Goal: Task Accomplishment & Management: Use online tool/utility

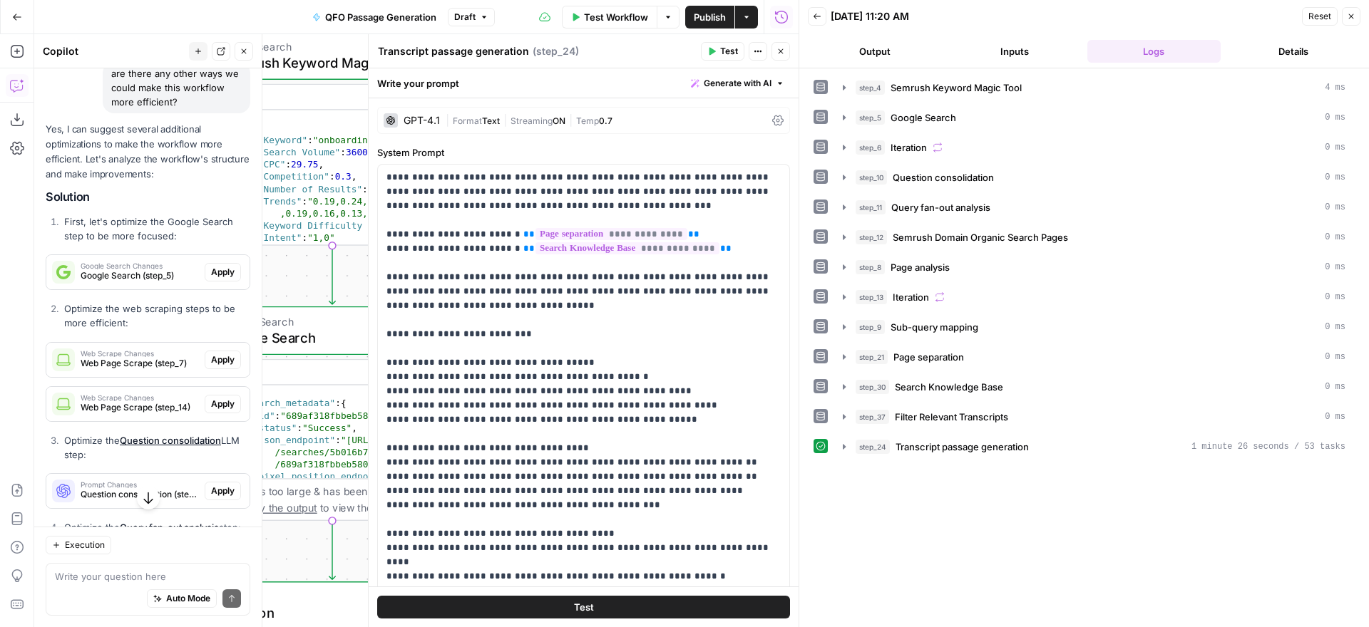
scroll to position [1088, 0]
click at [1355, 18] on button "Close" at bounding box center [1351, 16] width 19 height 19
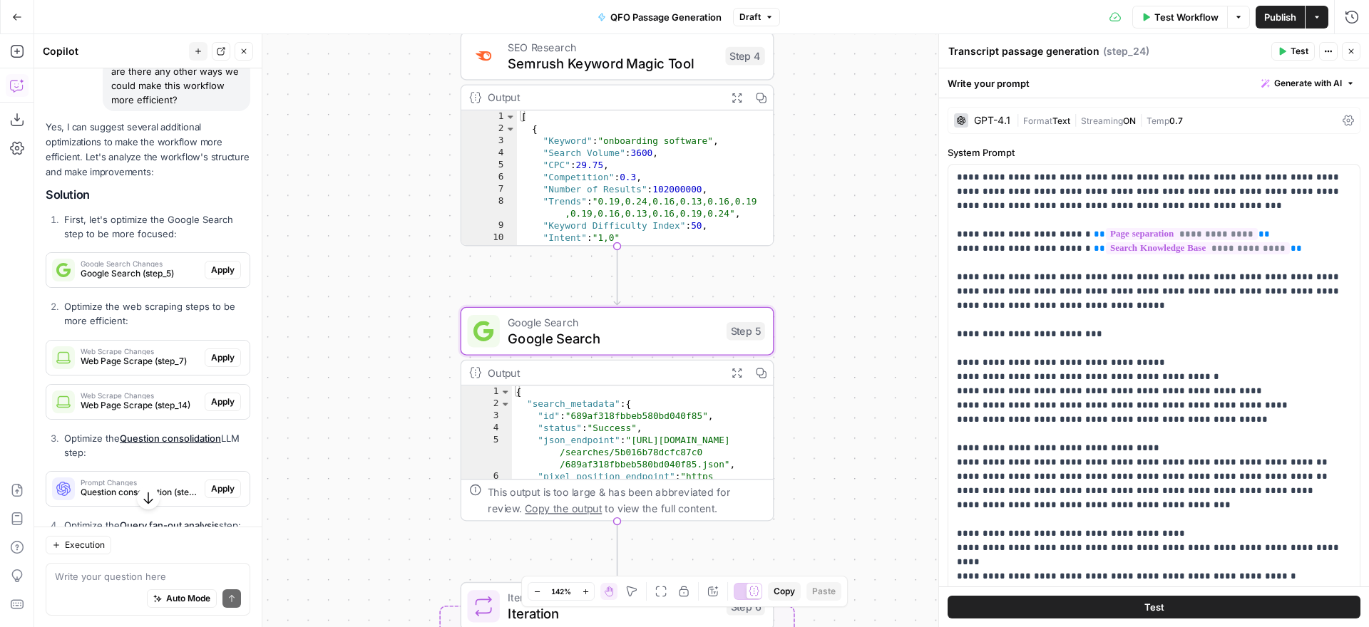
click at [222, 272] on span "Apply" at bounding box center [223, 270] width 24 height 13
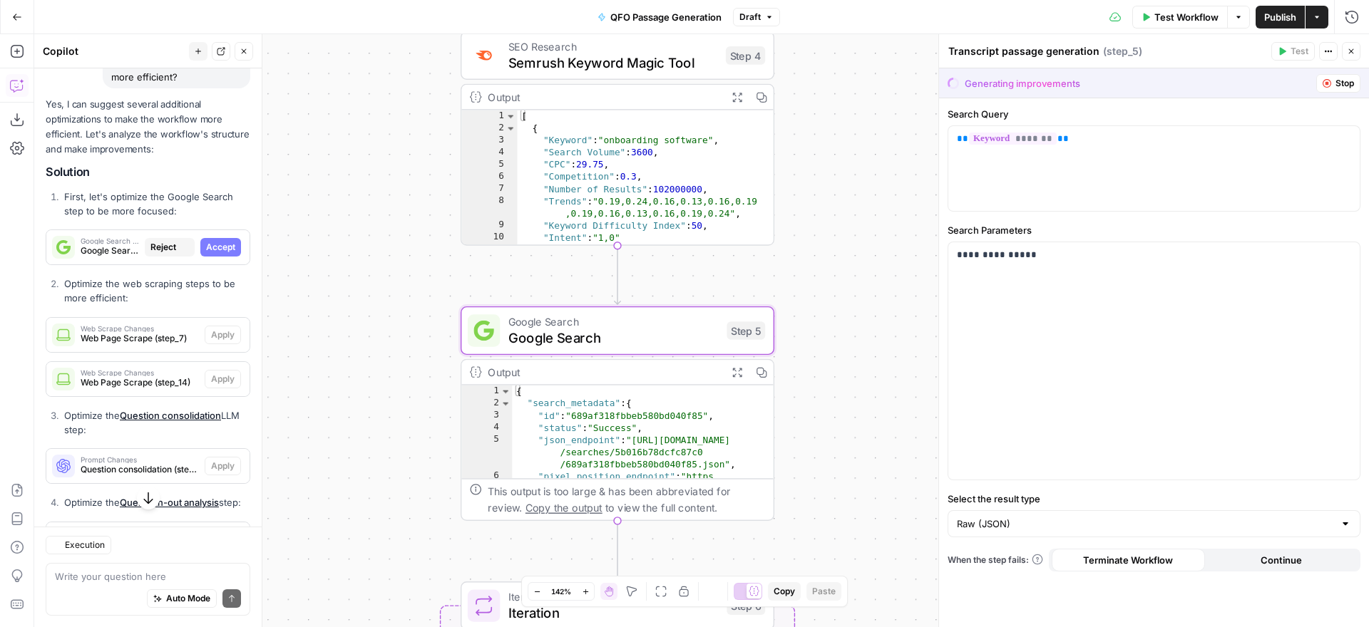
type textarea "Google Search"
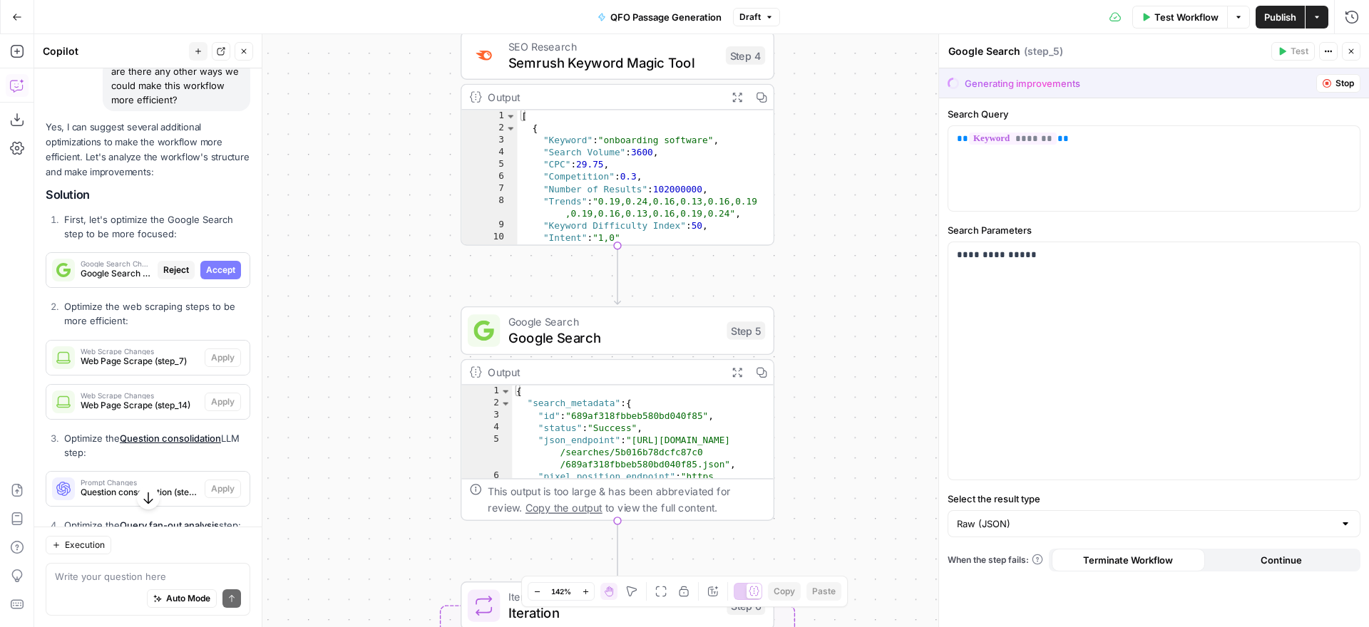
click at [1330, 82] on icon "button" at bounding box center [1326, 83] width 9 height 9
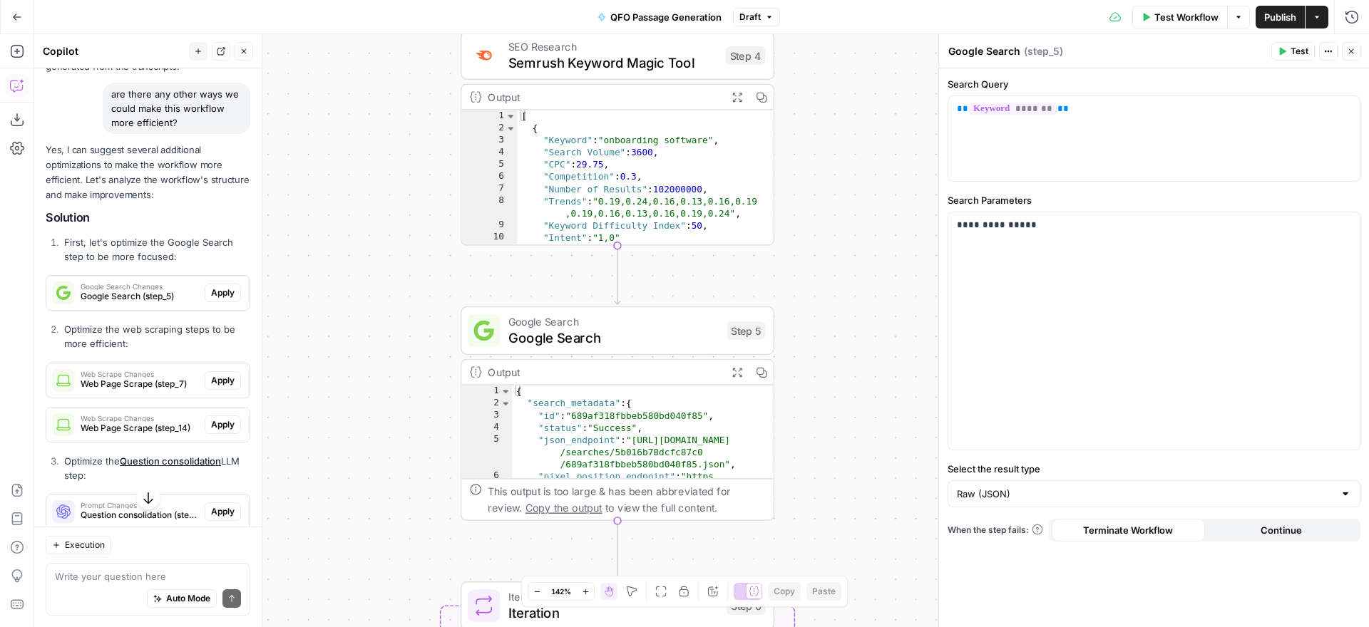
scroll to position [1088, 0]
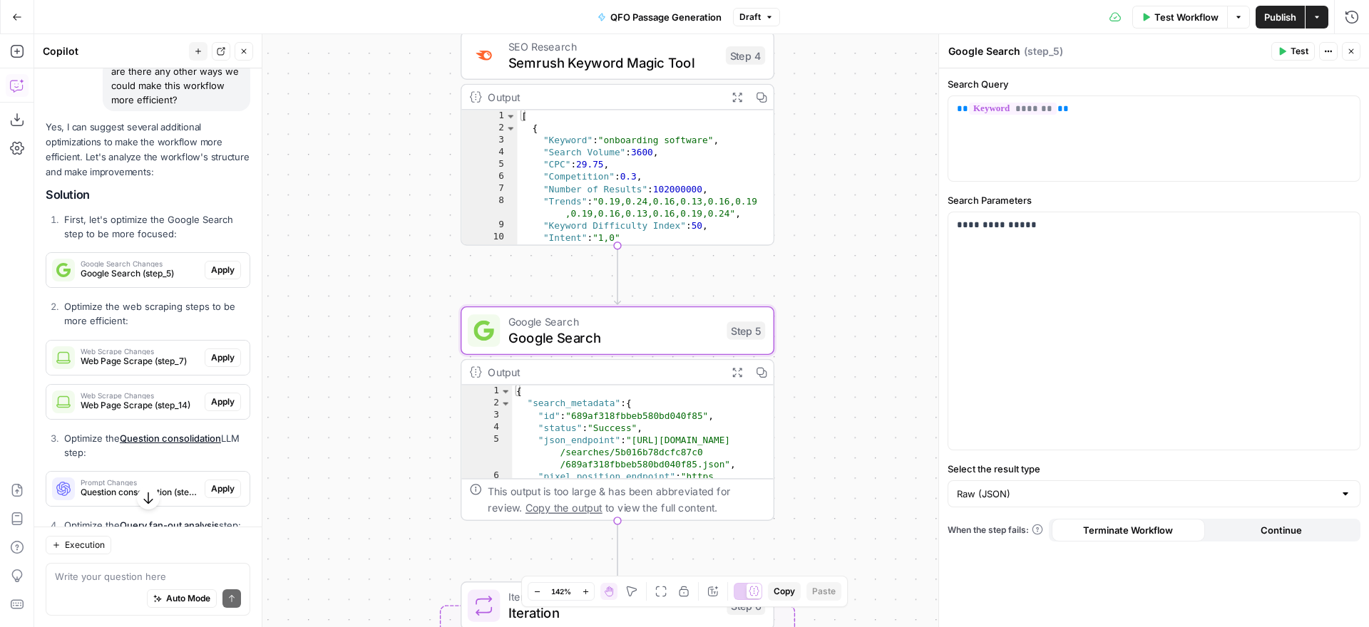
click at [225, 270] on span "Apply" at bounding box center [223, 270] width 24 height 13
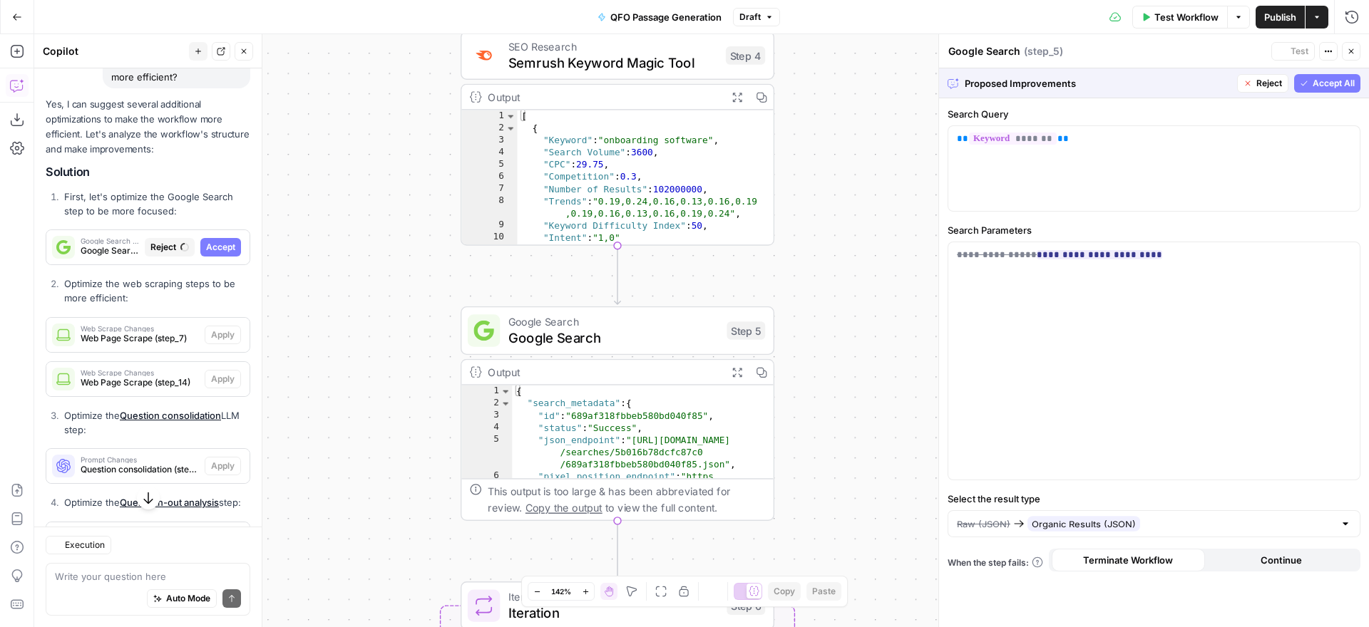
scroll to position [1035, 0]
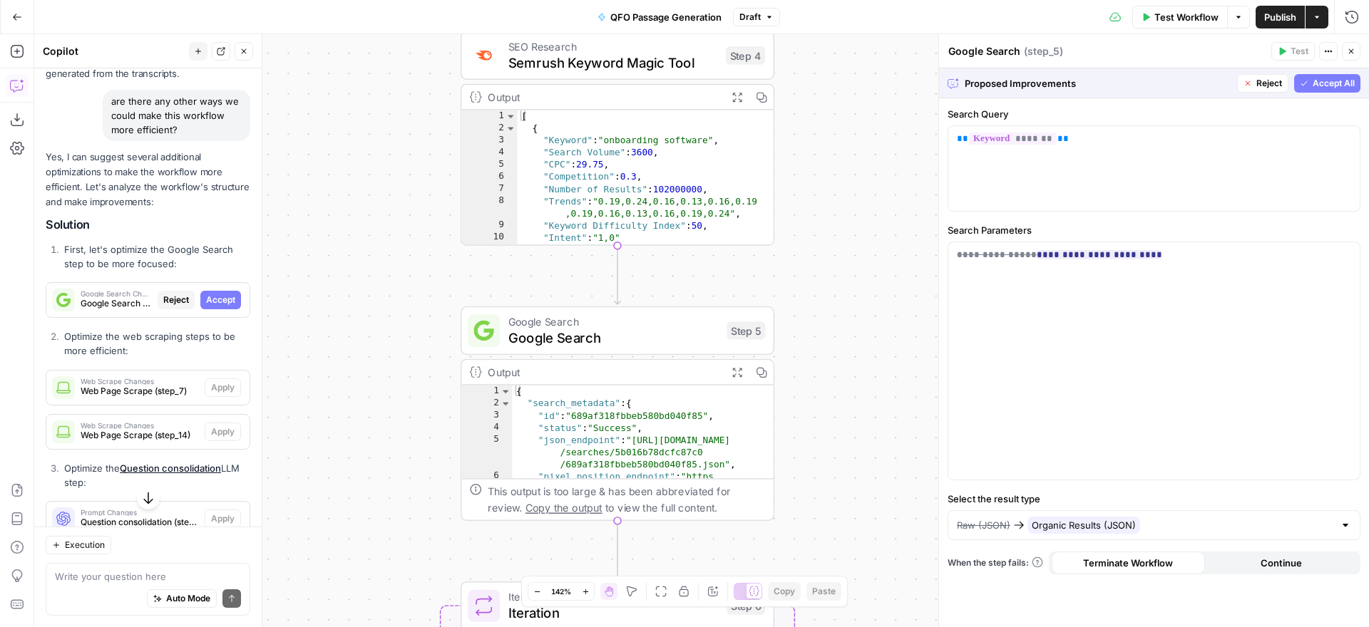
click at [1319, 81] on span "Accept All" at bounding box center [1334, 83] width 42 height 13
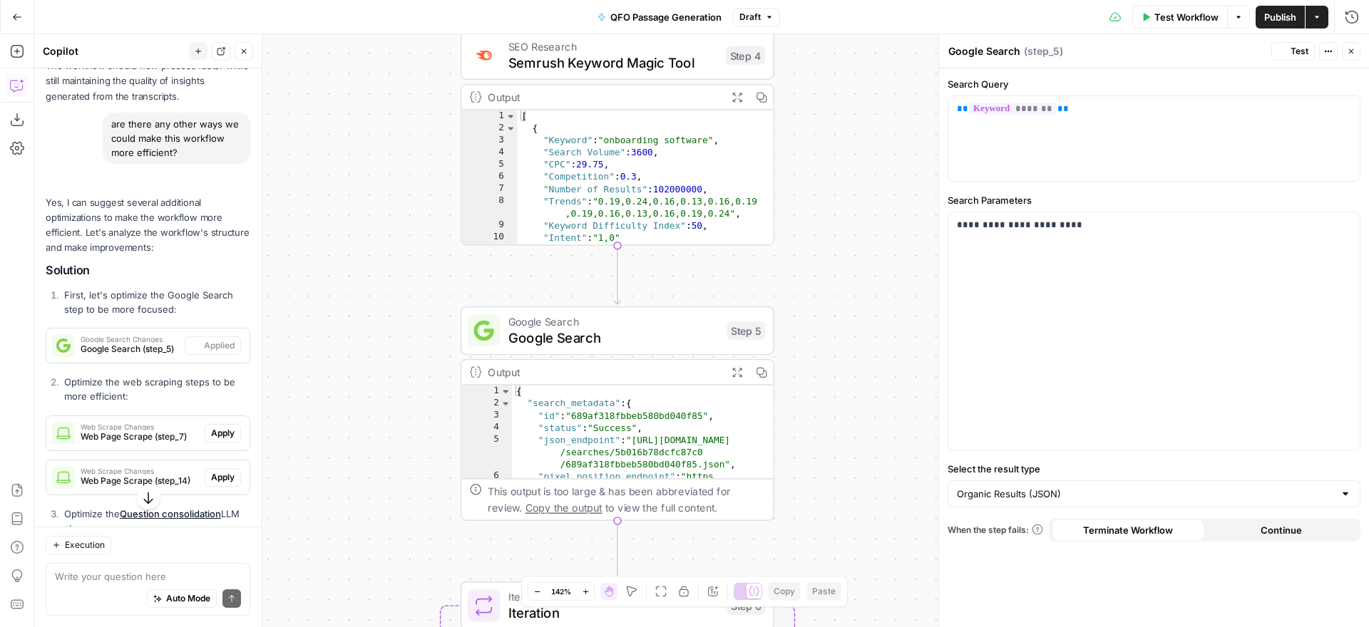
scroll to position [1058, 0]
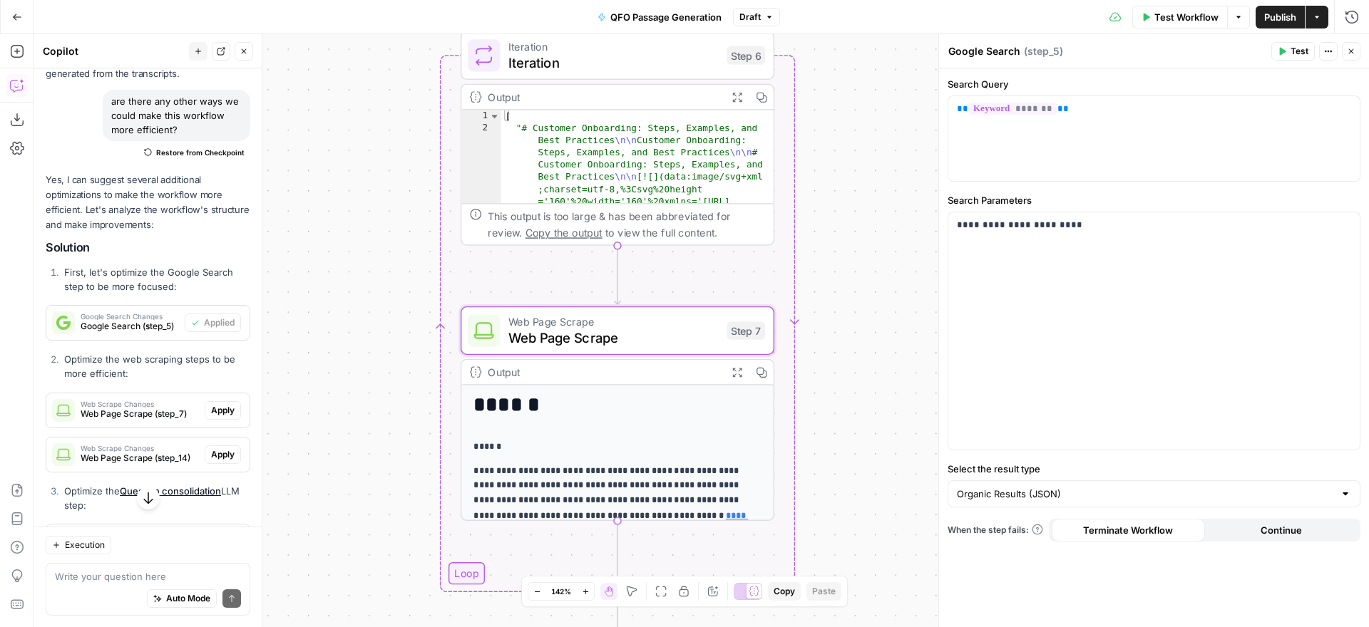
click at [215, 409] on span "Apply" at bounding box center [223, 410] width 24 height 13
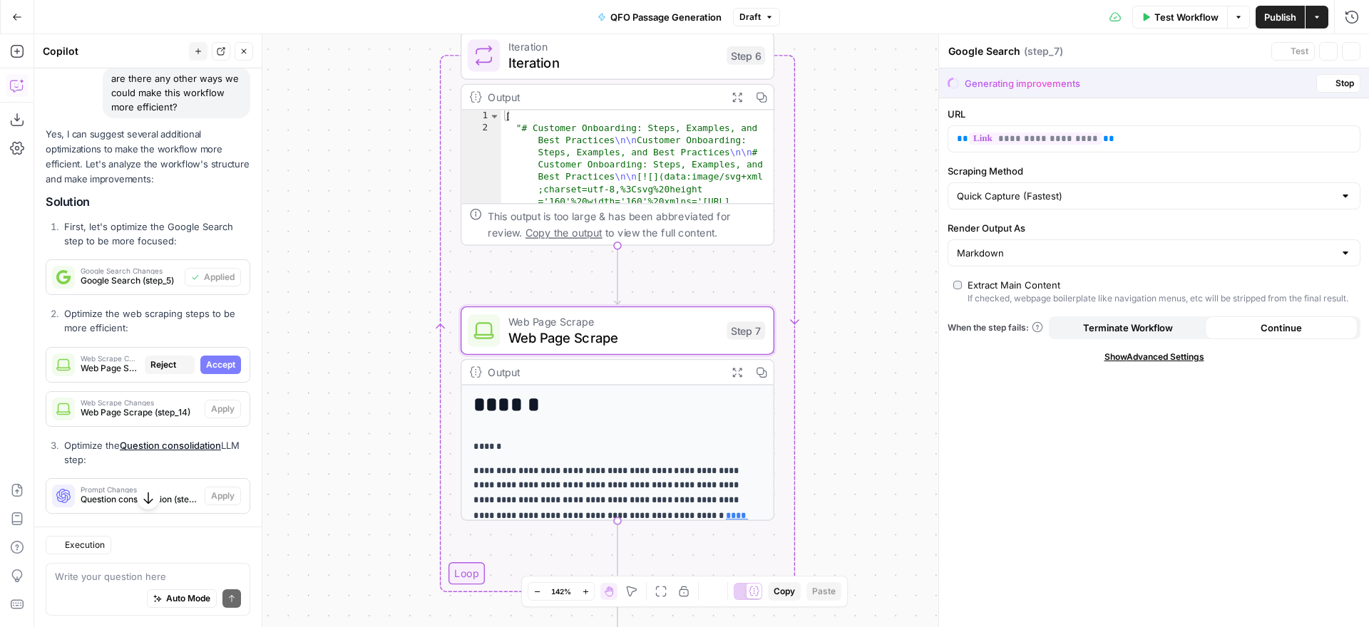
type textarea "Web Page Scrape"
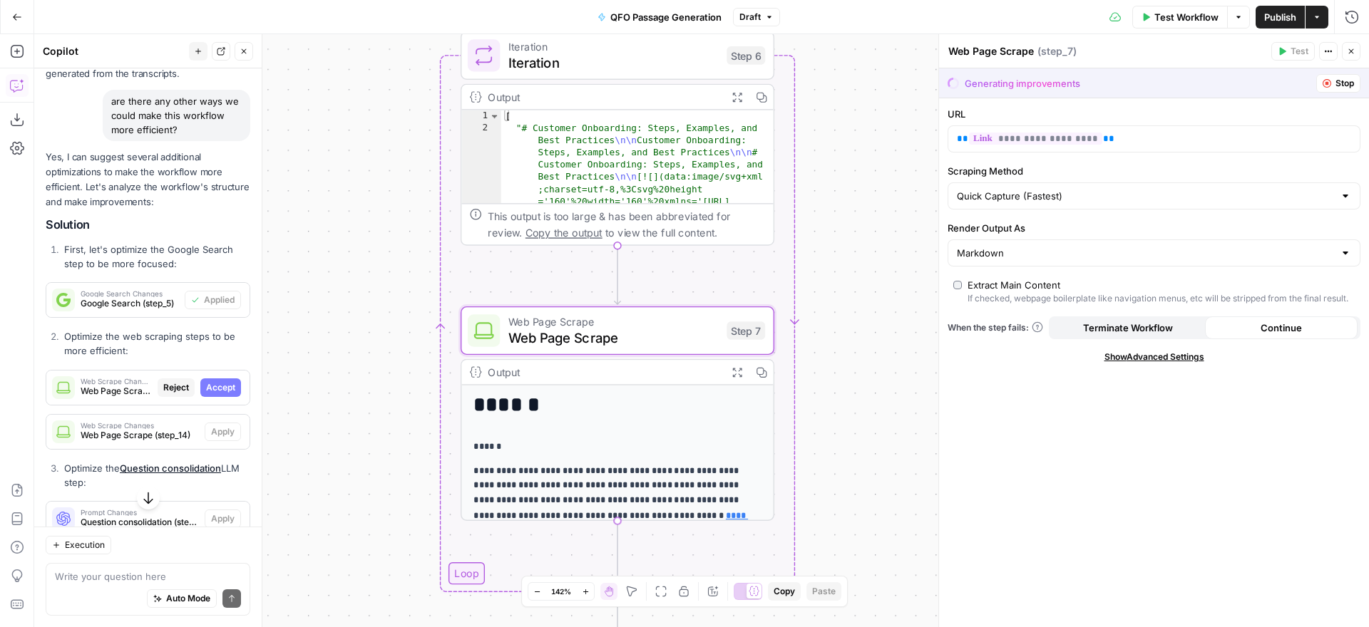
click at [1335, 82] on span "Stop" at bounding box center [1344, 83] width 19 height 13
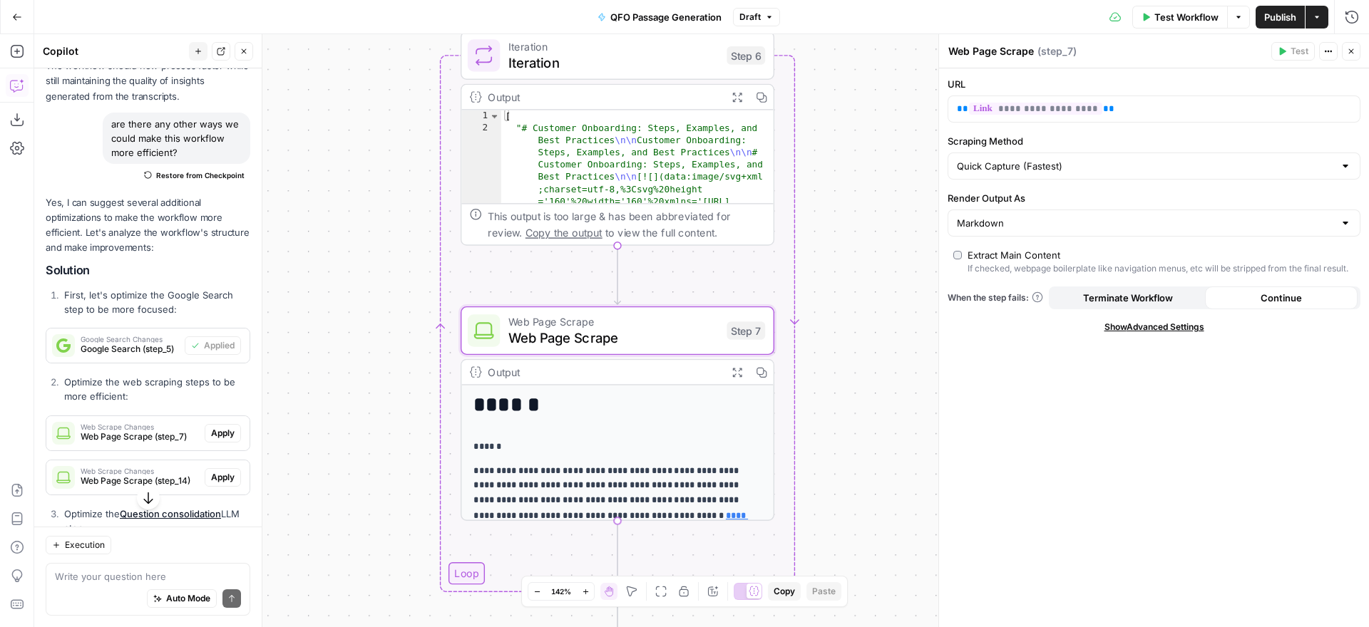
scroll to position [1058, 0]
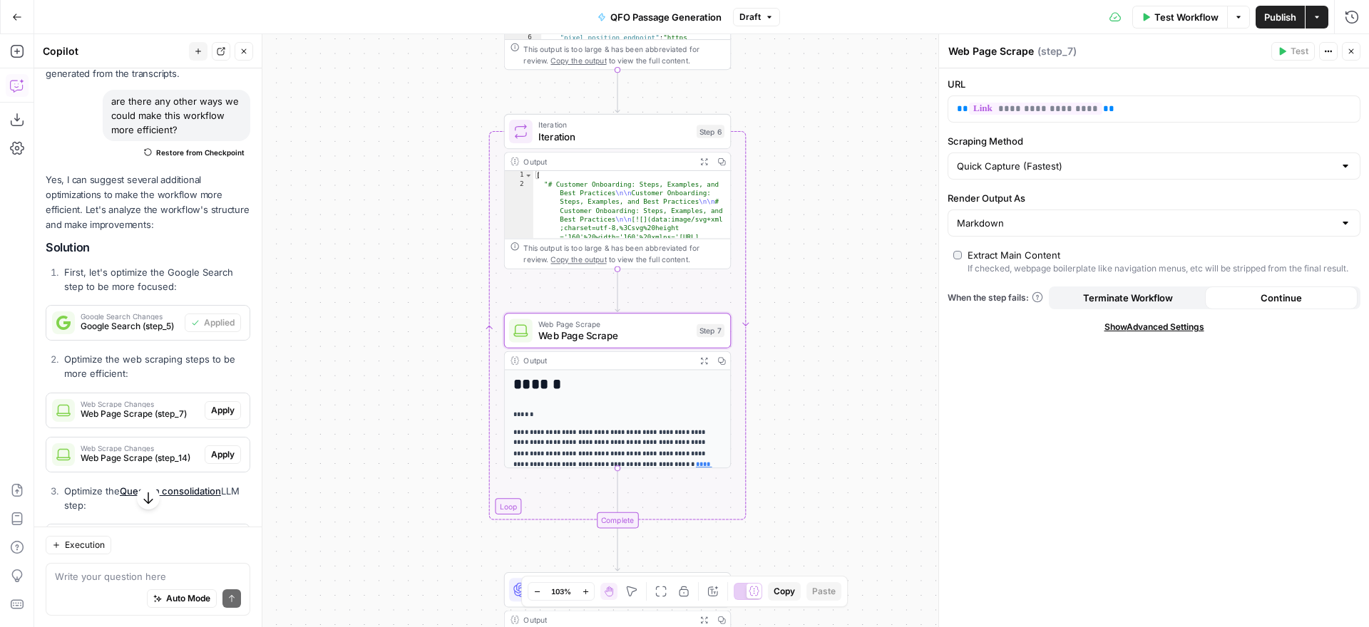
click at [218, 411] on span "Apply" at bounding box center [223, 410] width 24 height 13
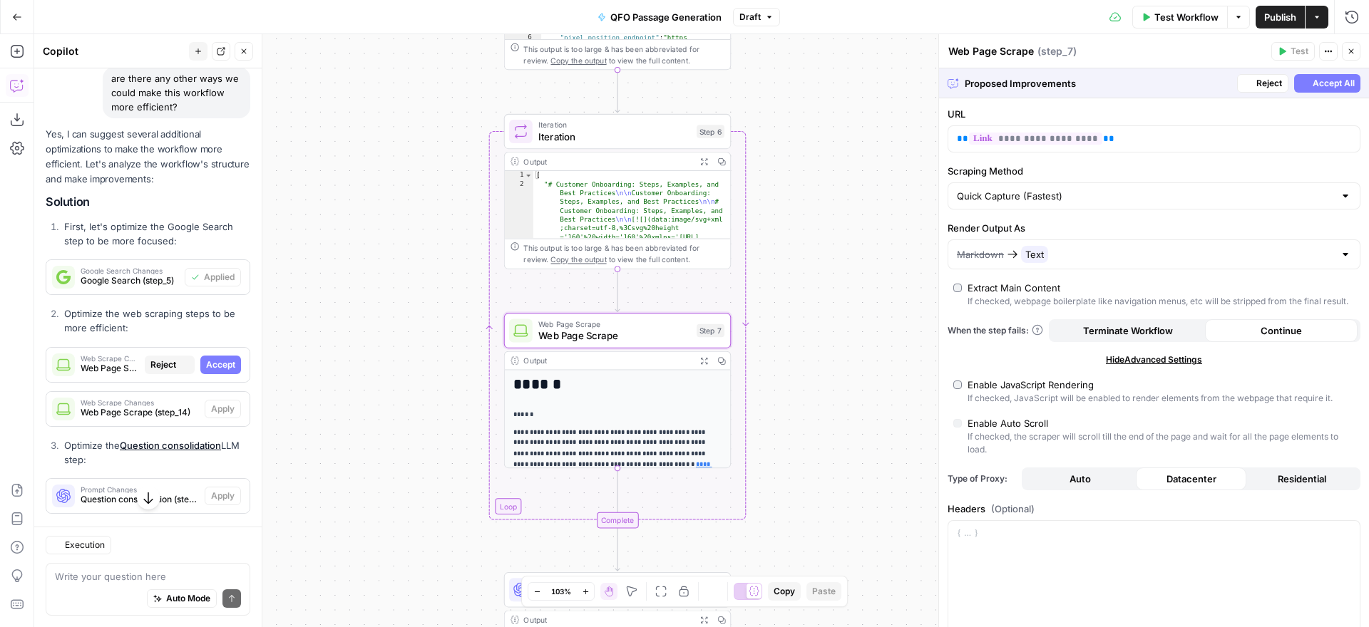
scroll to position [1035, 0]
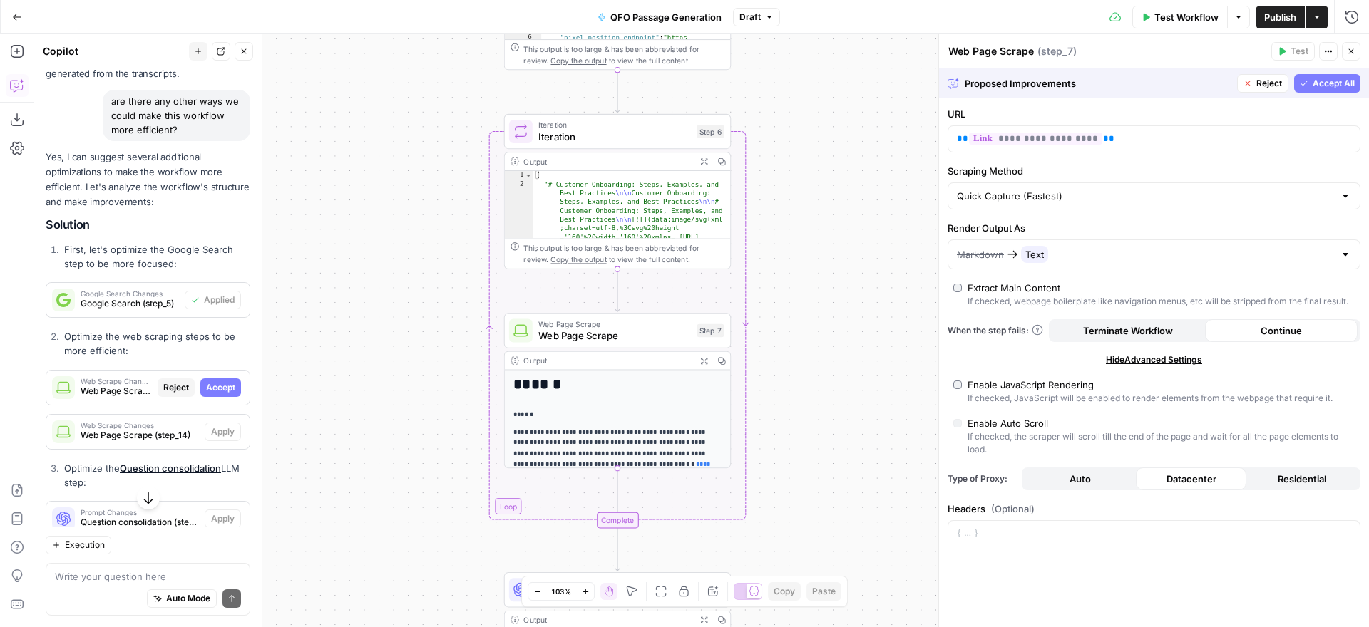
click at [1323, 83] on span "Accept All" at bounding box center [1334, 83] width 42 height 13
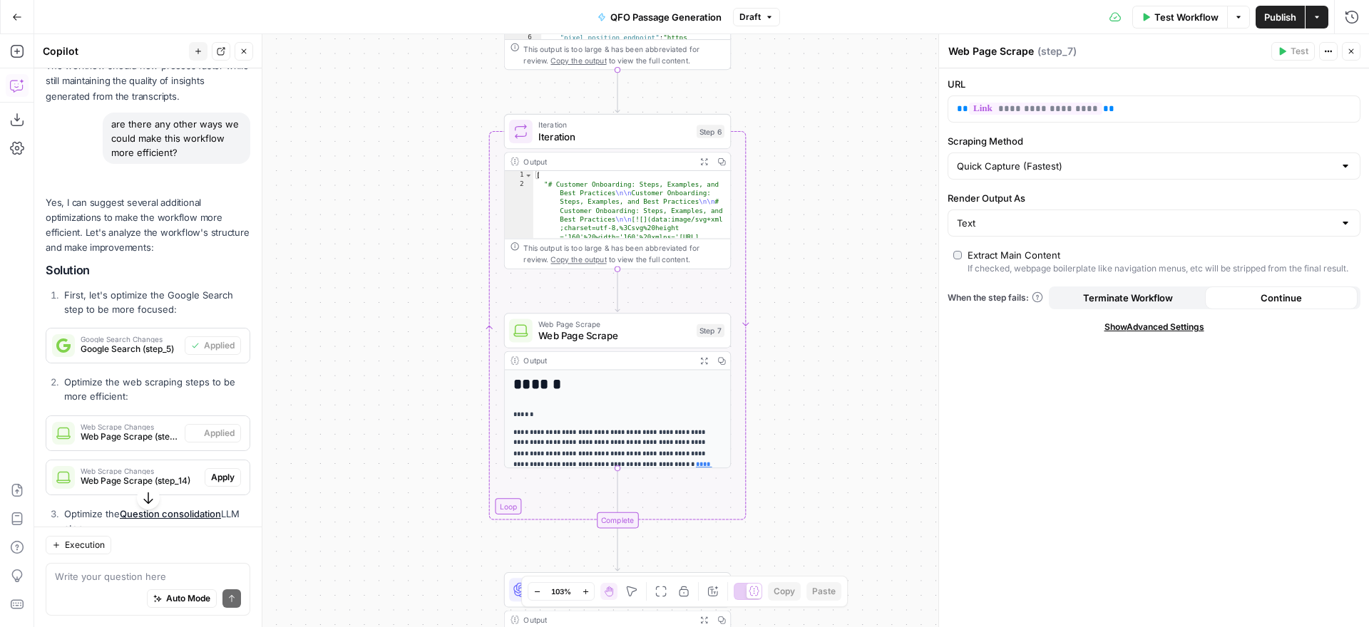
scroll to position [1058, 0]
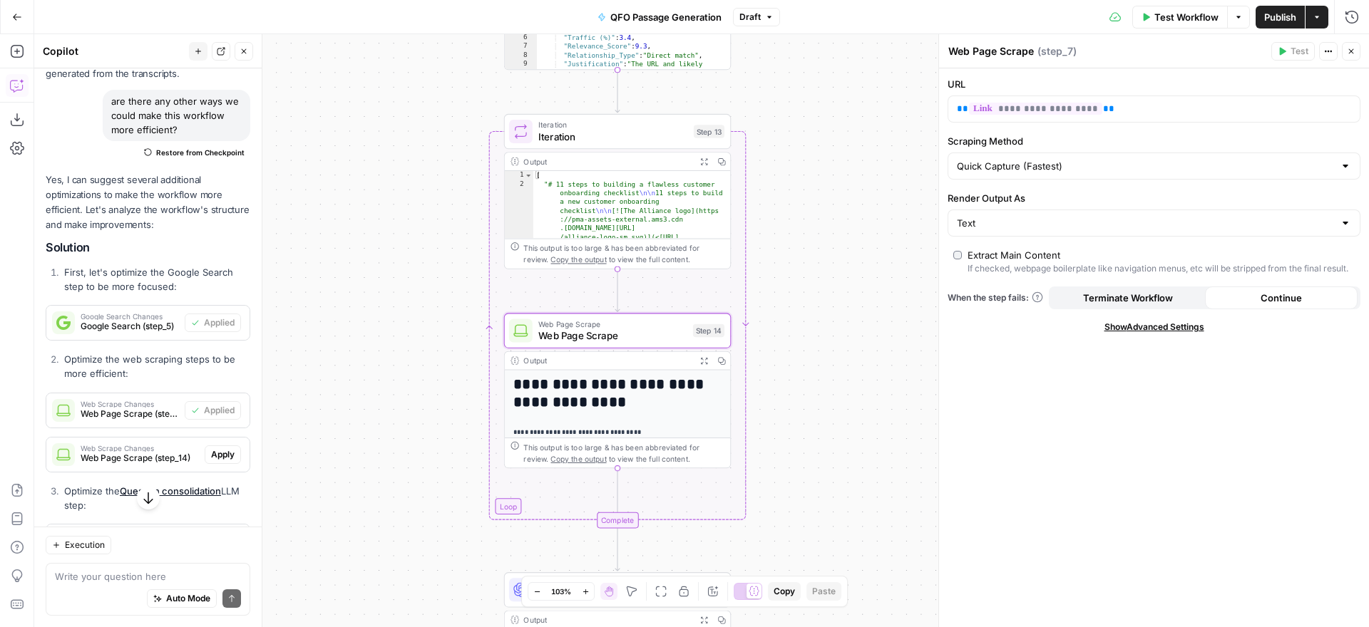
click at [218, 452] on span "Apply" at bounding box center [223, 454] width 24 height 13
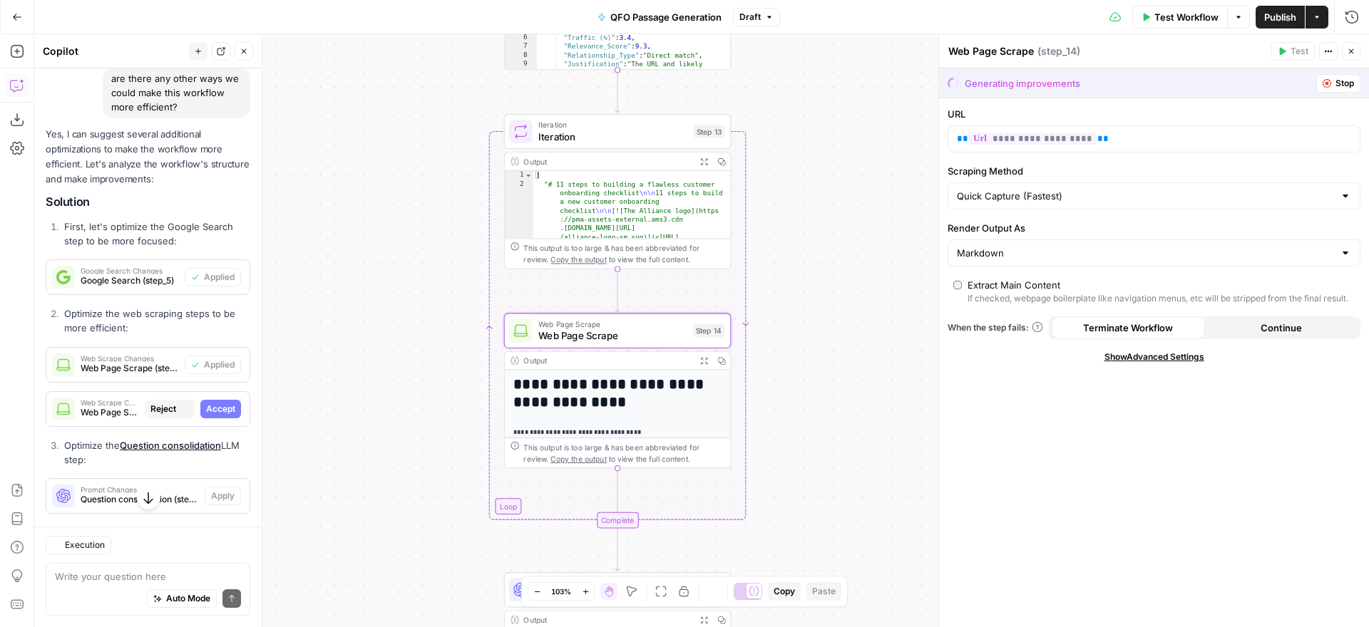
scroll to position [1035, 0]
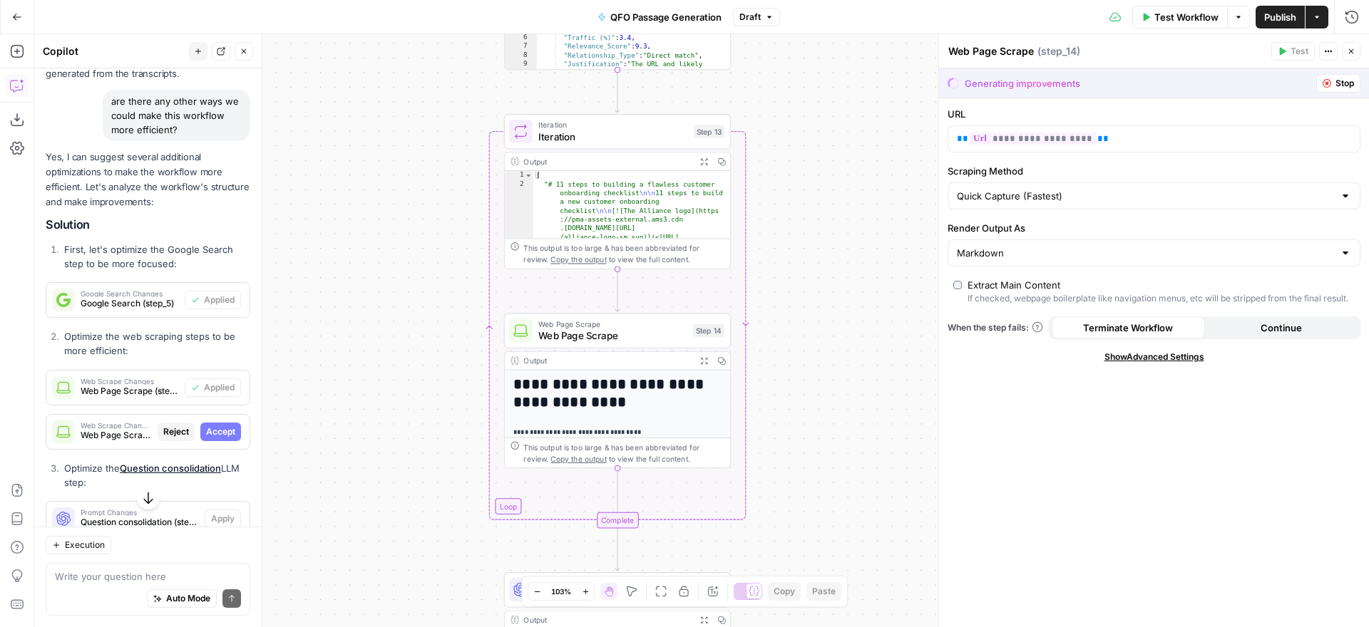
click at [1335, 83] on span "Stop" at bounding box center [1344, 83] width 19 height 13
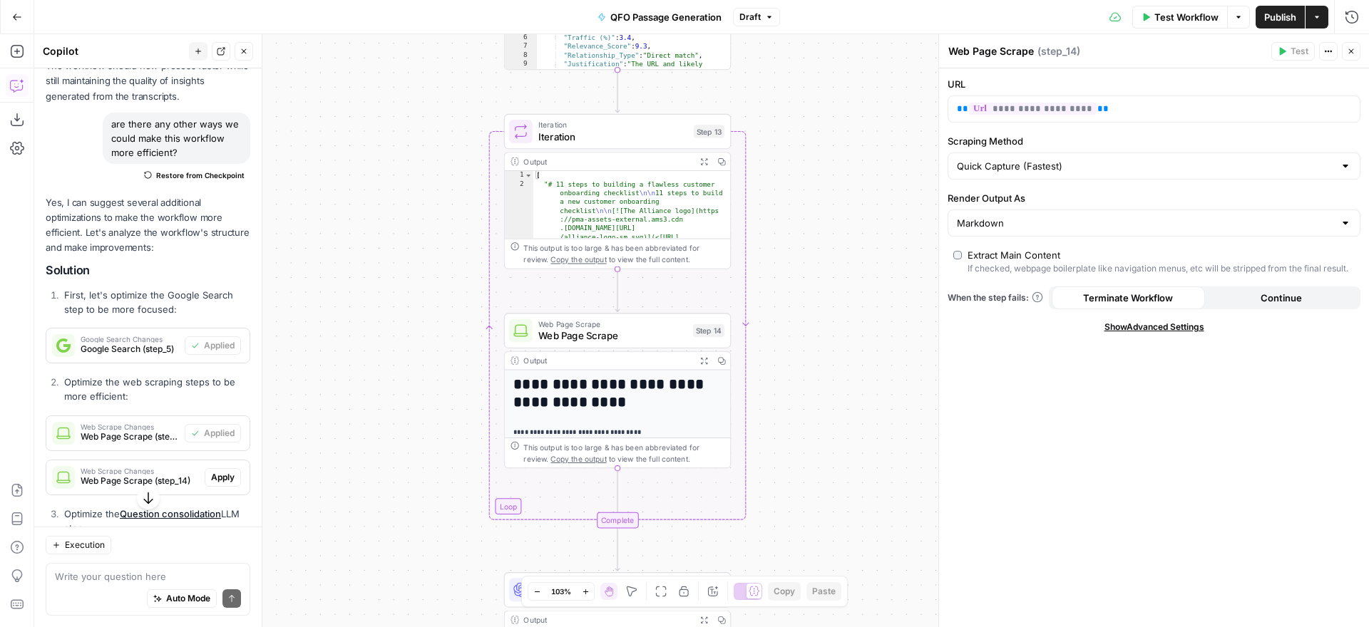
scroll to position [1058, 0]
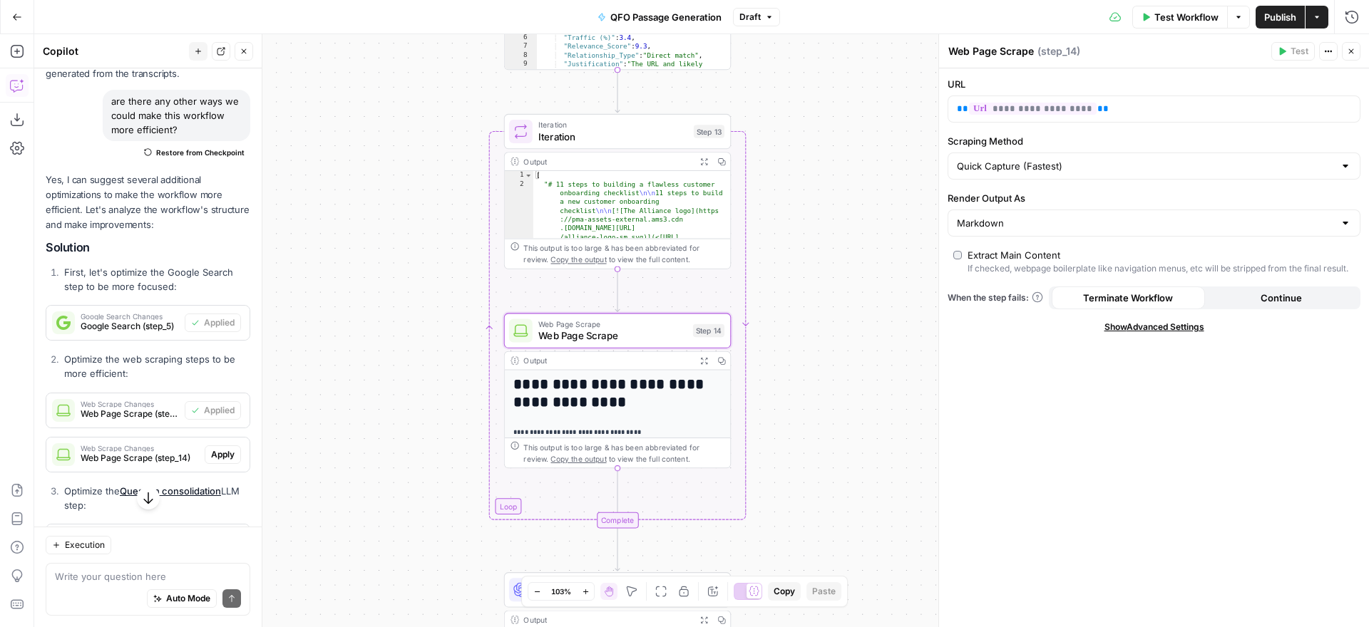
drag, startPoint x: 222, startPoint y: 457, endPoint x: 861, endPoint y: 292, distance: 660.4
click at [222, 457] on span "Apply" at bounding box center [223, 454] width 24 height 13
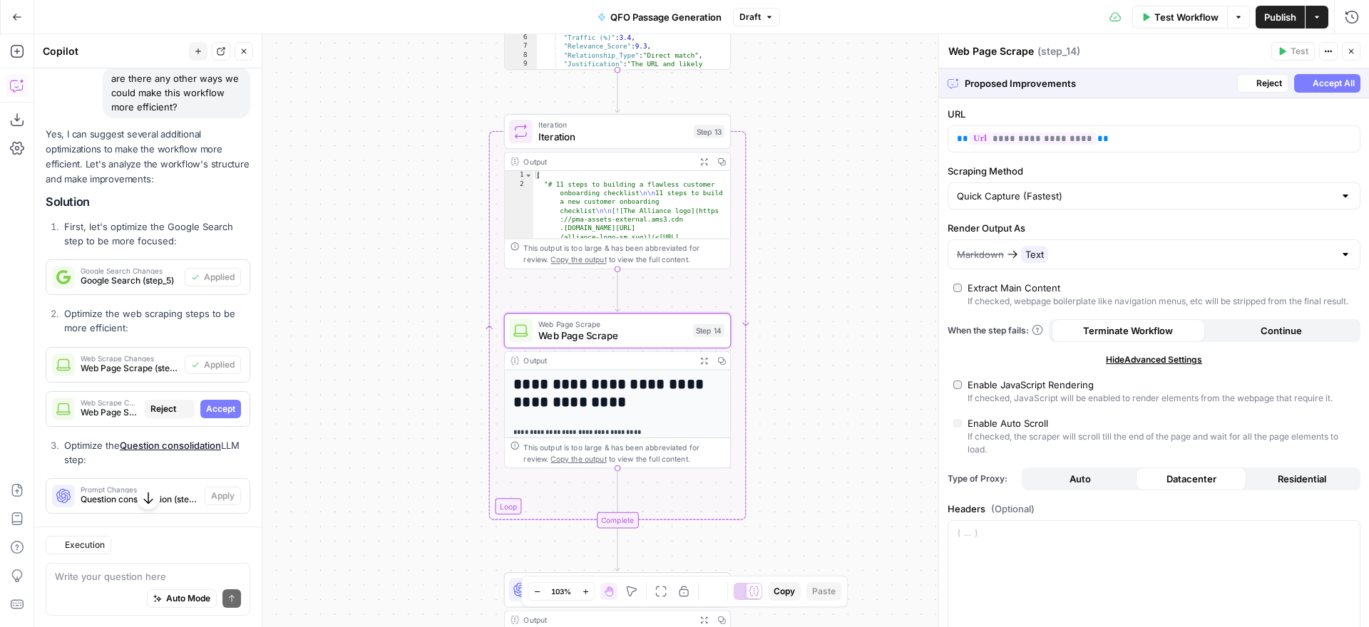
scroll to position [1034, 0]
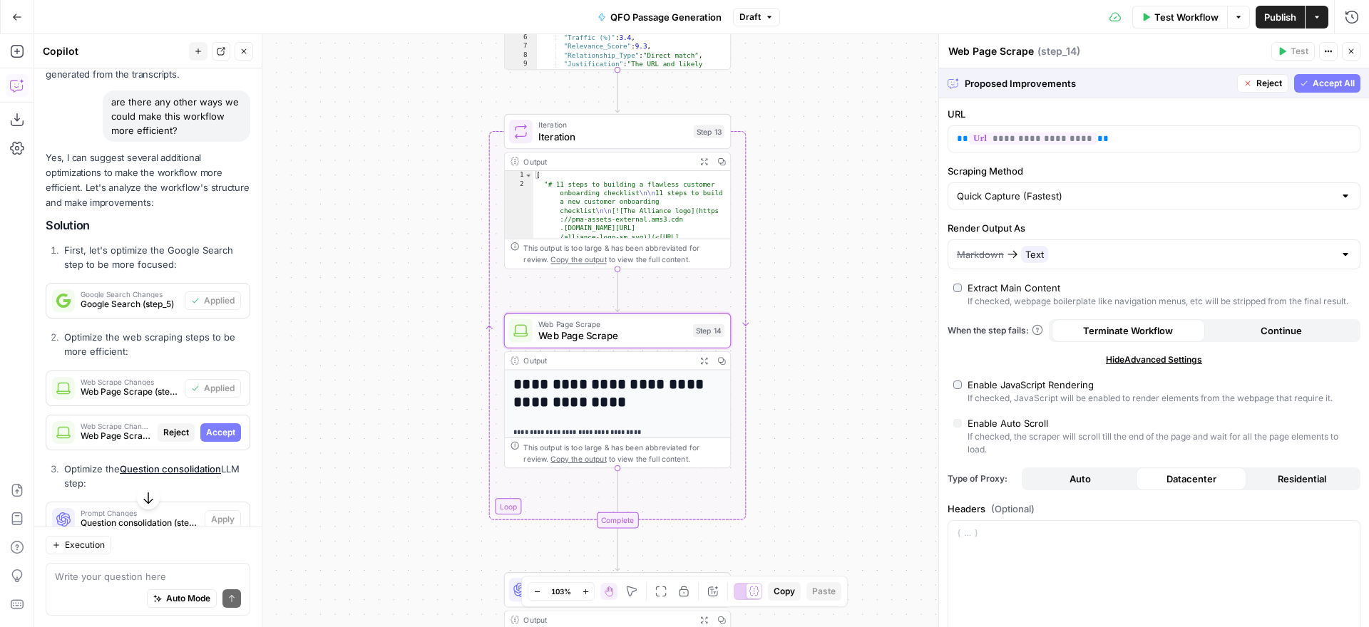
click at [1318, 83] on span "Accept All" at bounding box center [1334, 83] width 42 height 13
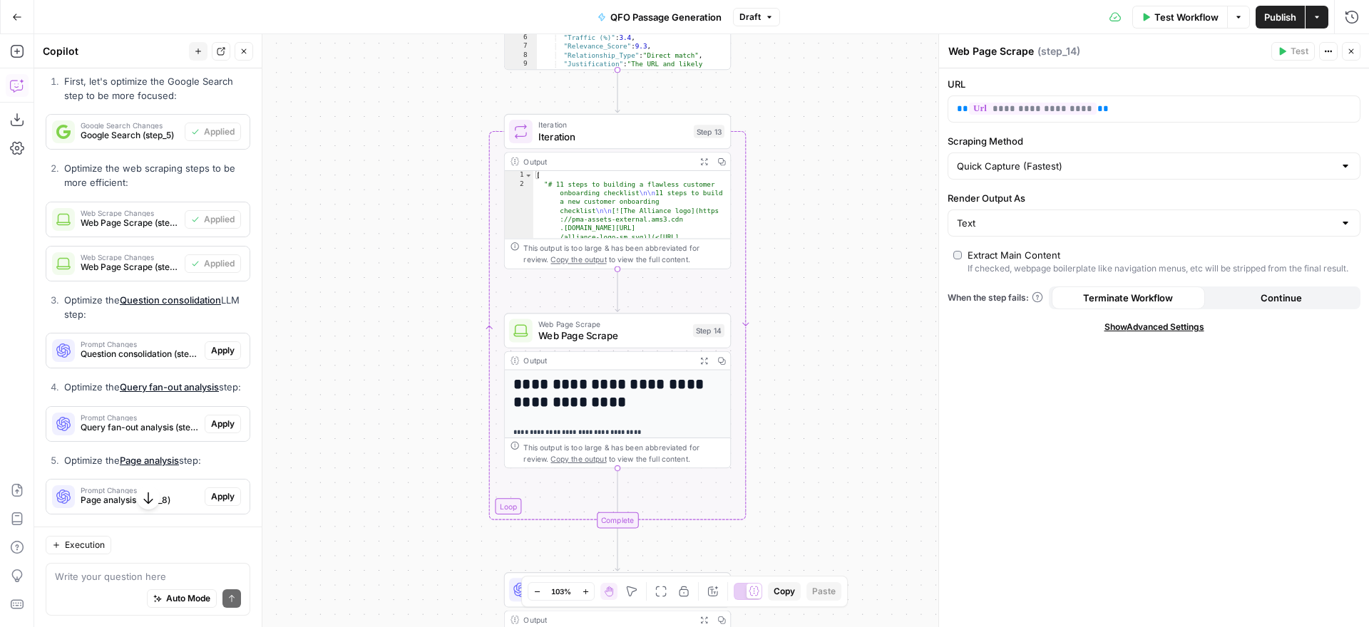
scroll to position [1323, 0]
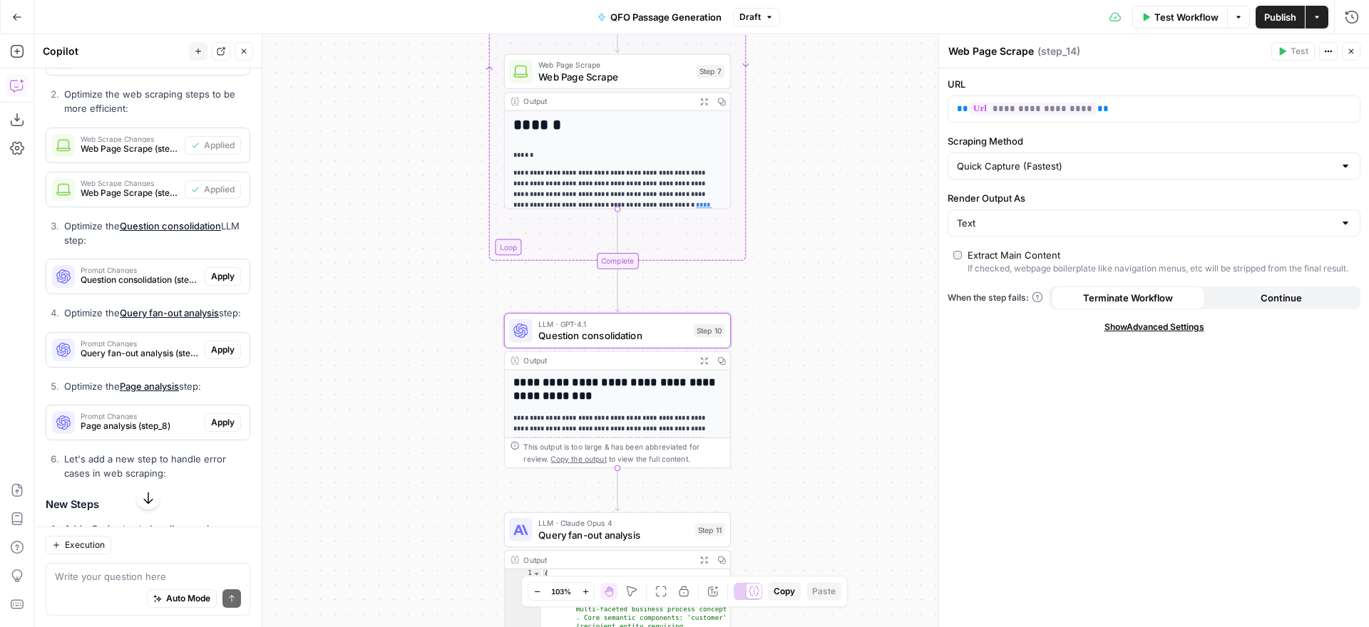
click at [223, 275] on span "Apply" at bounding box center [223, 276] width 24 height 13
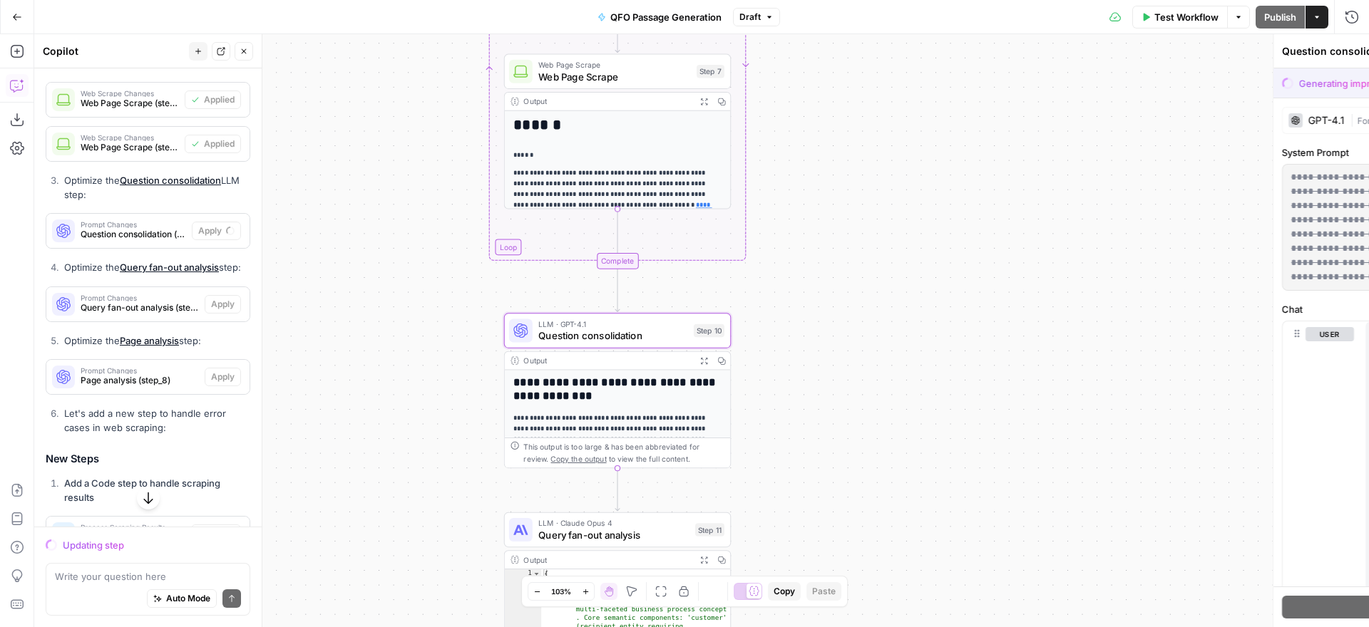
scroll to position [1278, 0]
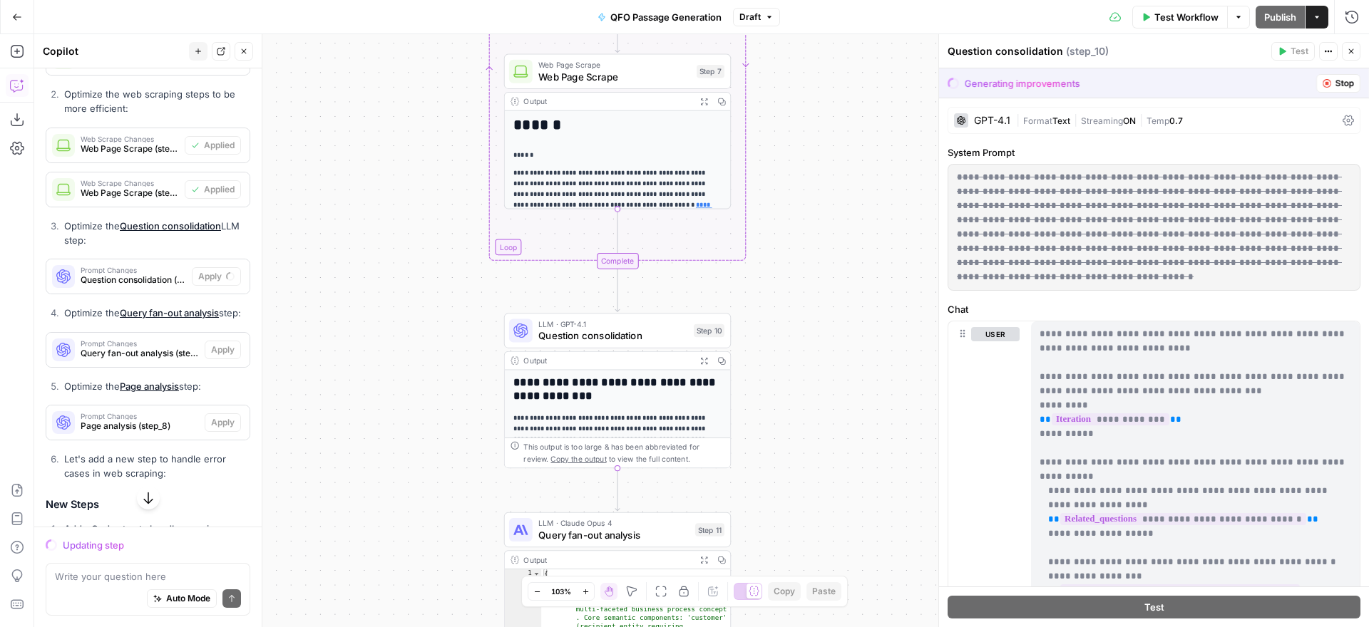
click at [1335, 84] on span "Stop" at bounding box center [1344, 83] width 19 height 13
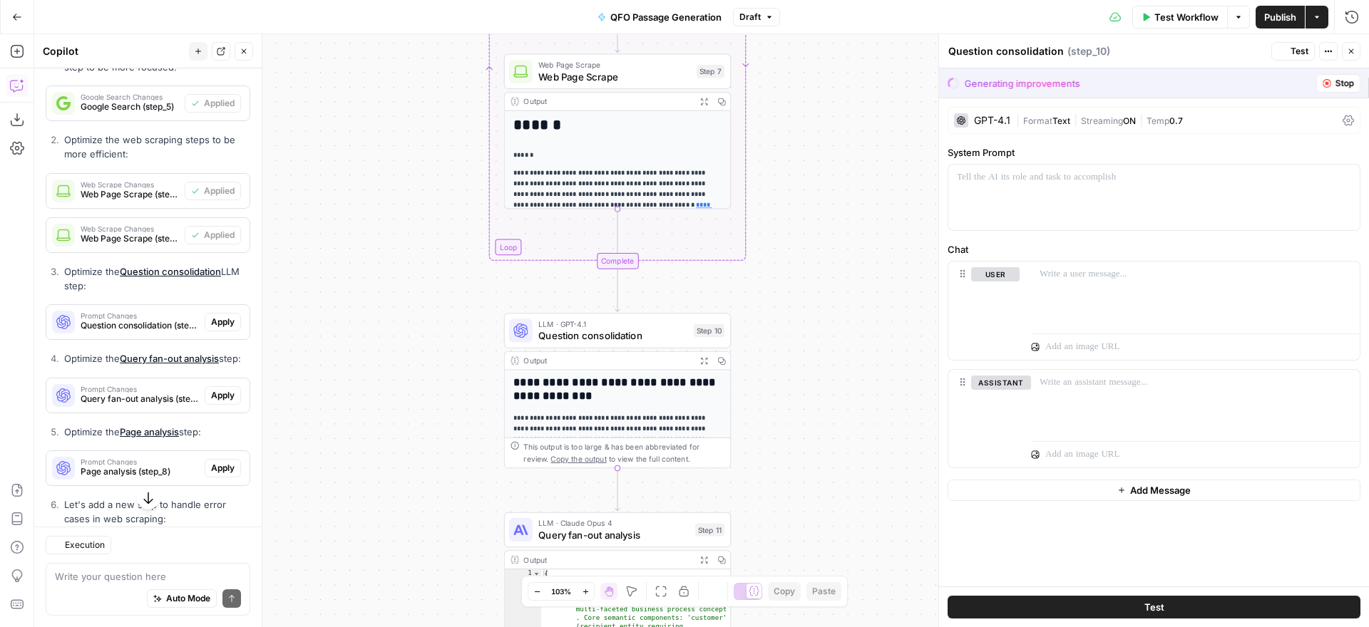
scroll to position [1323, 0]
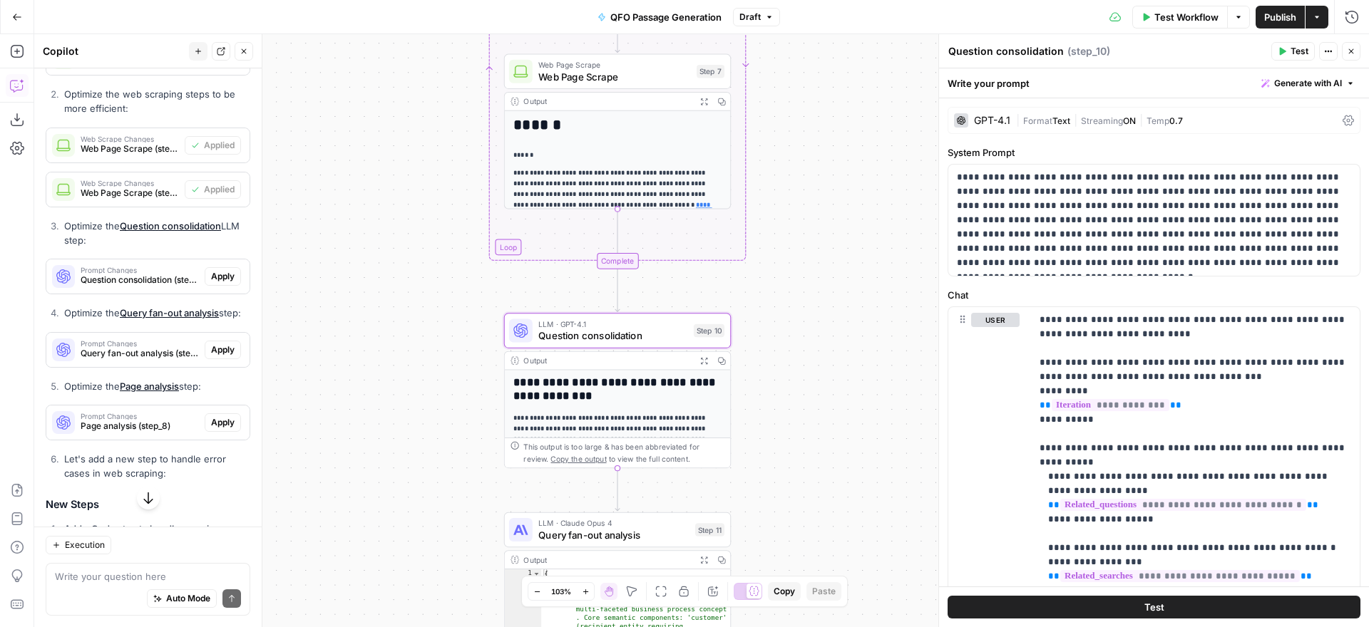
click at [221, 278] on span "Apply" at bounding box center [223, 276] width 24 height 13
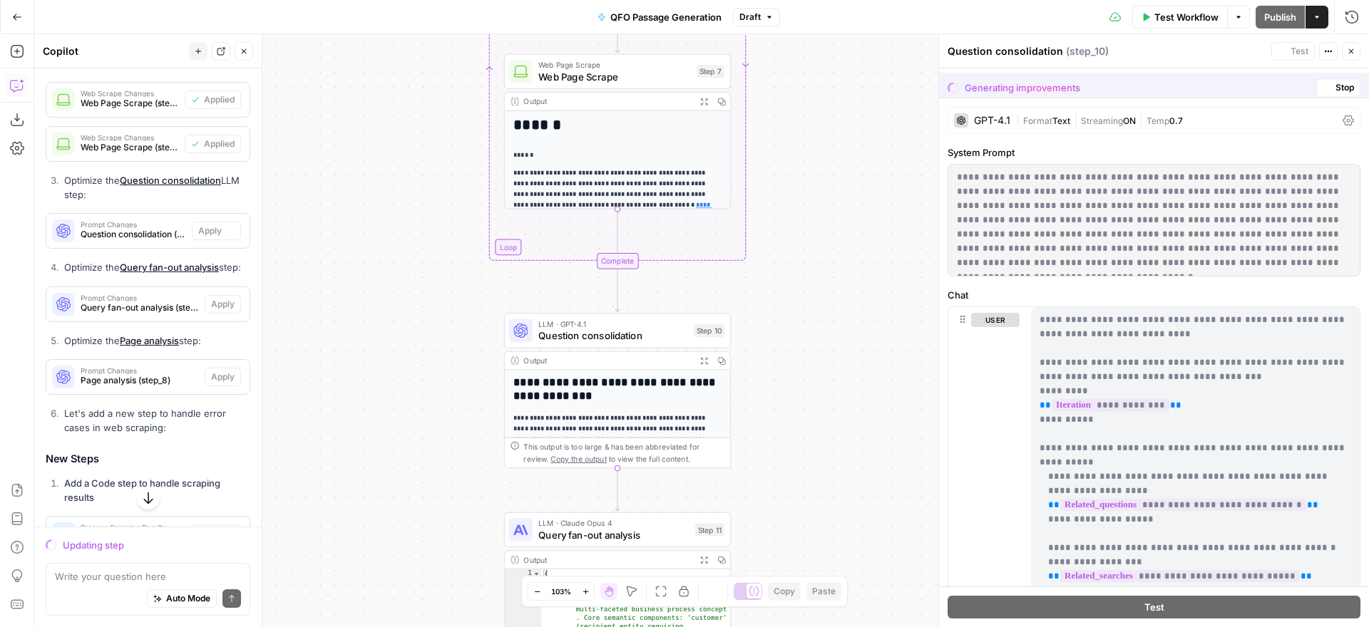
scroll to position [1278, 0]
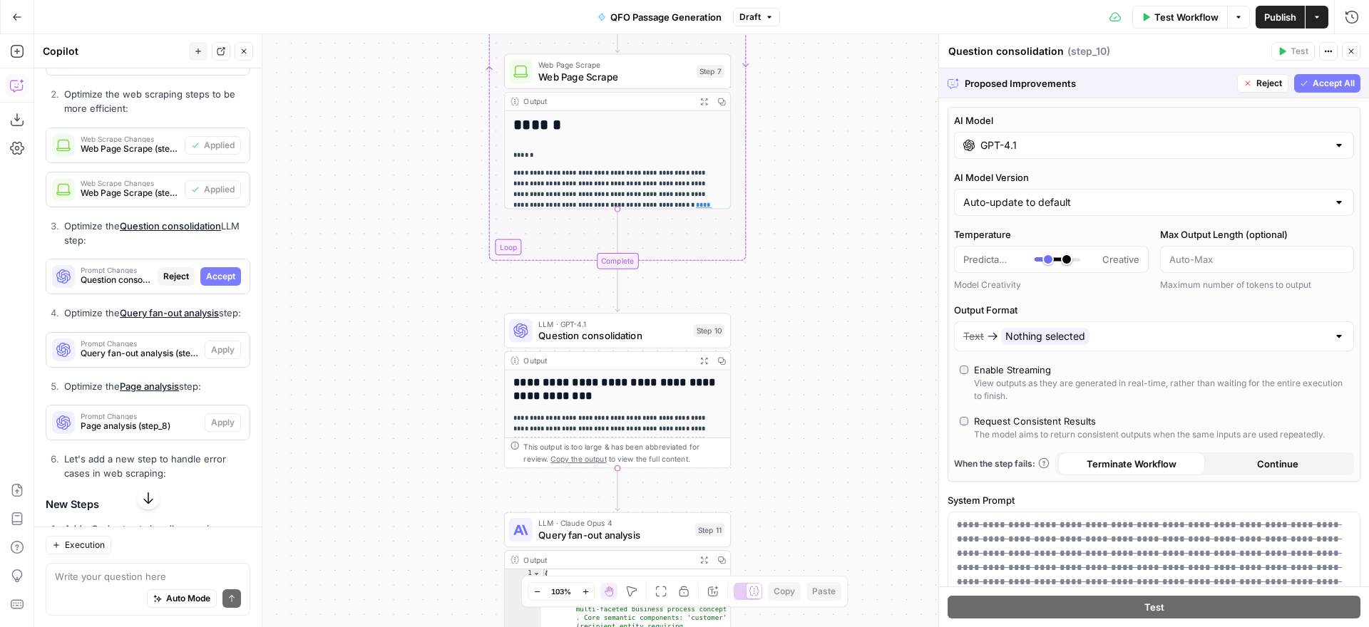
click at [1180, 148] on input "GPT-4.1" at bounding box center [1153, 145] width 347 height 14
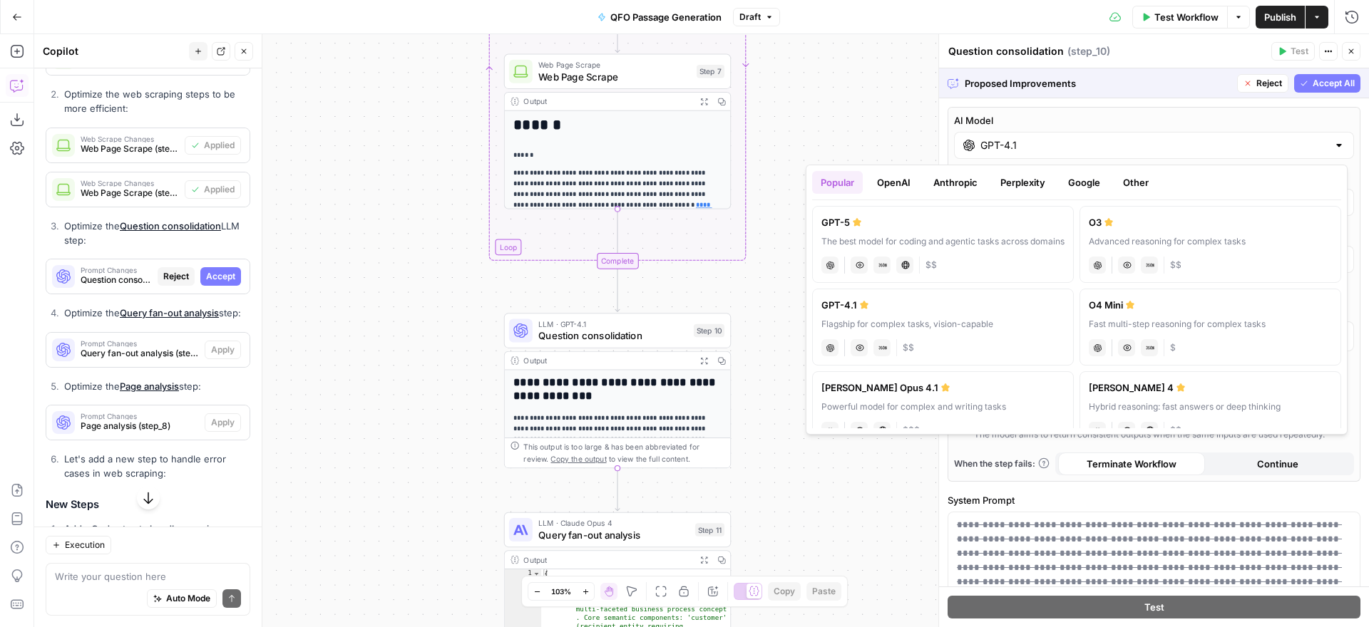
click at [896, 185] on button "OpenAI" at bounding box center [893, 182] width 51 height 23
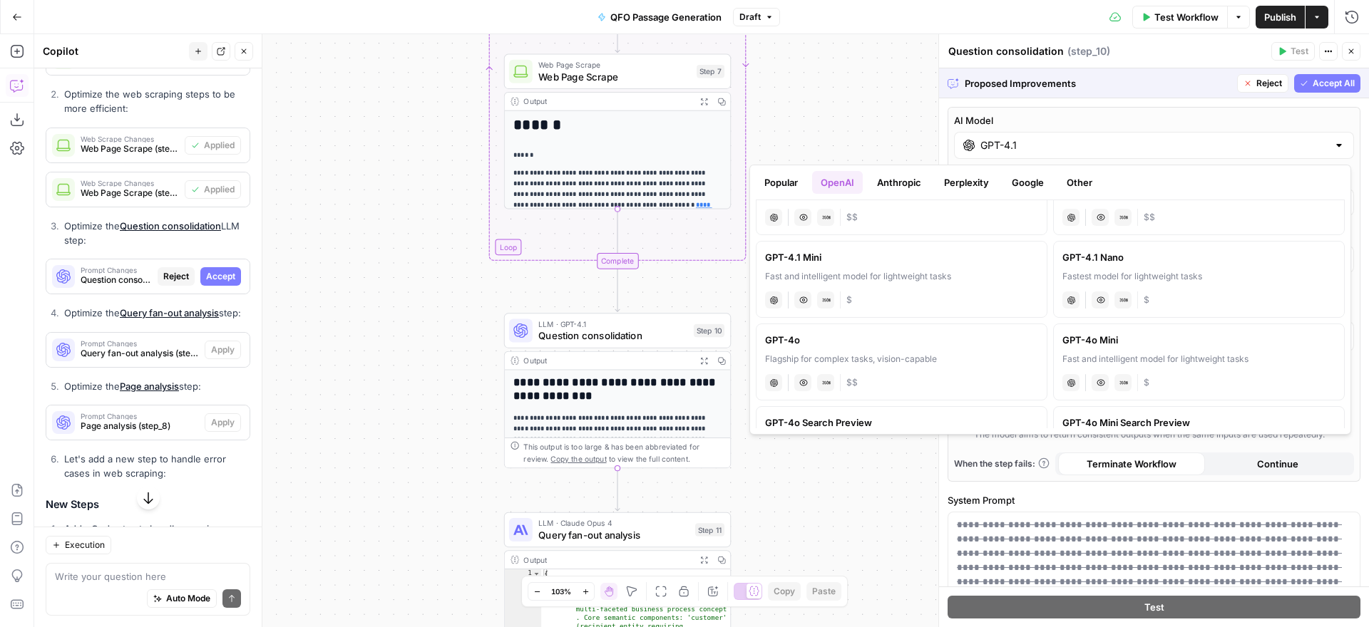
scroll to position [217, 0]
click at [1186, 266] on div "Fastest model for lightweight tasks" at bounding box center [1198, 272] width 273 height 13
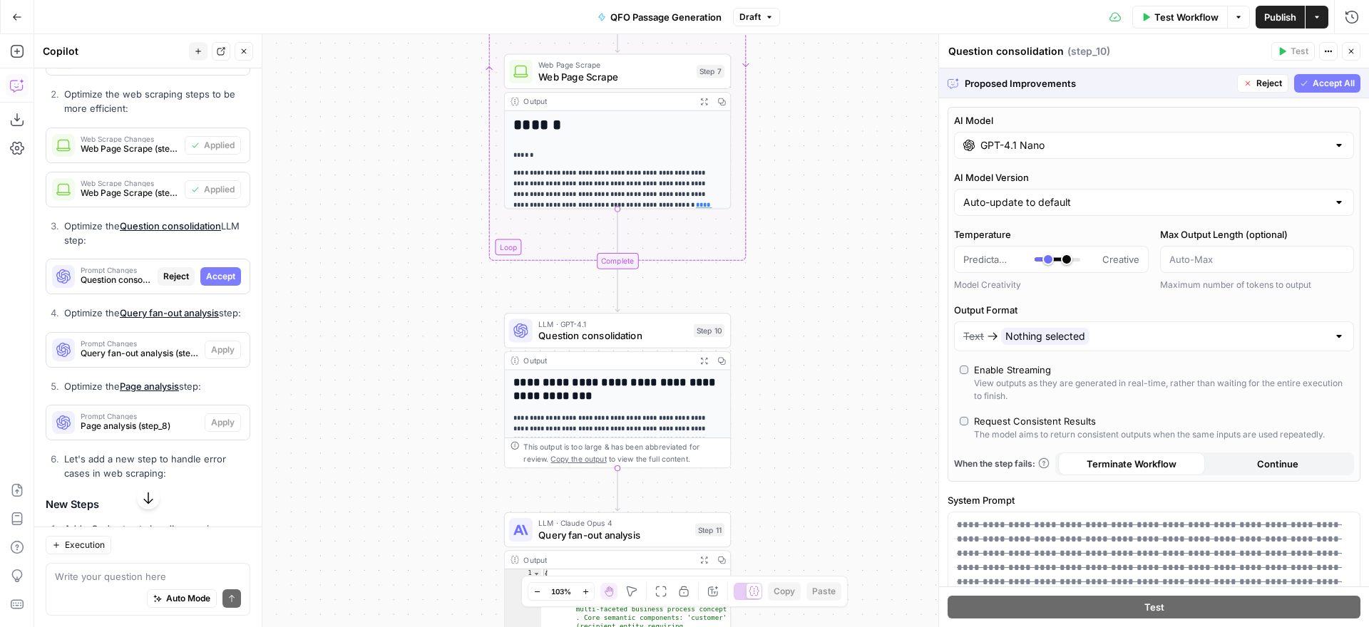
type input "GPT-4.1 Nano"
click at [1319, 82] on span "Accept All" at bounding box center [1334, 83] width 42 height 13
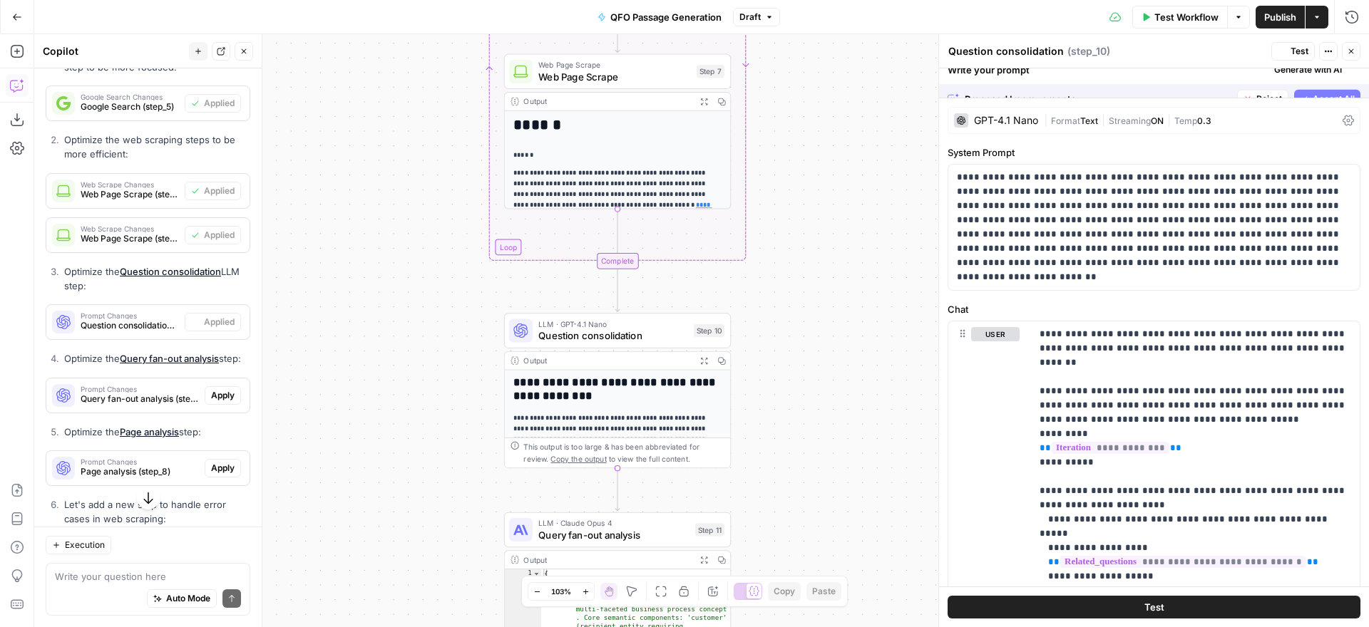
scroll to position [1323, 0]
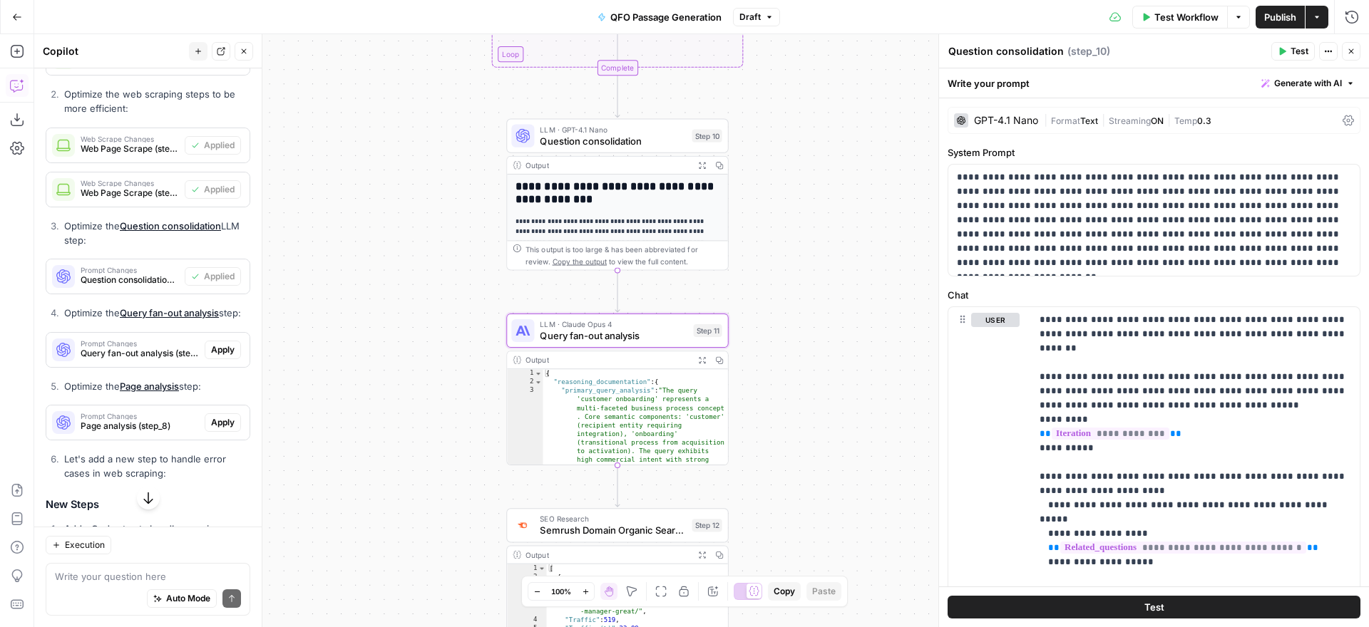
click at [225, 351] on span "Apply" at bounding box center [223, 350] width 24 height 13
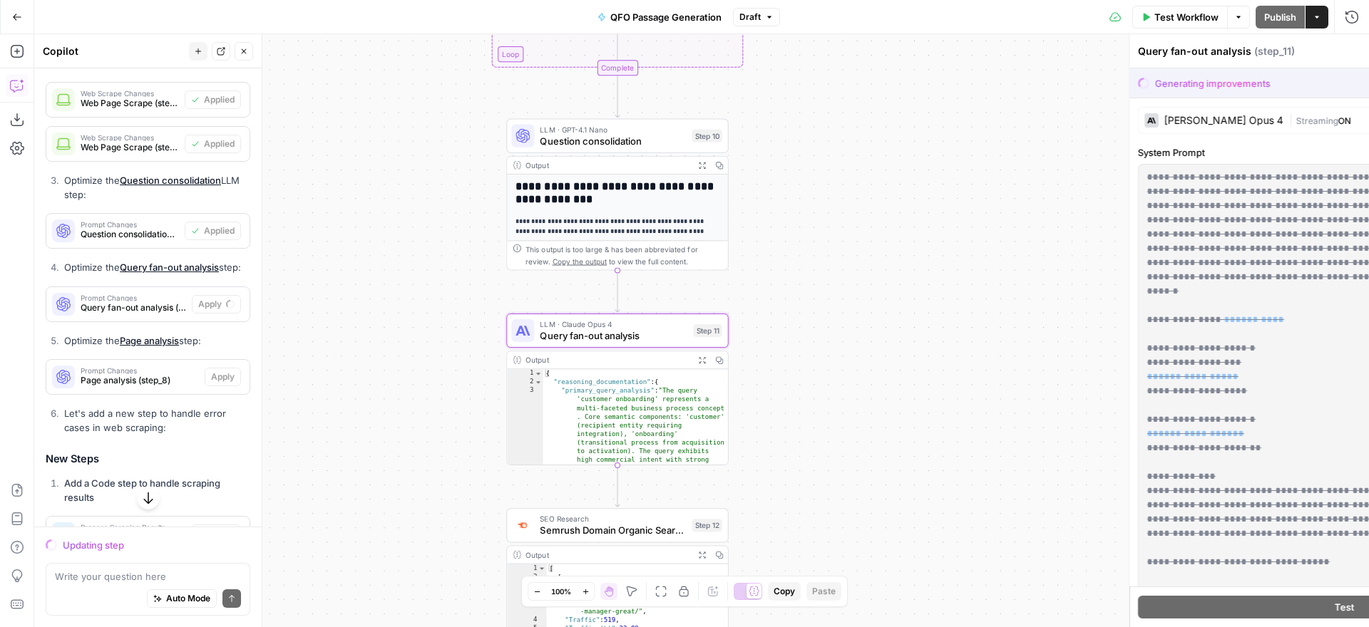
scroll to position [1278, 0]
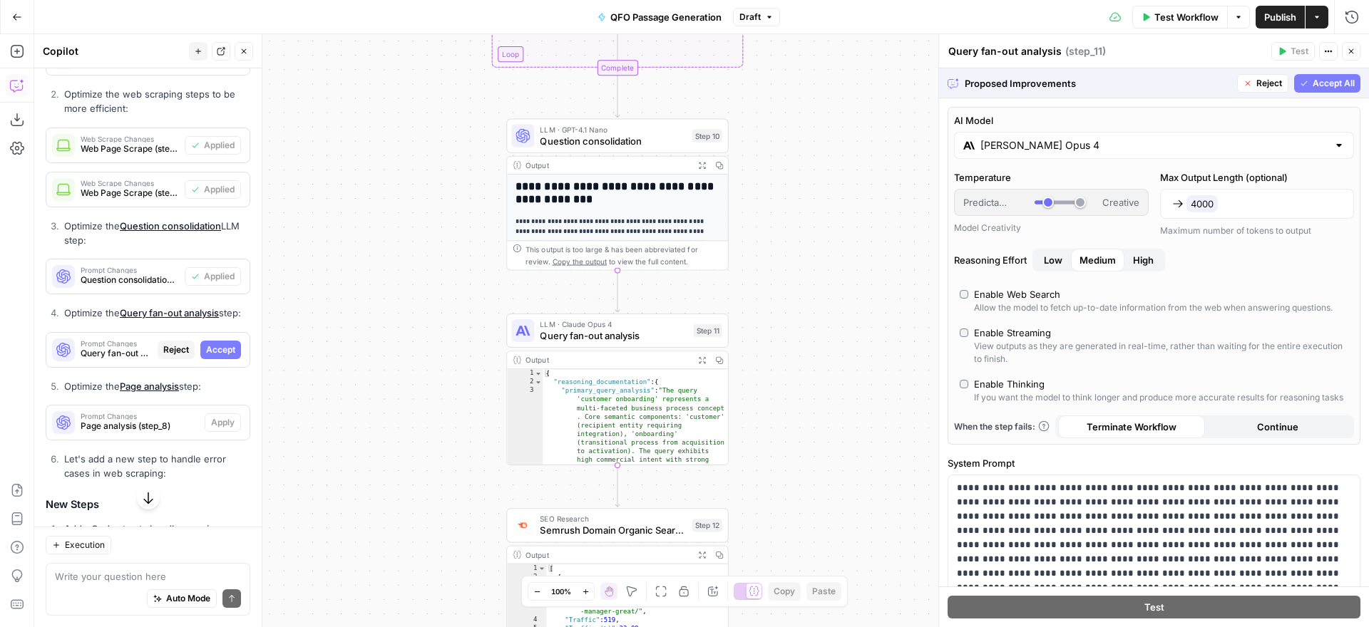
click at [1323, 86] on span "Accept All" at bounding box center [1334, 83] width 42 height 13
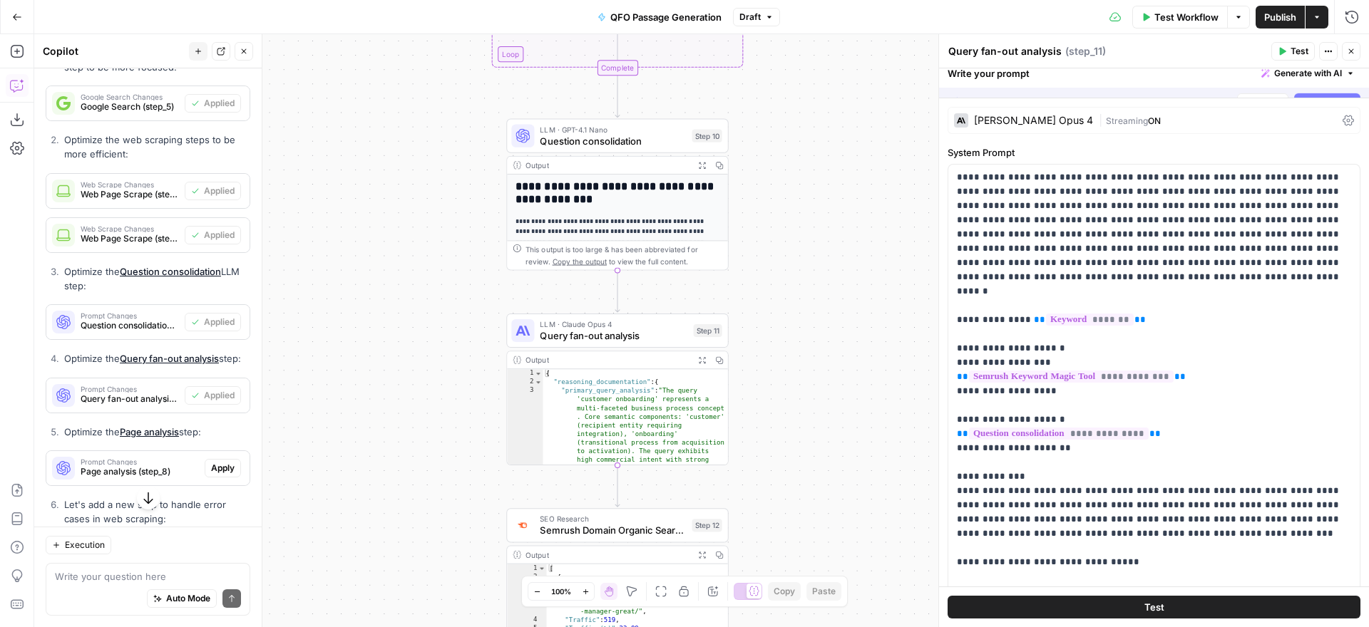
scroll to position [1323, 0]
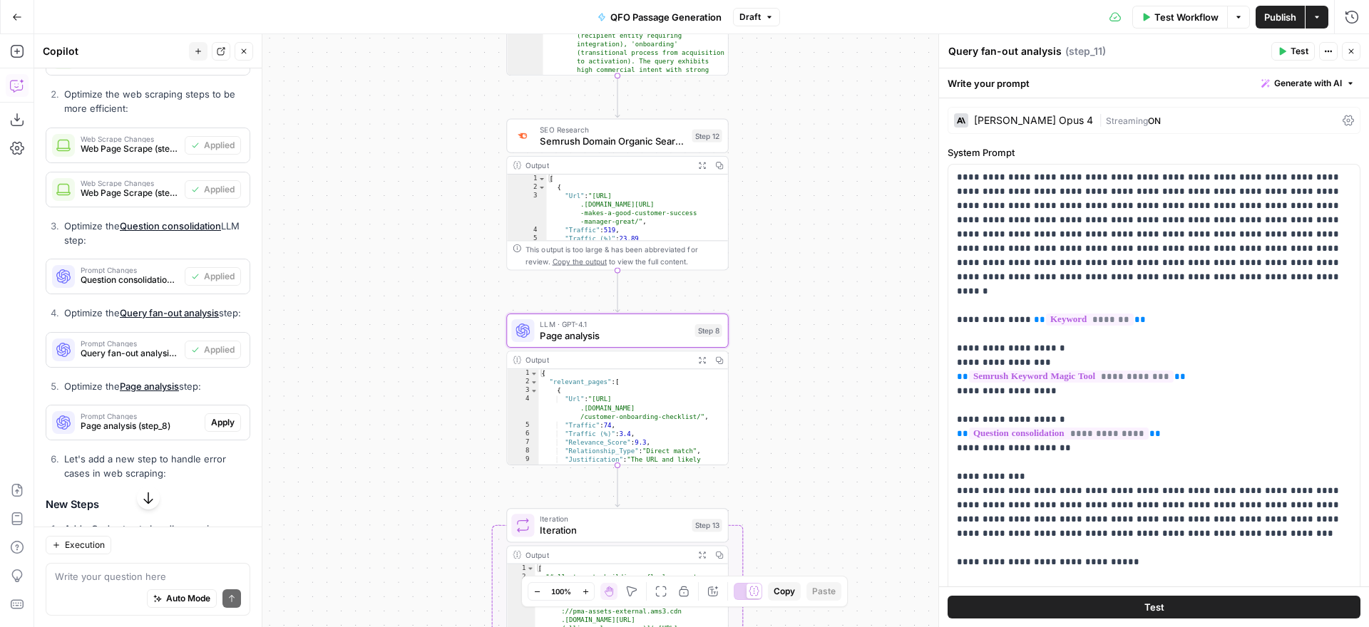
click at [218, 424] on span "Apply" at bounding box center [223, 422] width 24 height 13
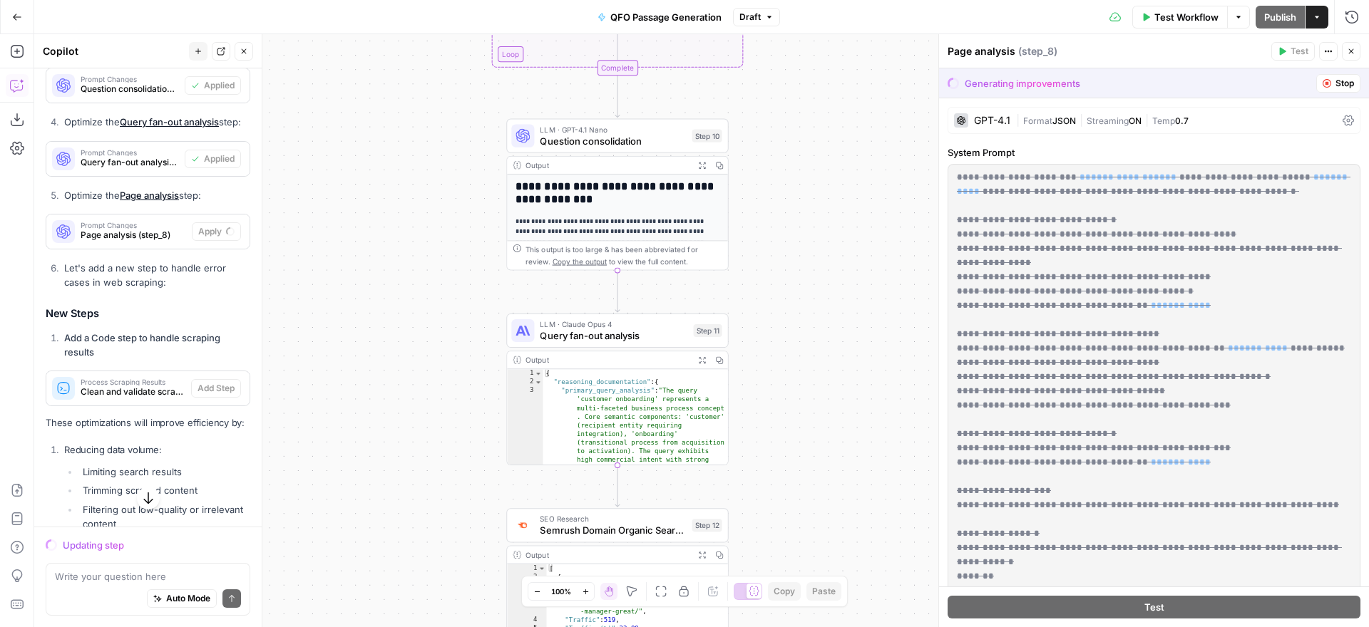
scroll to position [1469, 0]
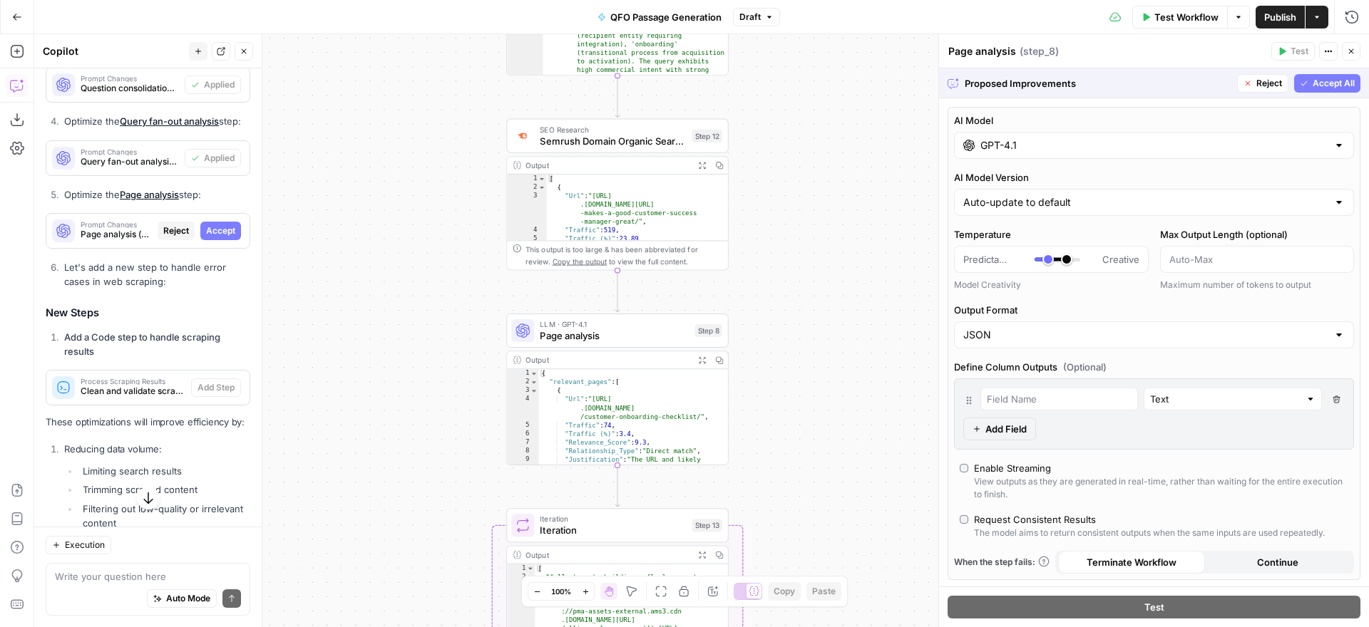
click at [1320, 83] on span "Accept All" at bounding box center [1334, 83] width 42 height 13
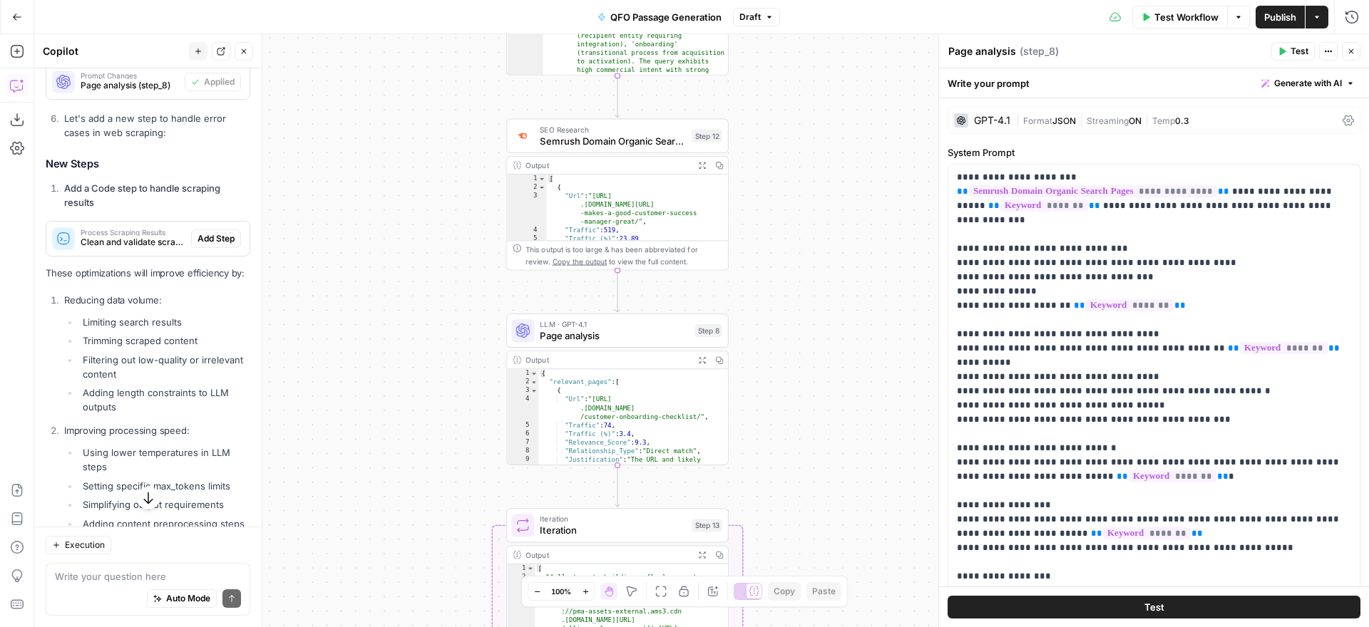
scroll to position [1668, 0]
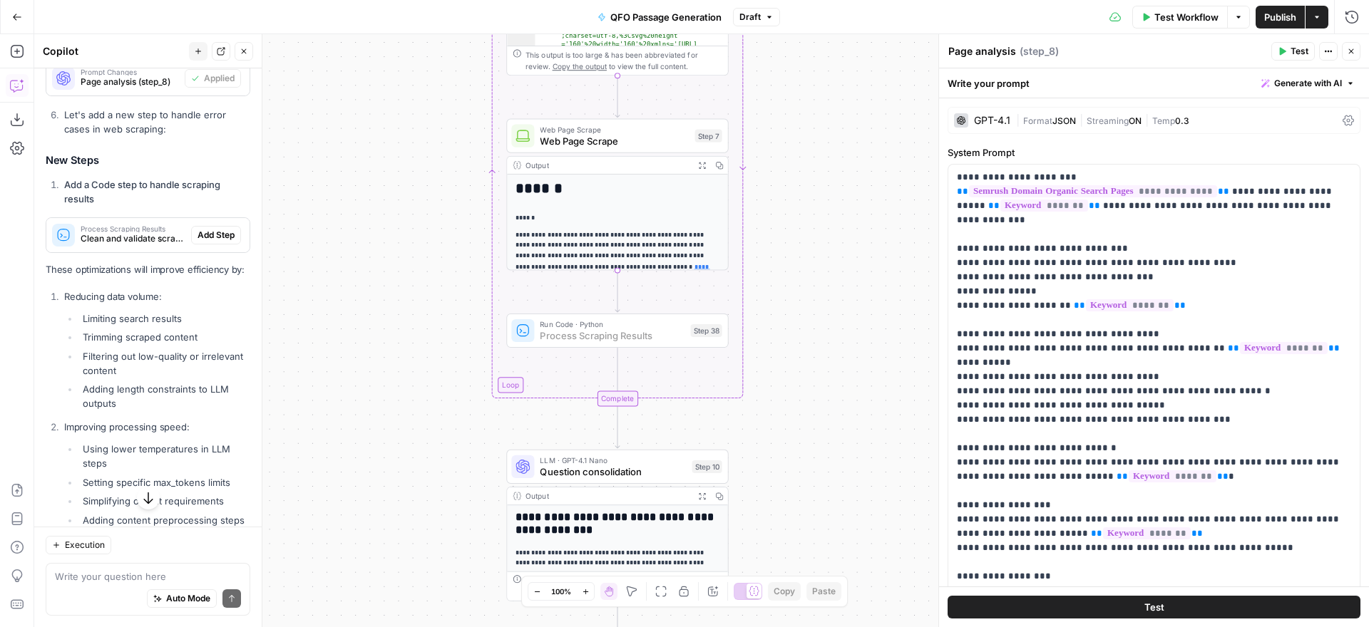
click at [213, 235] on span "Add Step" at bounding box center [215, 235] width 37 height 13
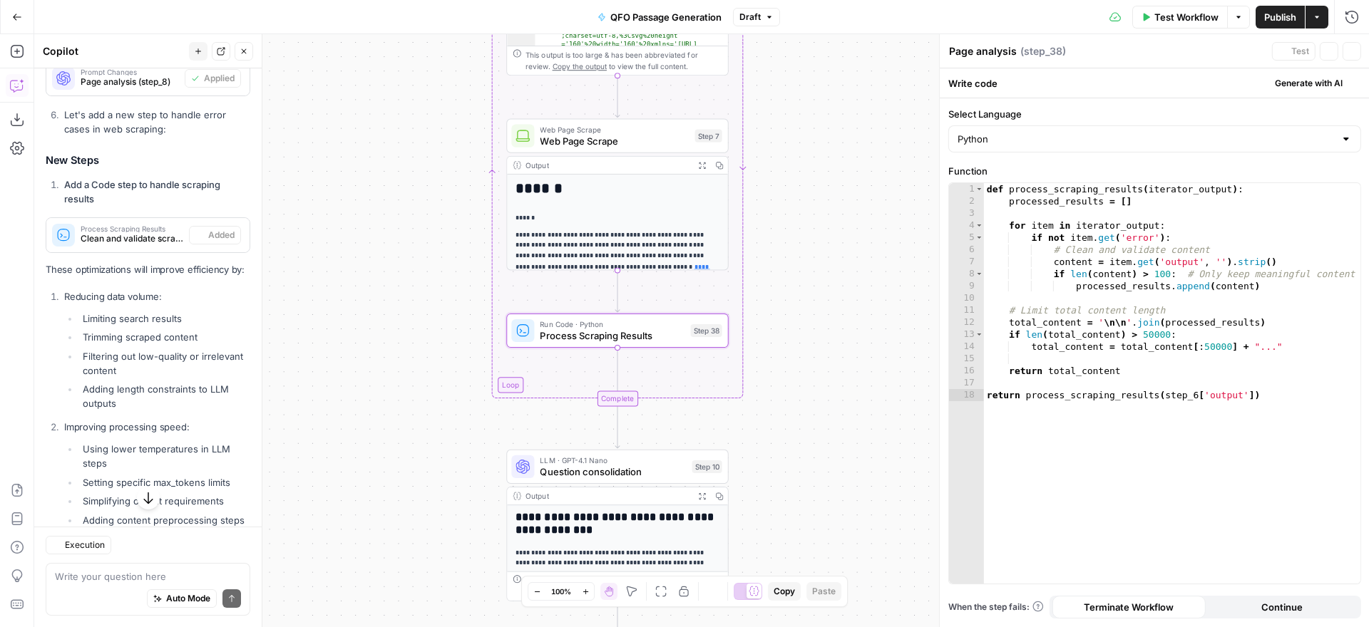
type textarea "Process Scraping Results"
click at [881, 327] on div "Workflow Set Inputs Inputs SEO Research Semrush Keyword Magic Tool Step 4 Outpu…" at bounding box center [701, 330] width 1335 height 593
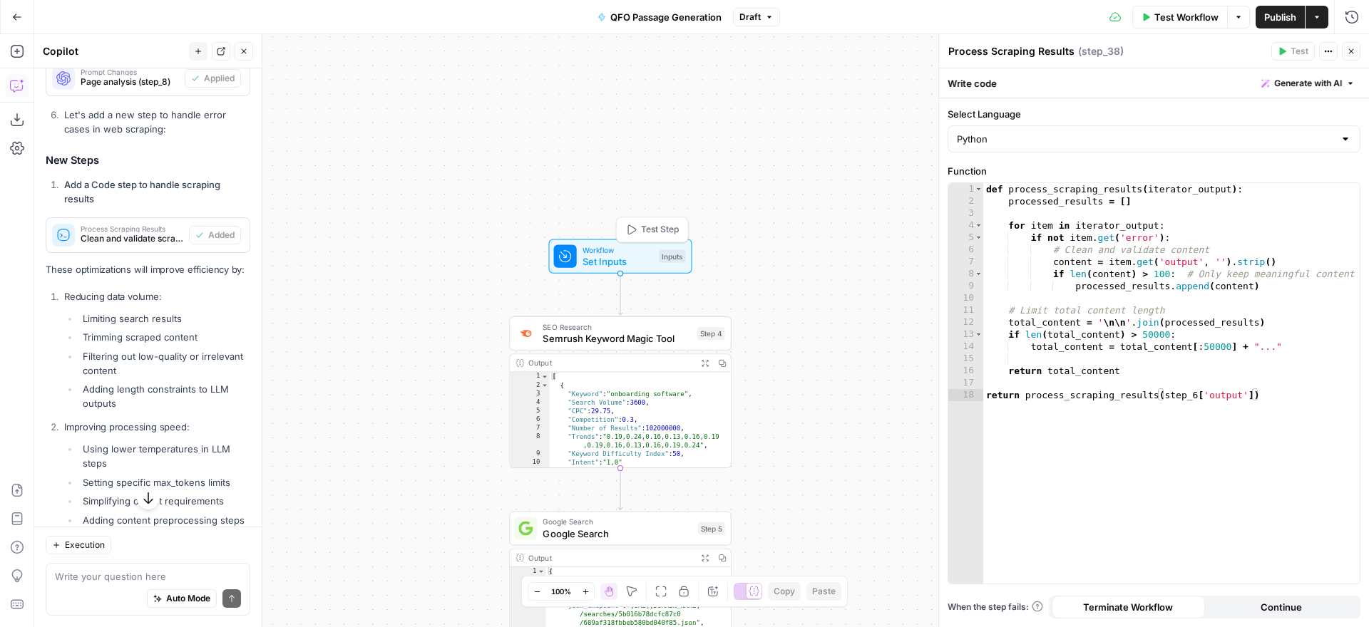
click at [649, 230] on span "Test Step" at bounding box center [660, 229] width 38 height 13
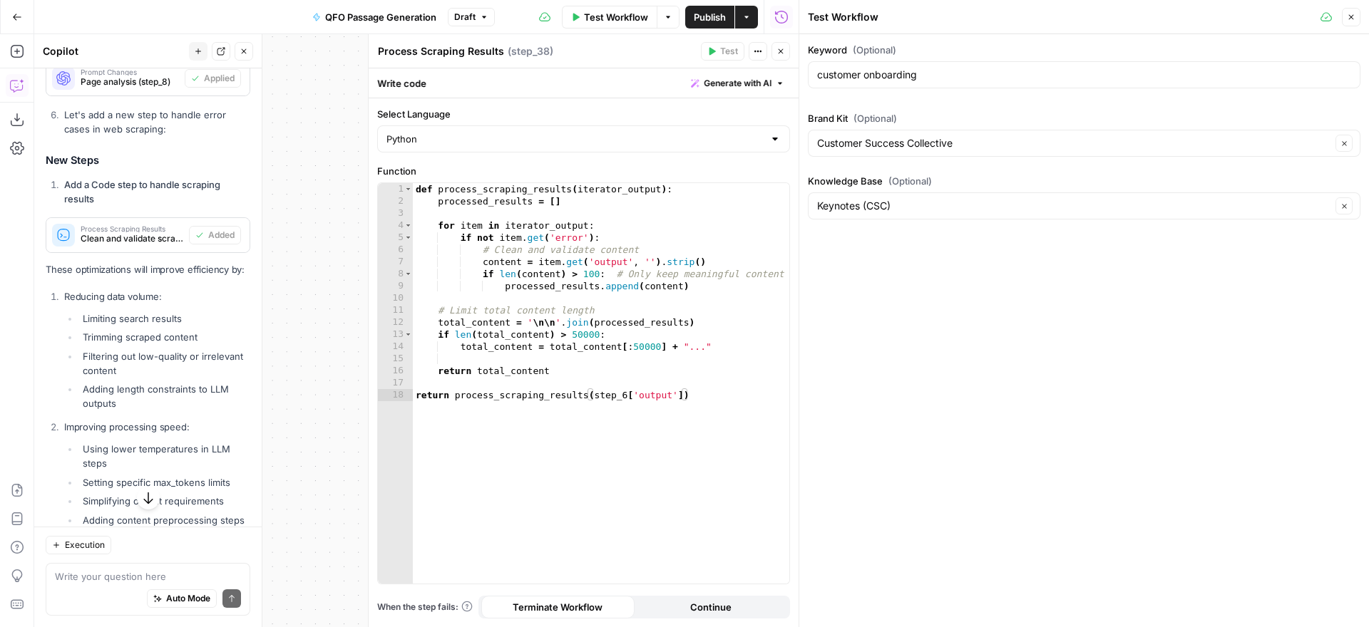
click at [786, 55] on button "Close" at bounding box center [780, 51] width 19 height 19
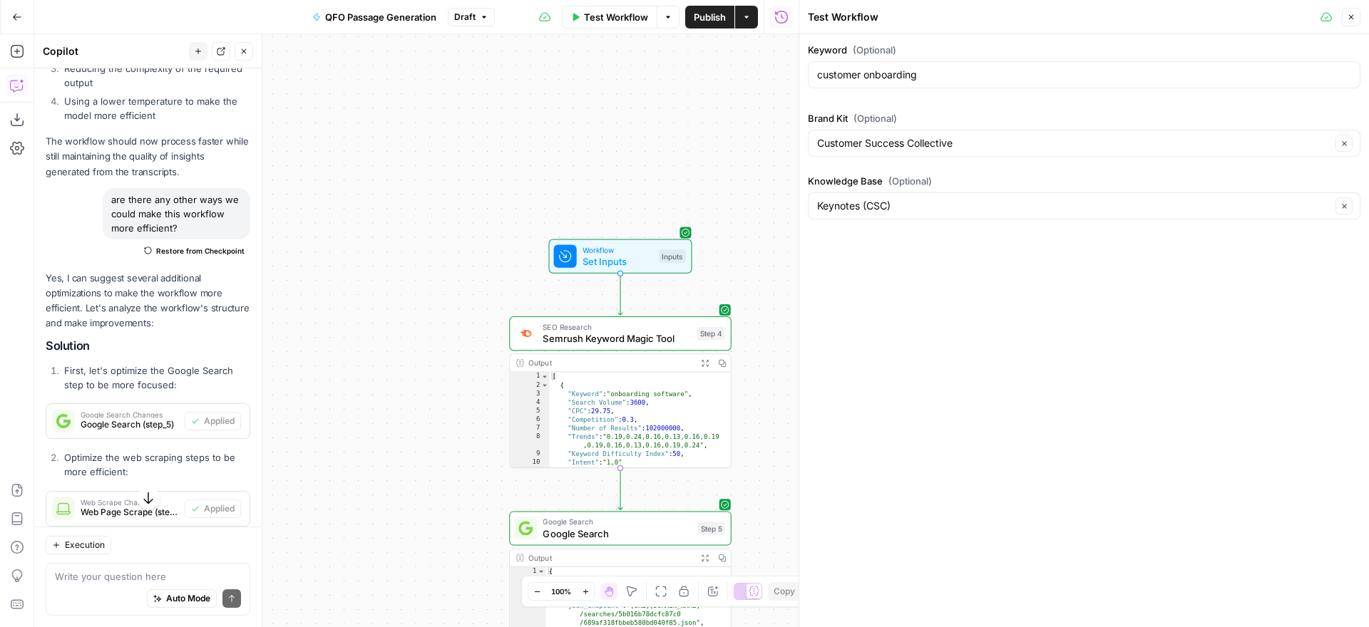
scroll to position [957, 0]
click at [702, 20] on span "Publish" at bounding box center [710, 17] width 32 height 14
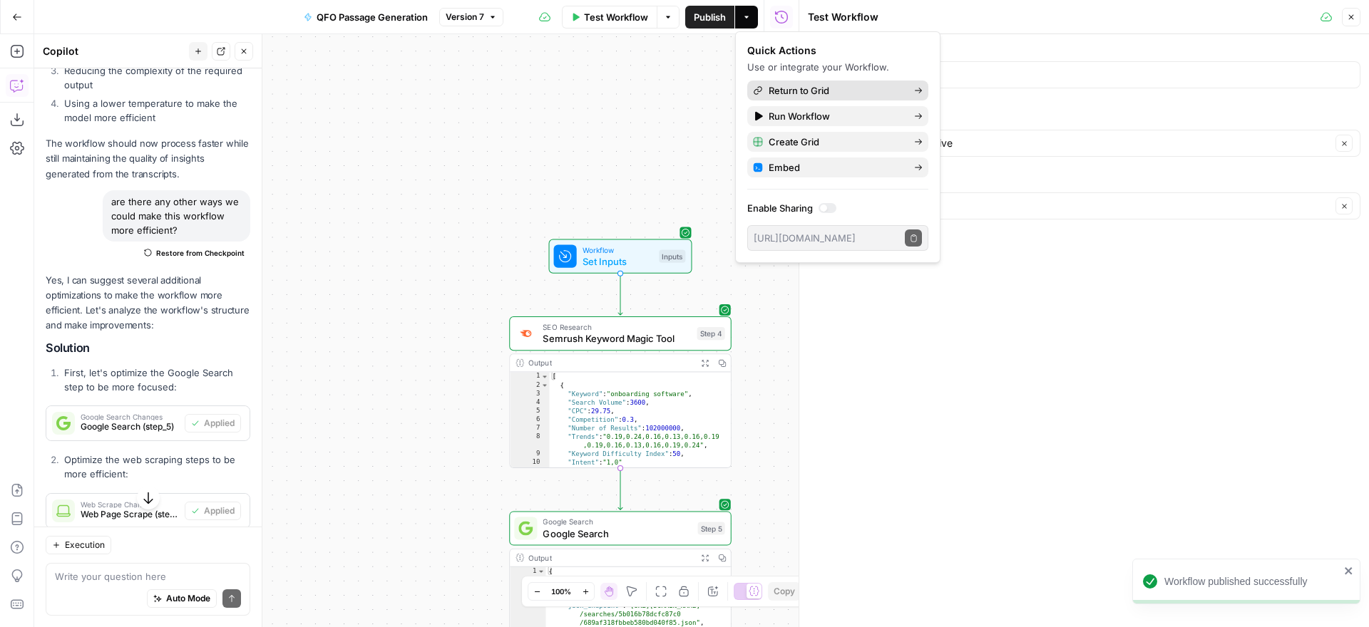
click at [858, 91] on span "Return to Grid" at bounding box center [836, 90] width 134 height 14
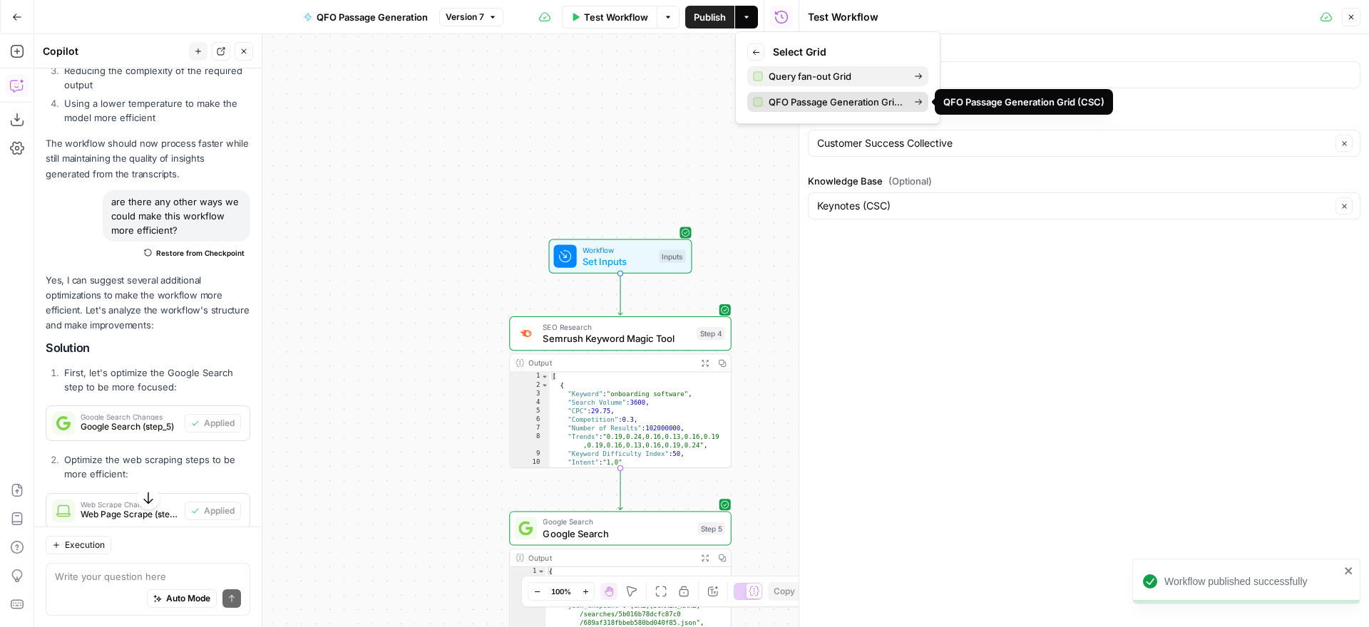
click at [851, 100] on span "QFO Passage Generation Grid (CSC)" at bounding box center [836, 102] width 134 height 14
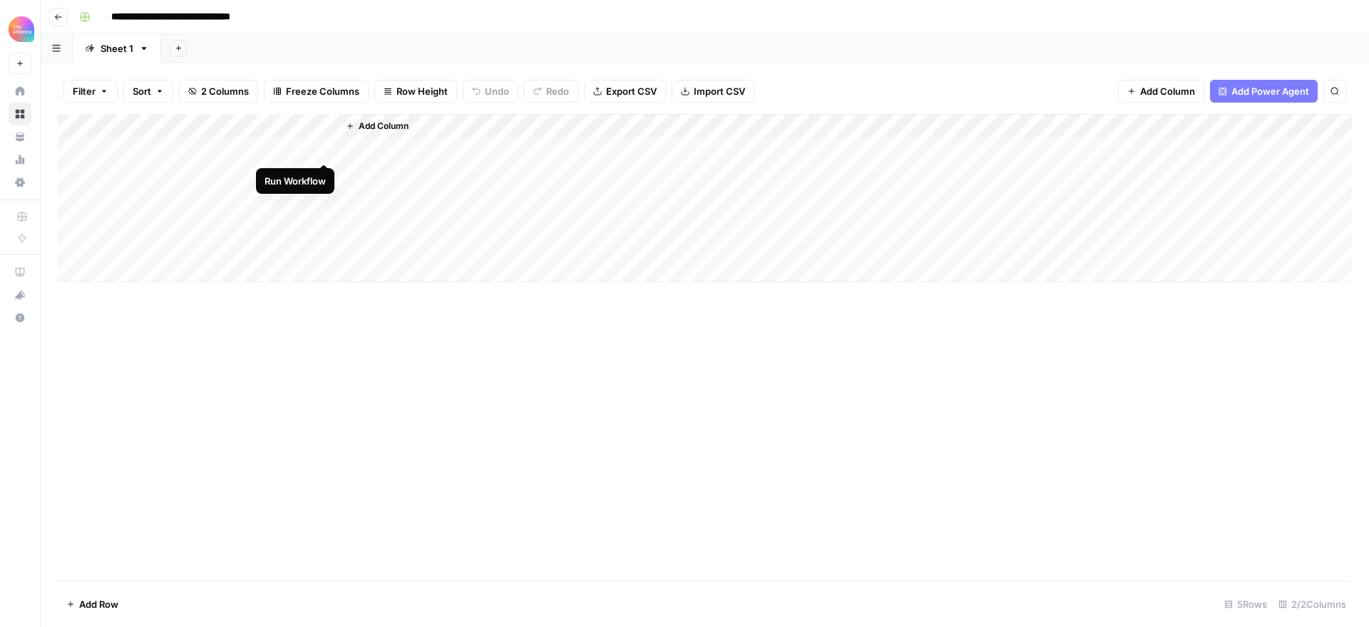
click at [324, 146] on div "Add Column" at bounding box center [705, 198] width 1294 height 168
click at [307, 148] on div "Add Column" at bounding box center [705, 198] width 1294 height 168
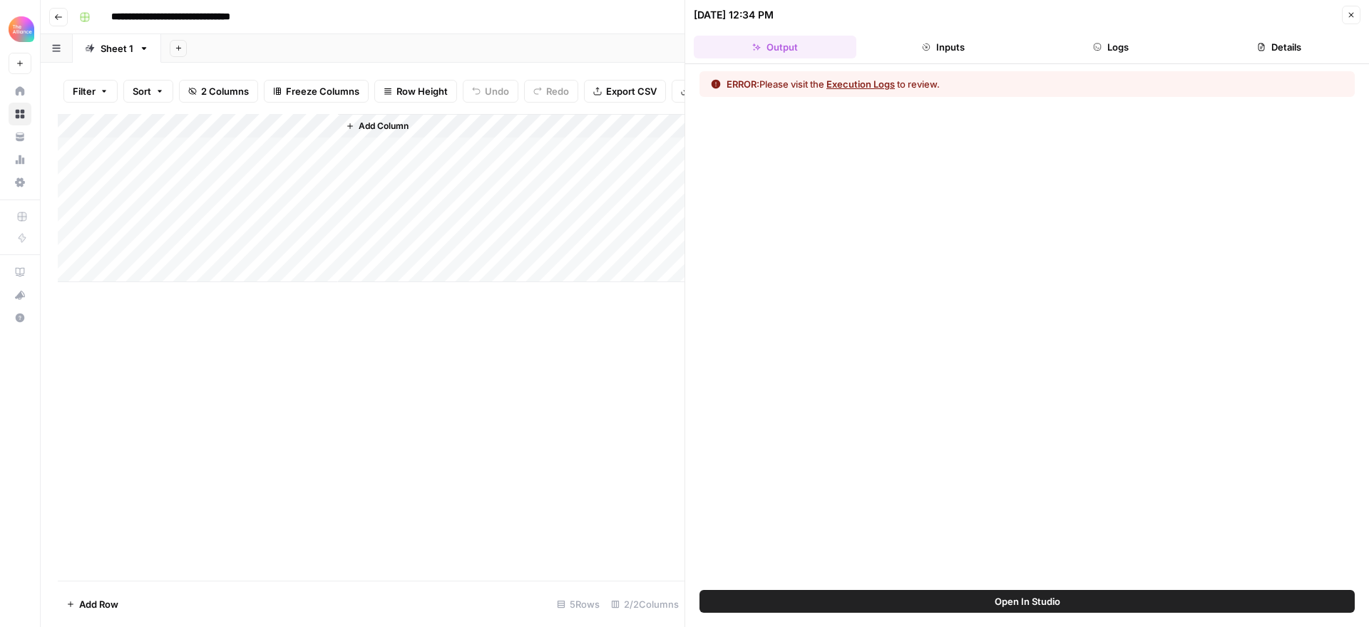
click at [1126, 43] on button "Logs" at bounding box center [1111, 47] width 163 height 23
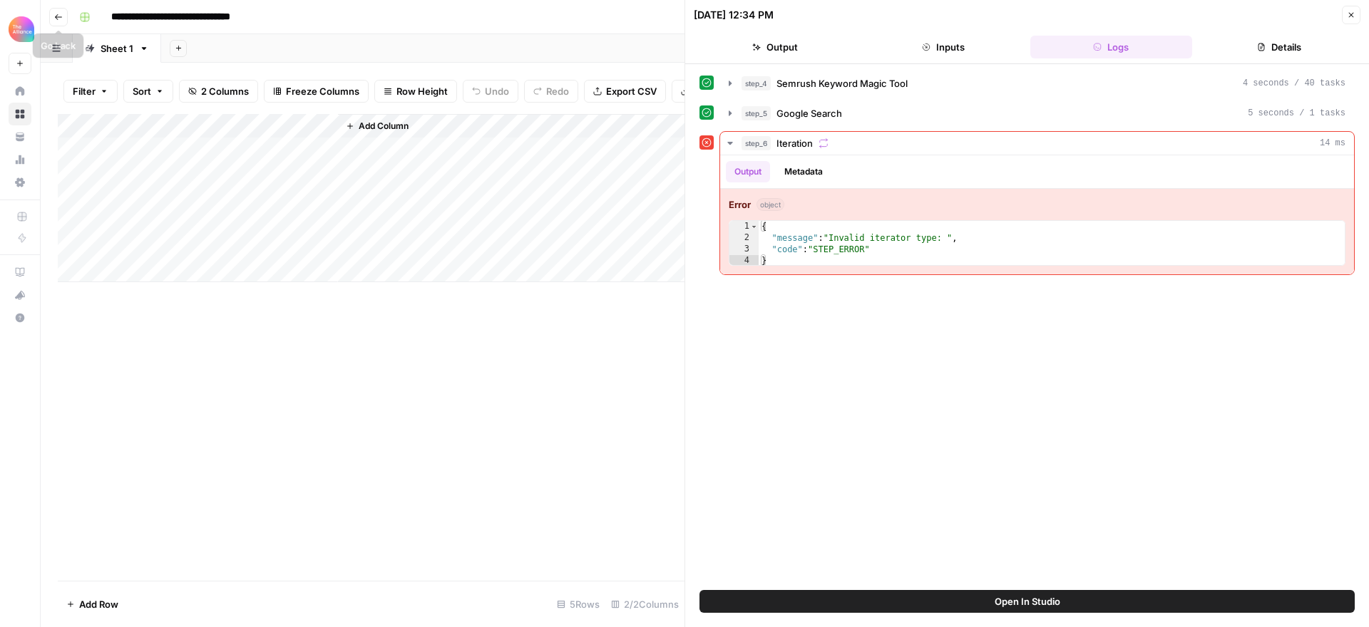
click at [55, 16] on icon "button" at bounding box center [58, 17] width 7 height 6
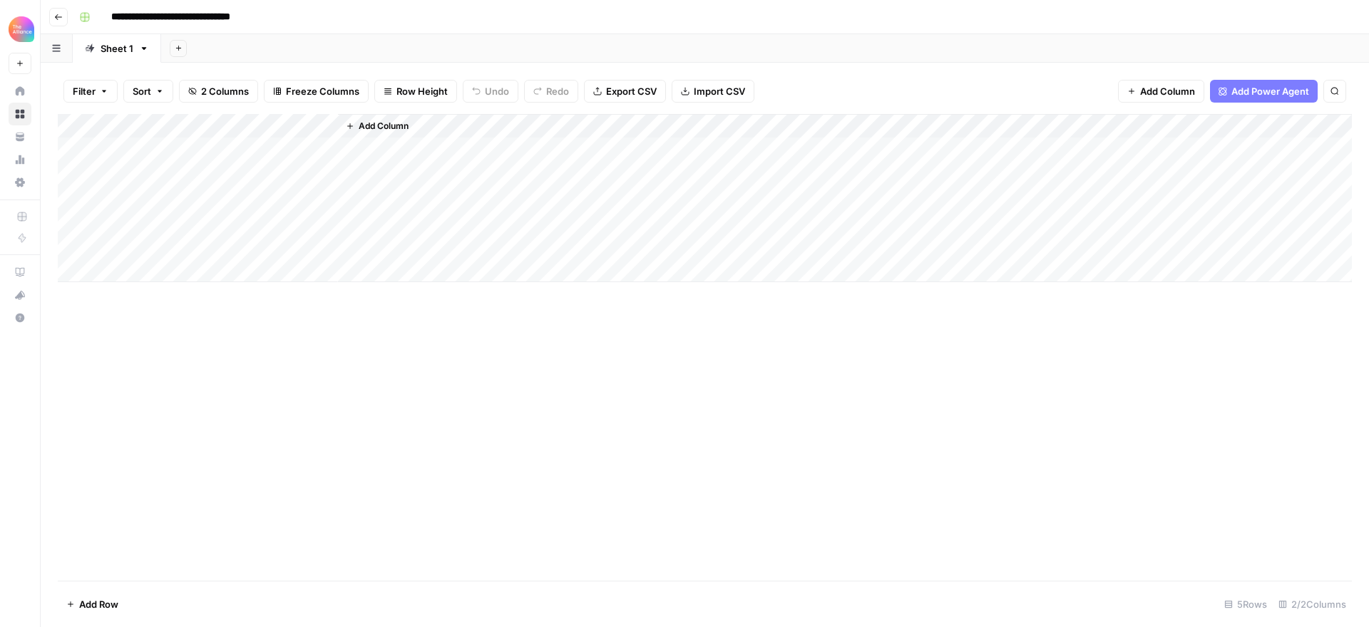
click at [56, 16] on icon "button" at bounding box center [58, 17] width 7 height 6
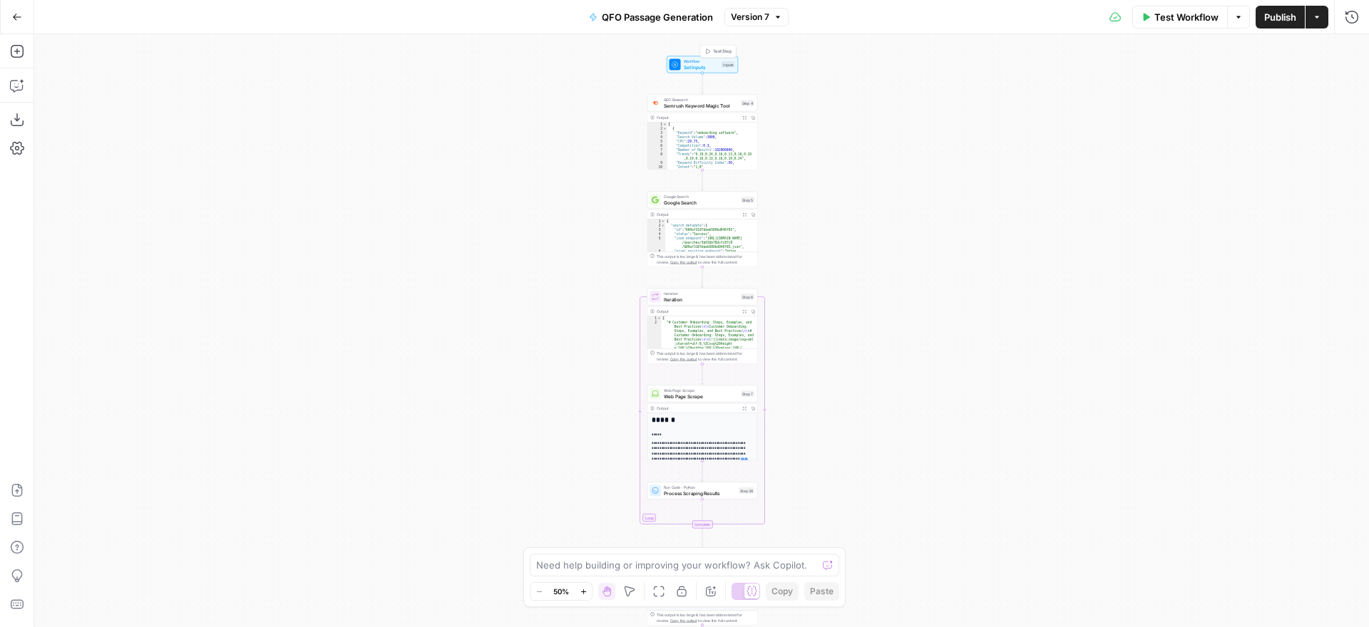
click at [721, 50] on span "Test Step" at bounding box center [722, 51] width 19 height 6
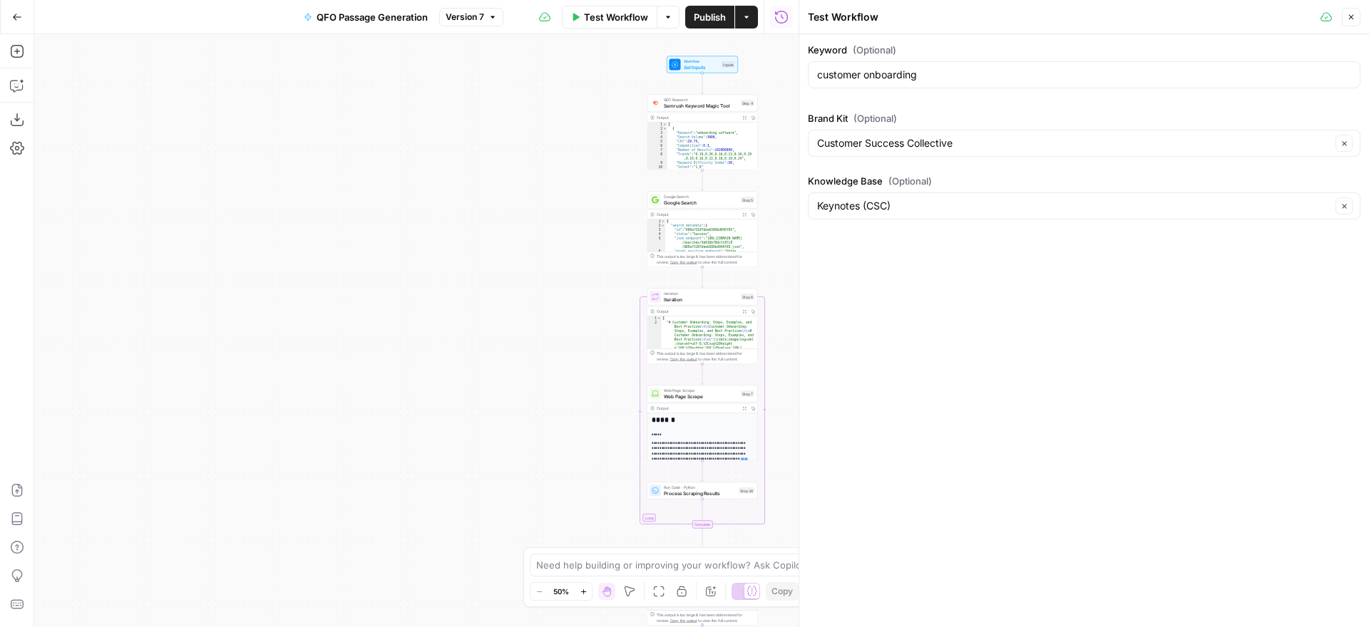
click at [620, 17] on span "Test Workflow" at bounding box center [616, 17] width 64 height 14
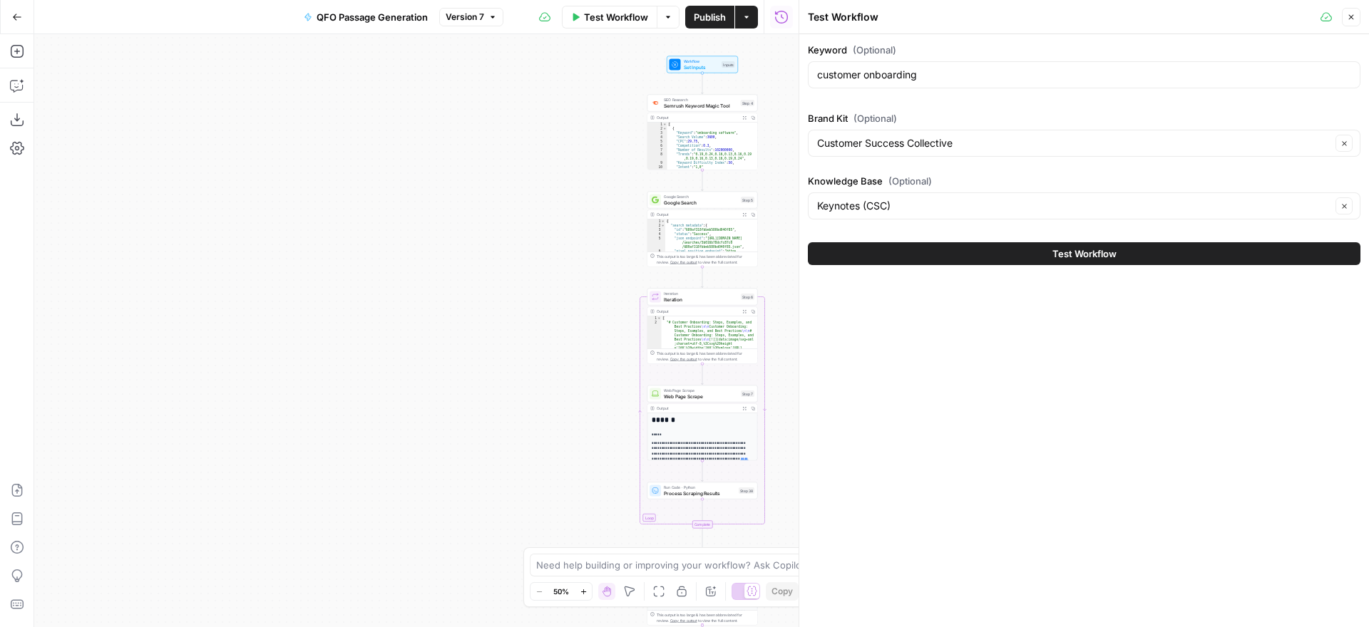
click at [1052, 255] on span "Test Workflow" at bounding box center [1084, 254] width 64 height 14
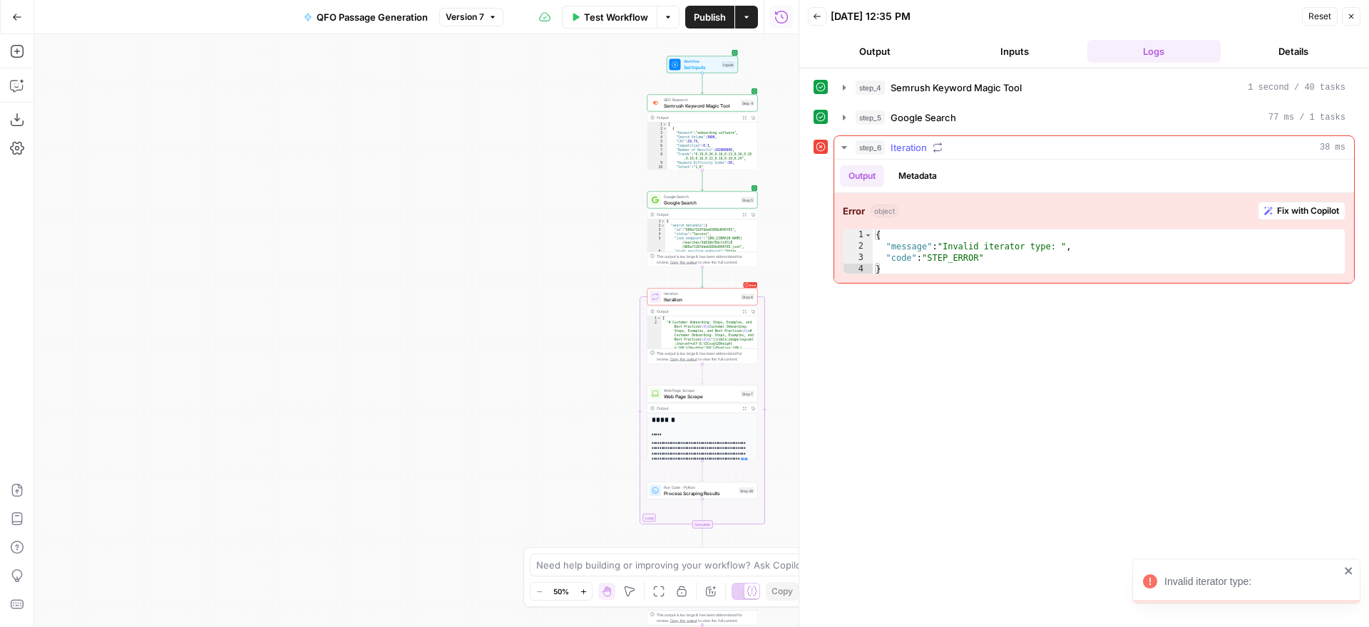
click at [1286, 212] on span "Fix with Copilot" at bounding box center [1308, 211] width 62 height 13
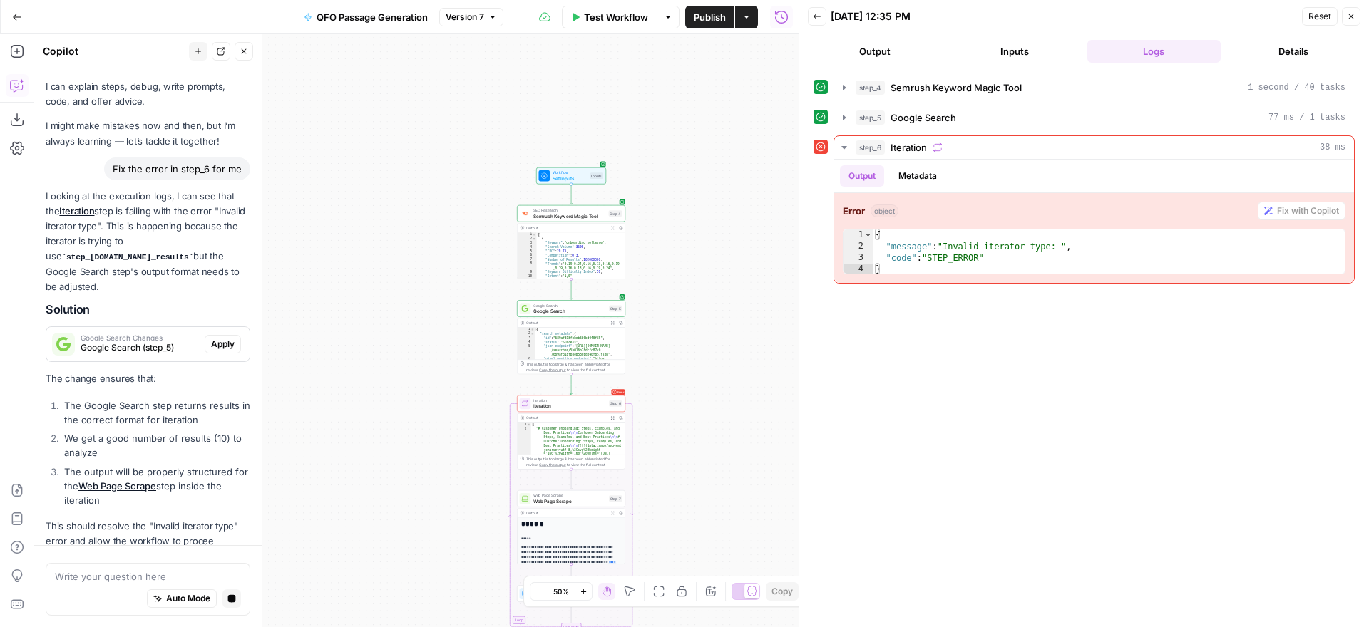
scroll to position [55, 0]
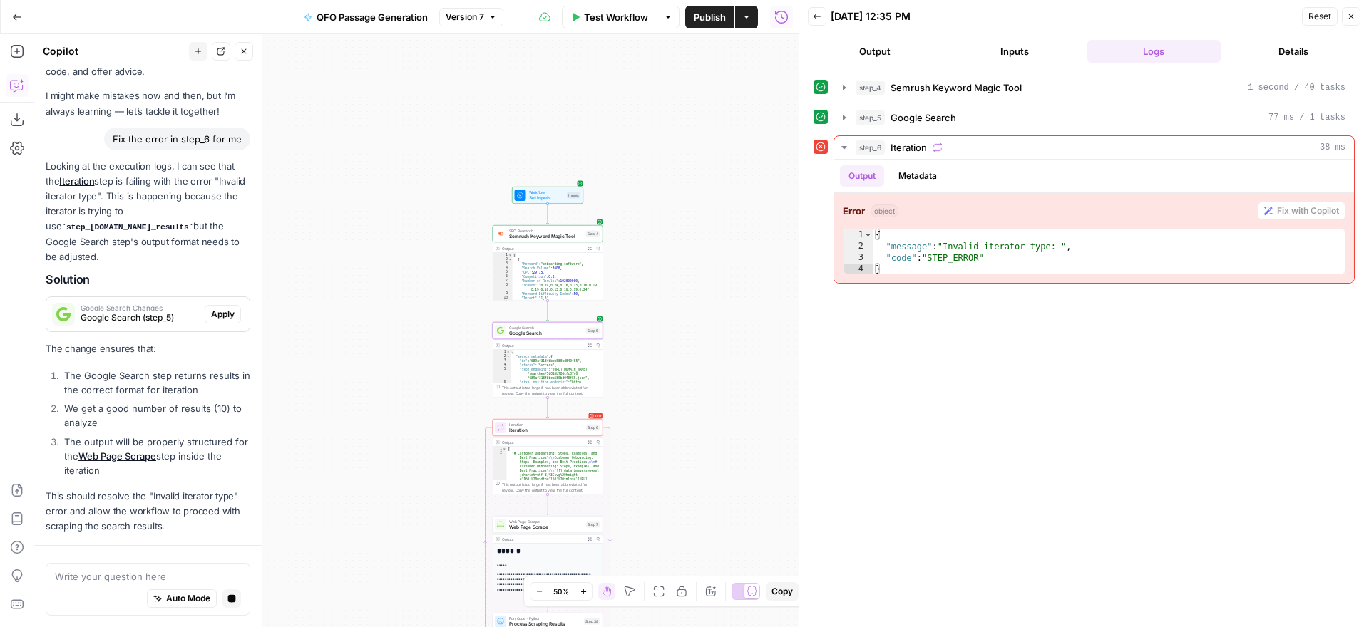
click at [220, 311] on span "Apply" at bounding box center [223, 314] width 24 height 13
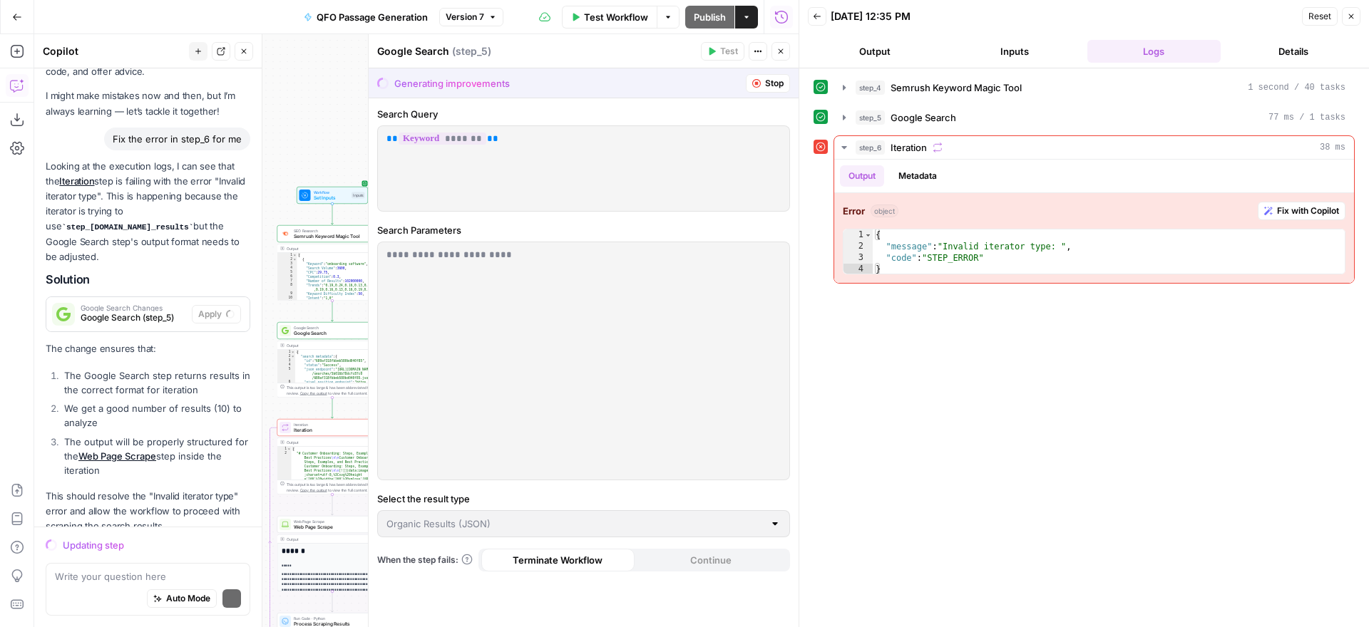
scroll to position [96, 0]
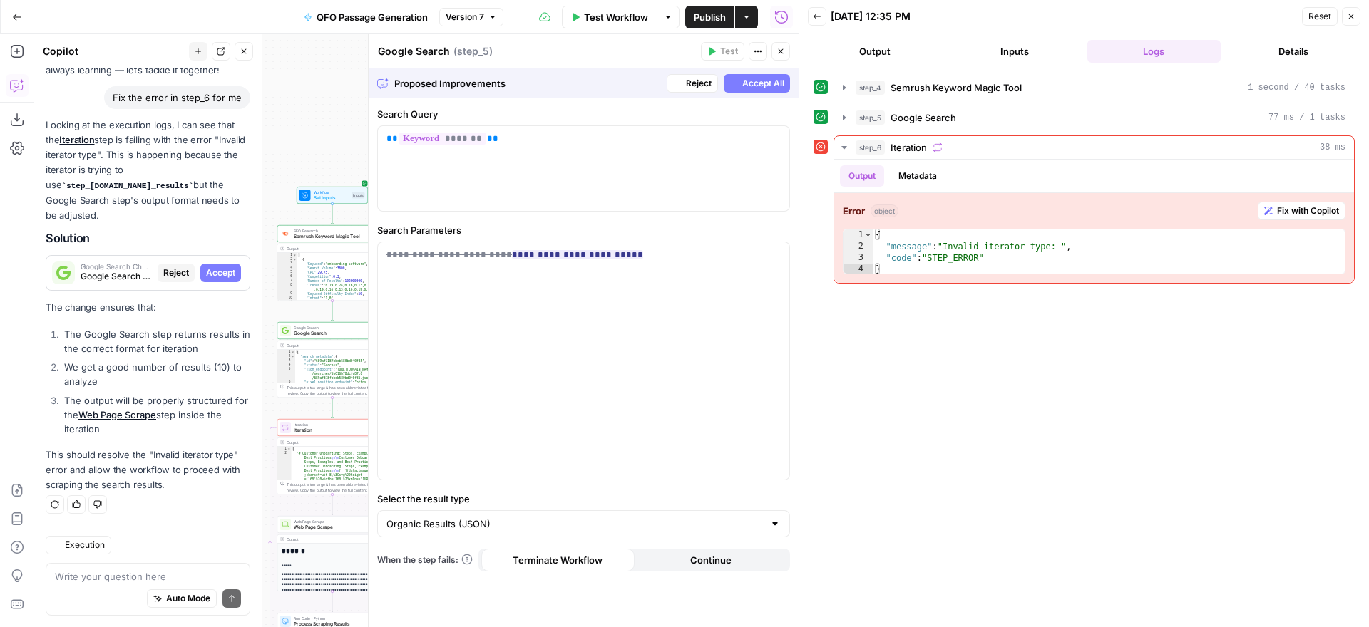
click at [761, 83] on span "Accept All" at bounding box center [763, 83] width 42 height 13
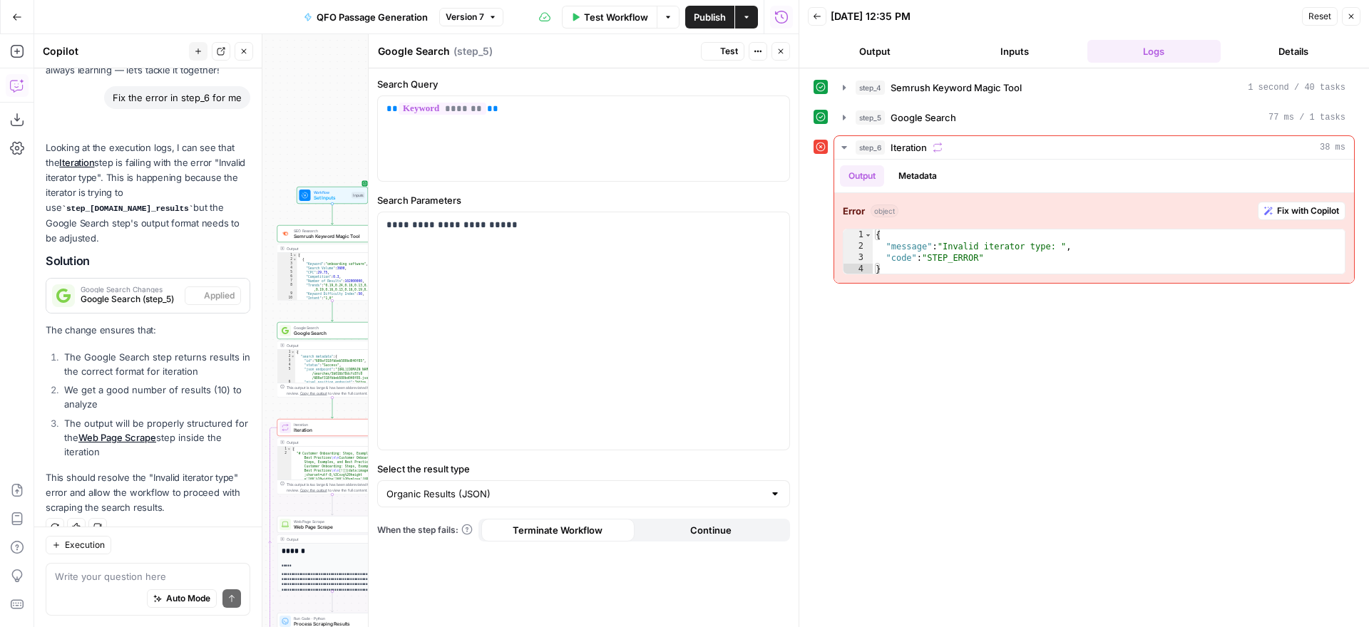
scroll to position [119, 0]
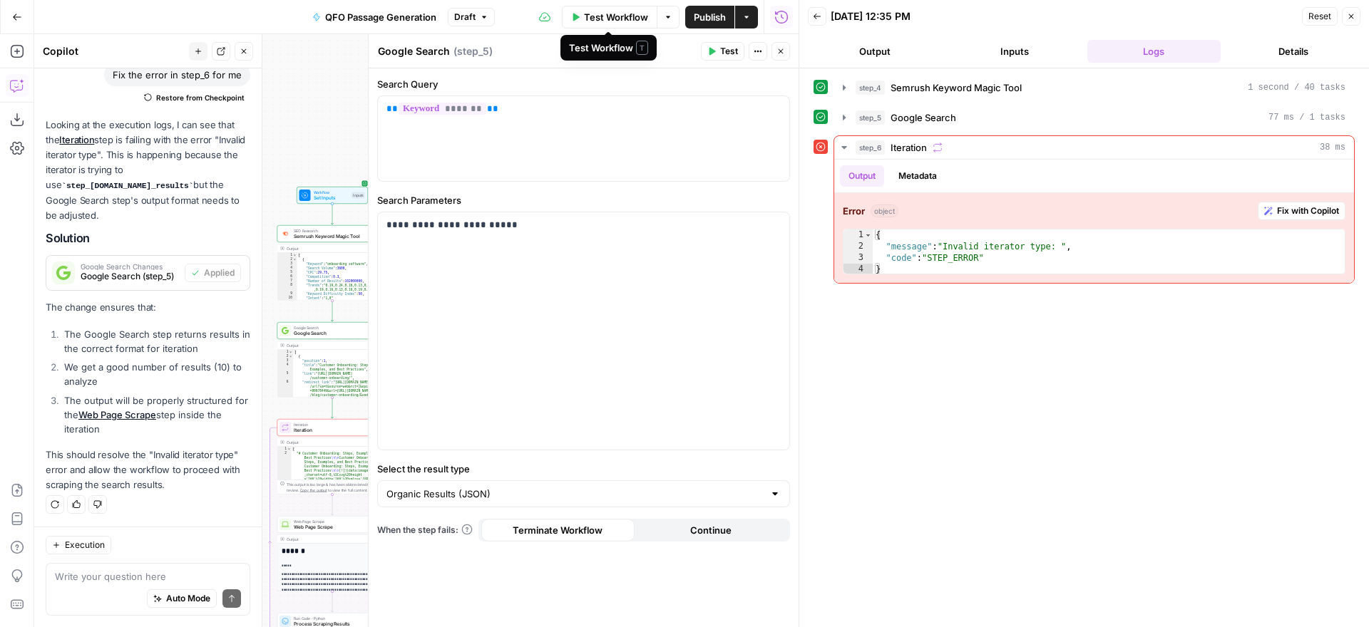
click at [602, 14] on span "Test Workflow" at bounding box center [616, 17] width 64 height 14
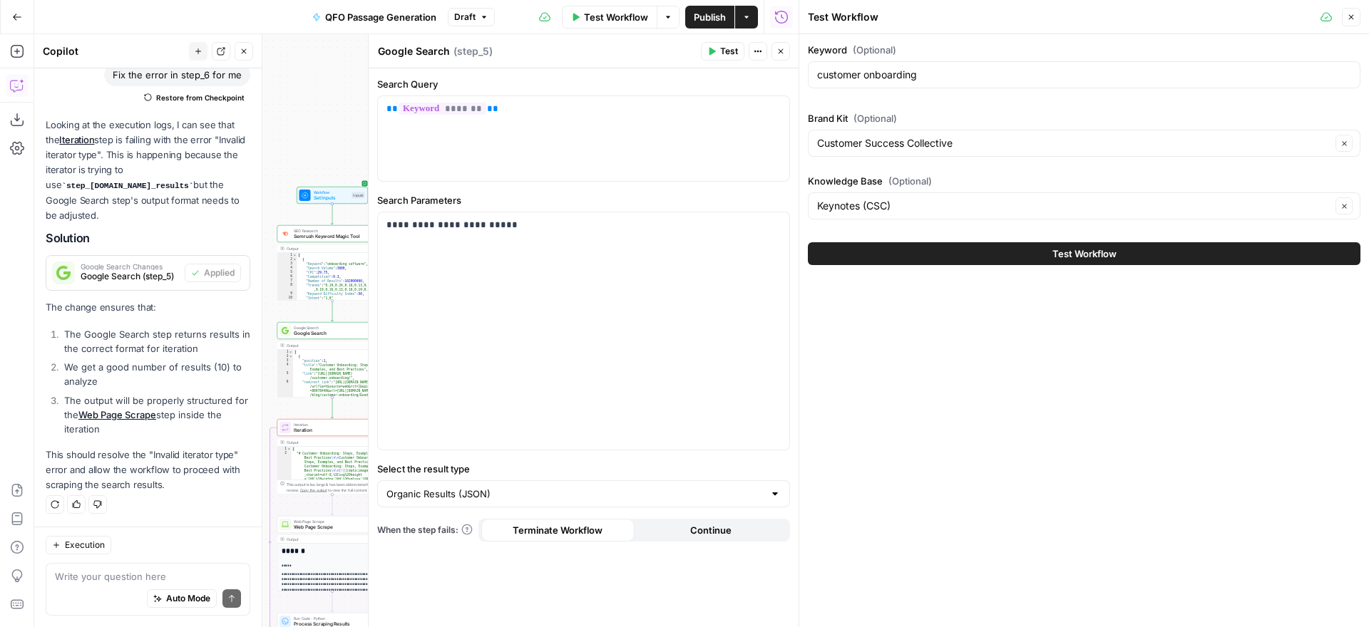
click at [1069, 252] on span "Test Workflow" at bounding box center [1084, 254] width 64 height 14
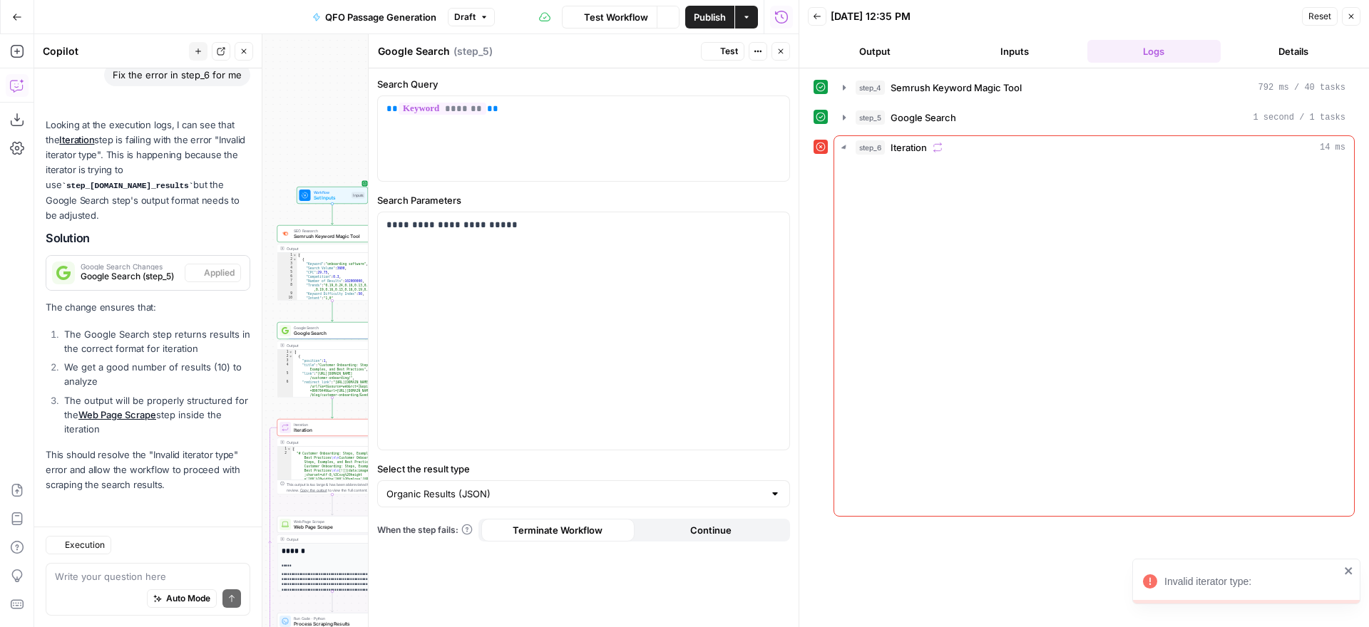
scroll to position [119, 0]
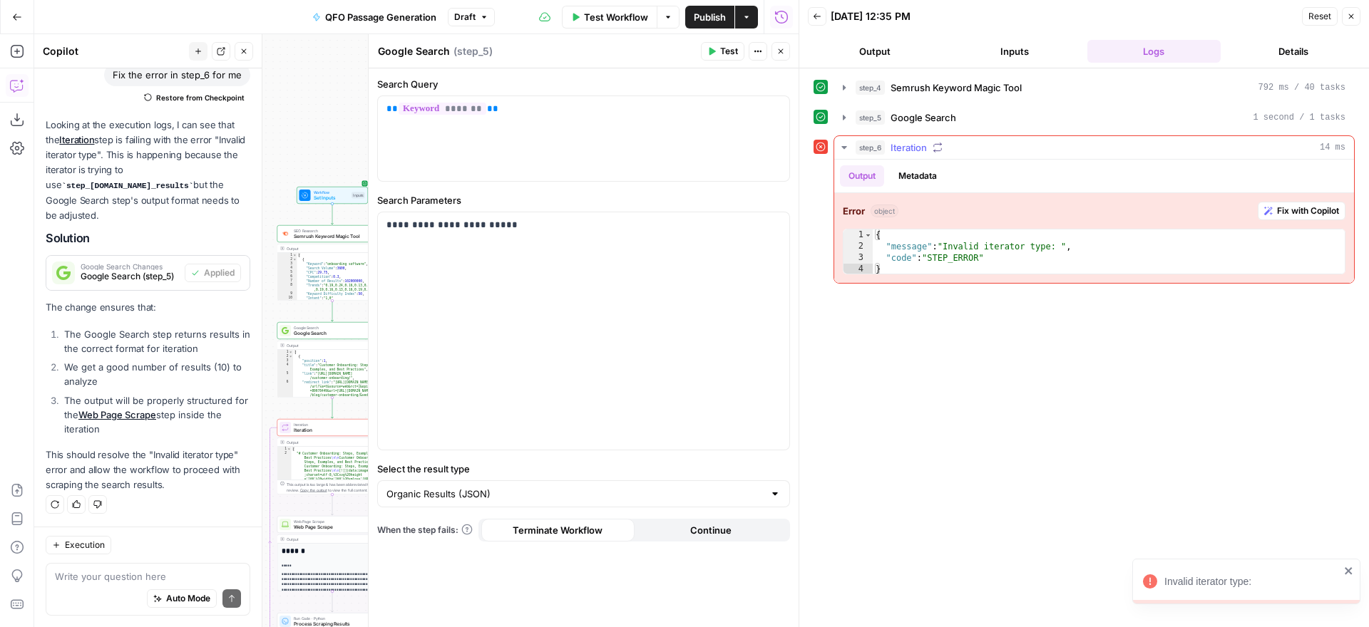
click at [1286, 210] on span "Fix with Copilot" at bounding box center [1308, 211] width 62 height 13
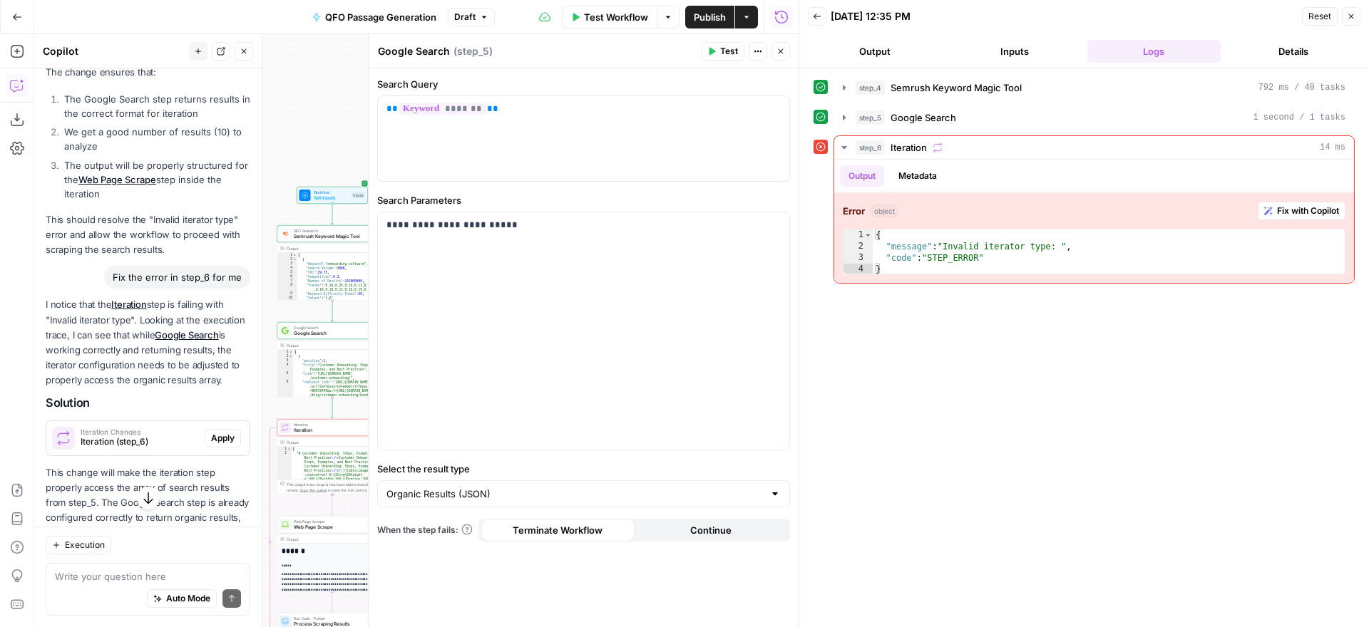
scroll to position [487, 0]
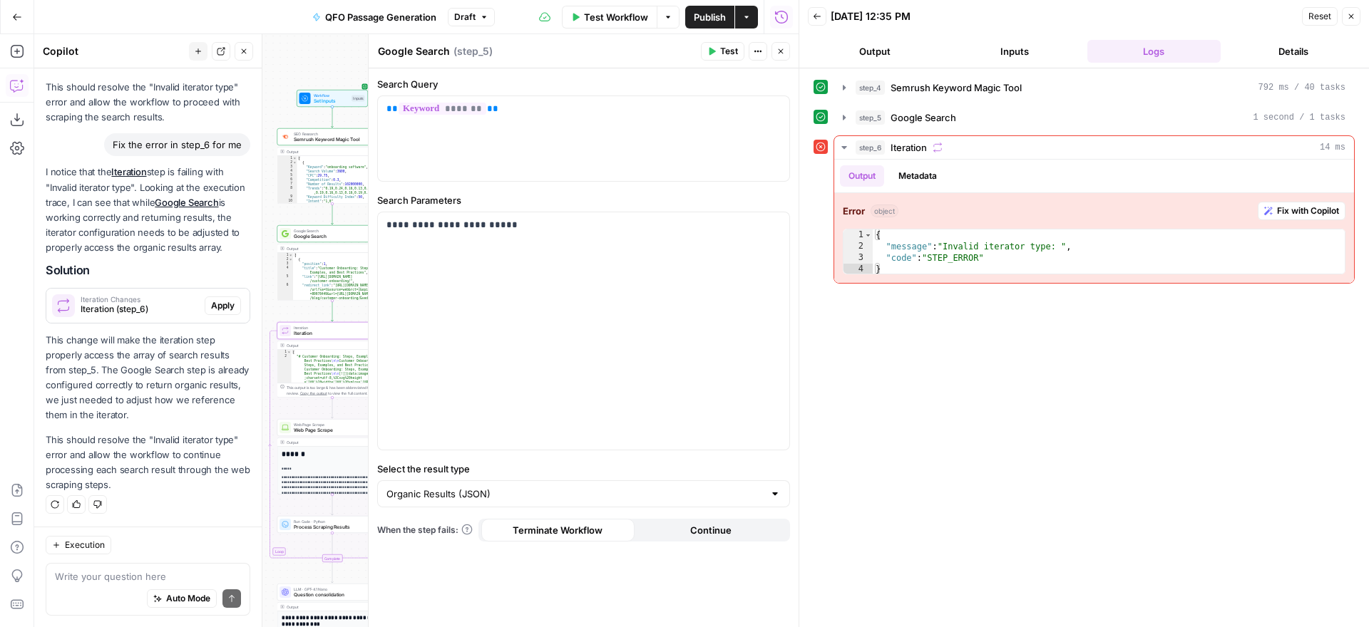
click at [215, 304] on span "Apply" at bounding box center [223, 305] width 24 height 13
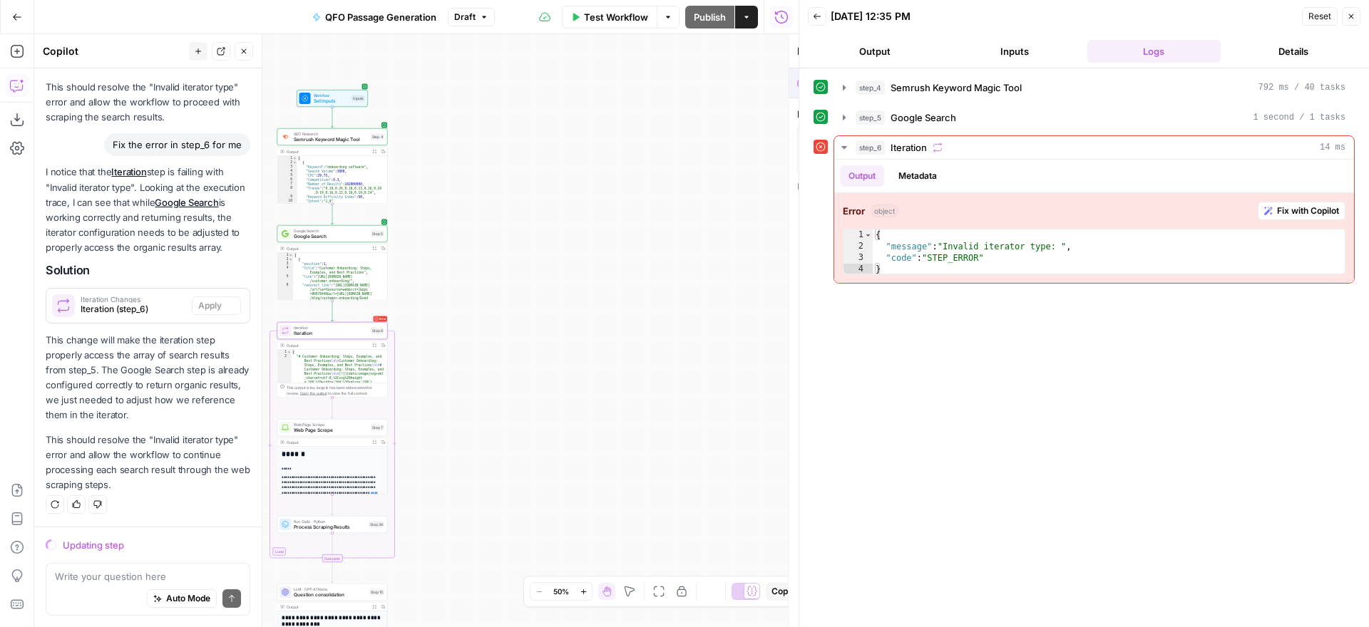
scroll to position [464, 0]
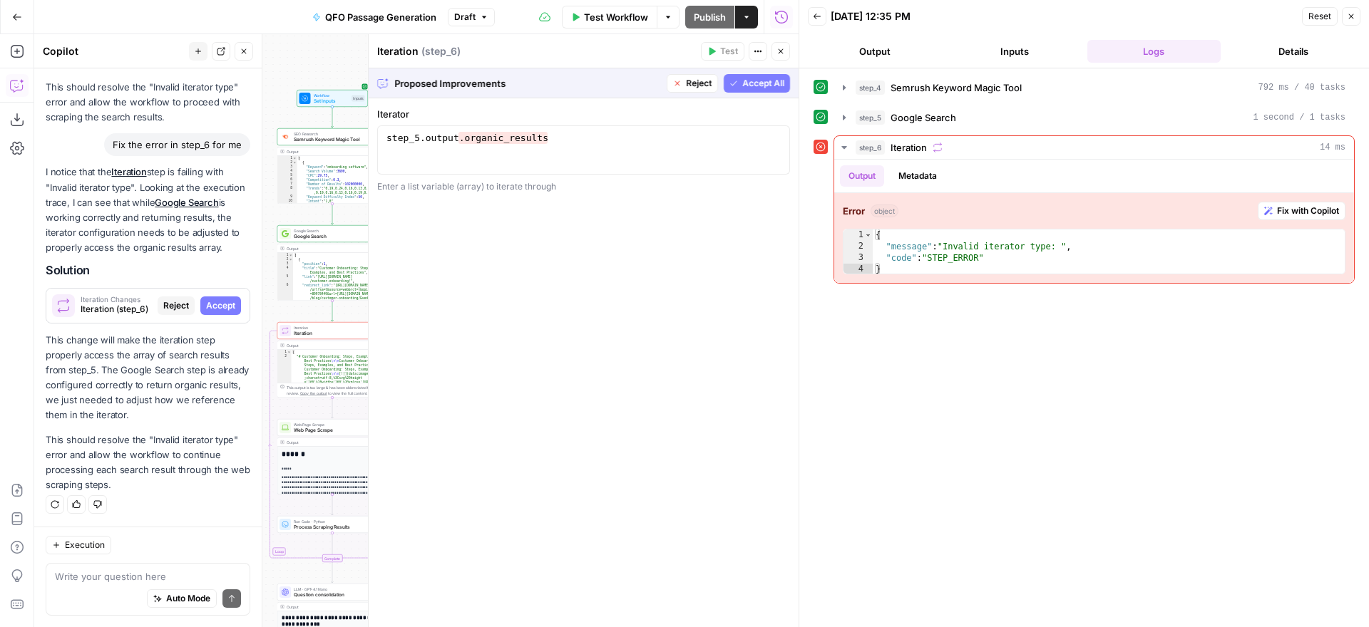
click at [758, 79] on span "Accept All" at bounding box center [763, 83] width 42 height 13
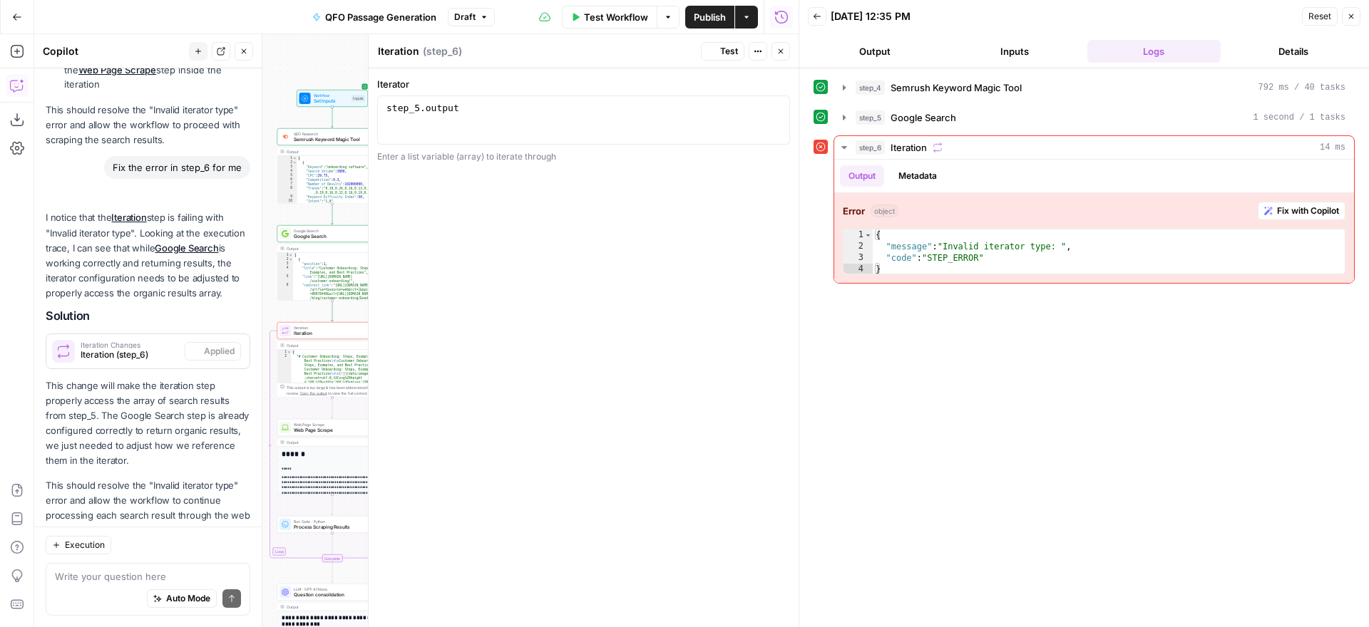
scroll to position [510, 0]
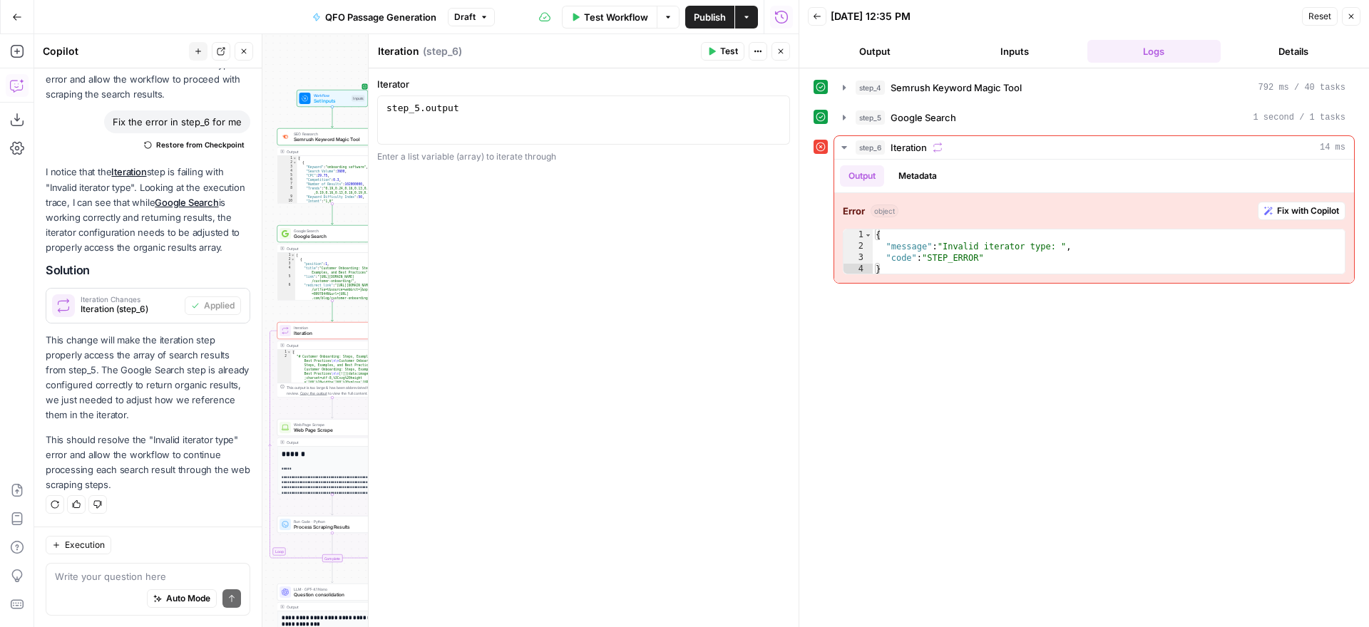
drag, startPoint x: 714, startPoint y: 51, endPoint x: 745, endPoint y: 78, distance: 41.4
click at [714, 51] on icon "button" at bounding box center [712, 52] width 6 height 8
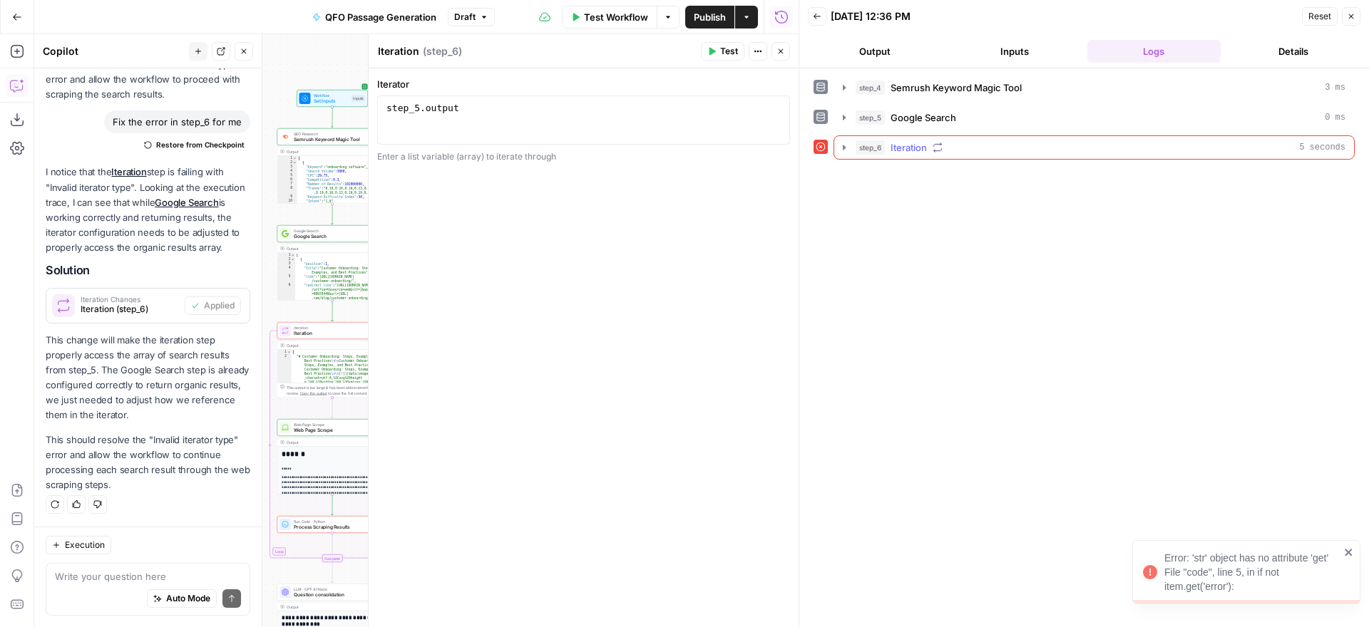
click at [980, 147] on div "step_6 Iteration 5 seconds" at bounding box center [1101, 147] width 490 height 14
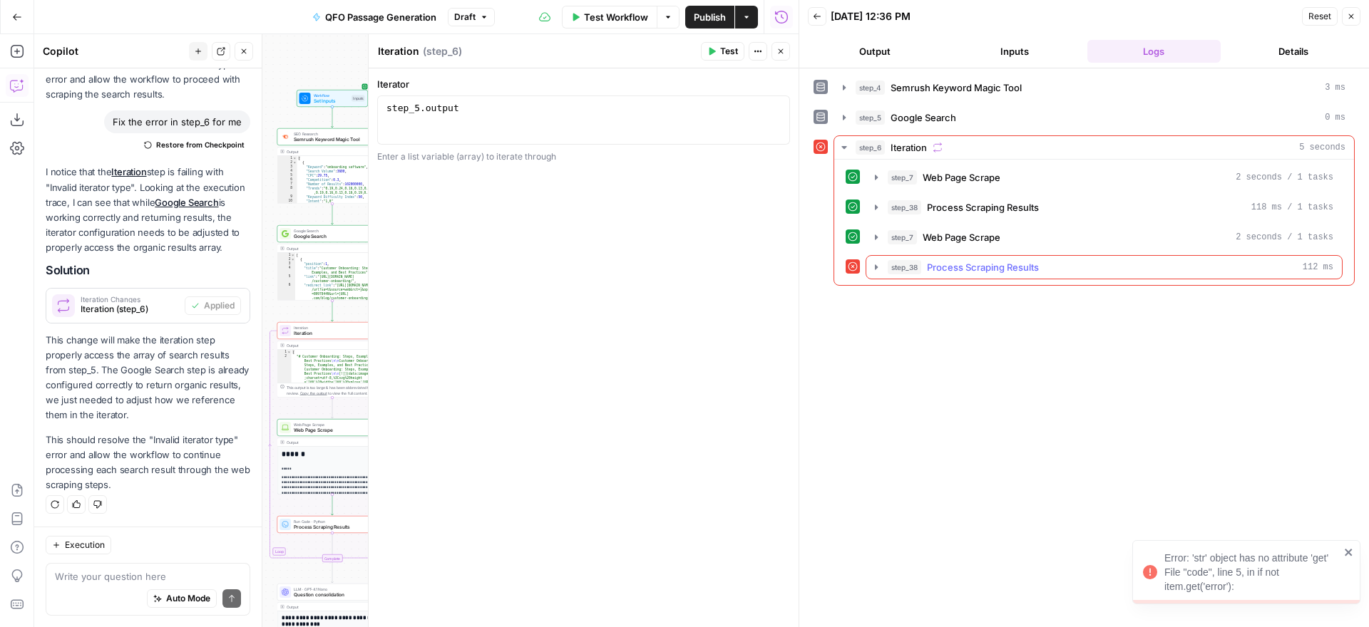
click at [1026, 267] on span "Process Scraping Results" at bounding box center [983, 267] width 112 height 14
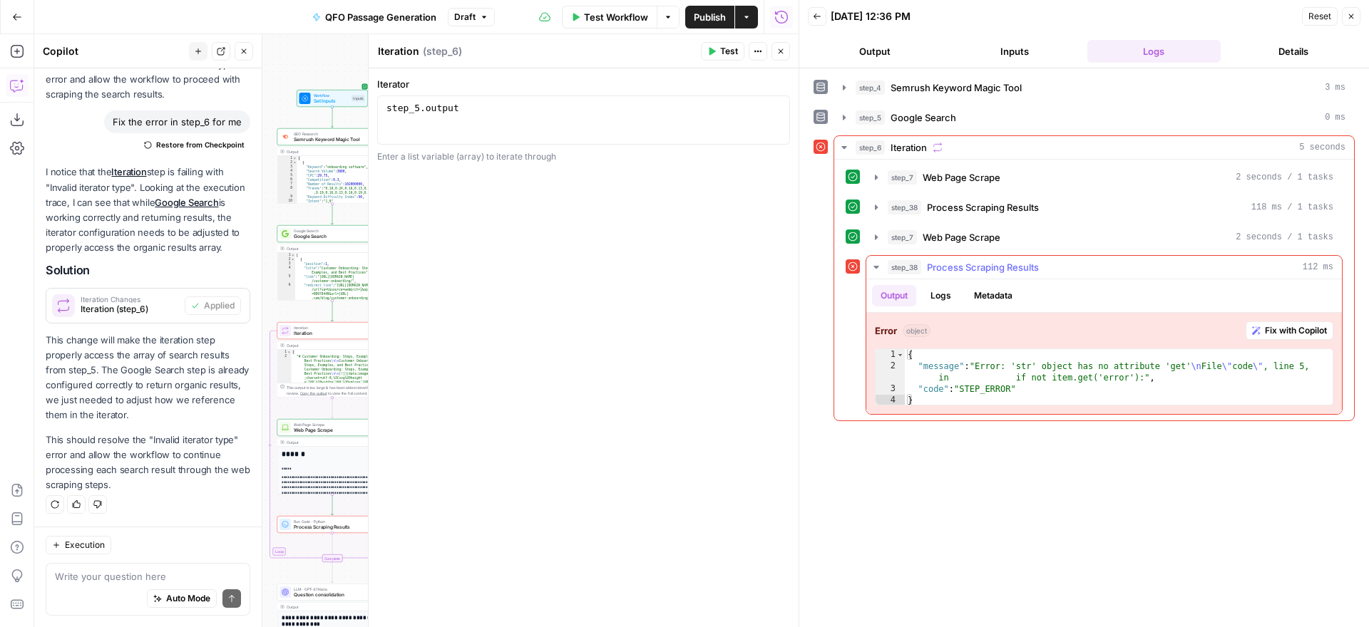
click at [1295, 331] on span "Fix with Copilot" at bounding box center [1296, 330] width 62 height 13
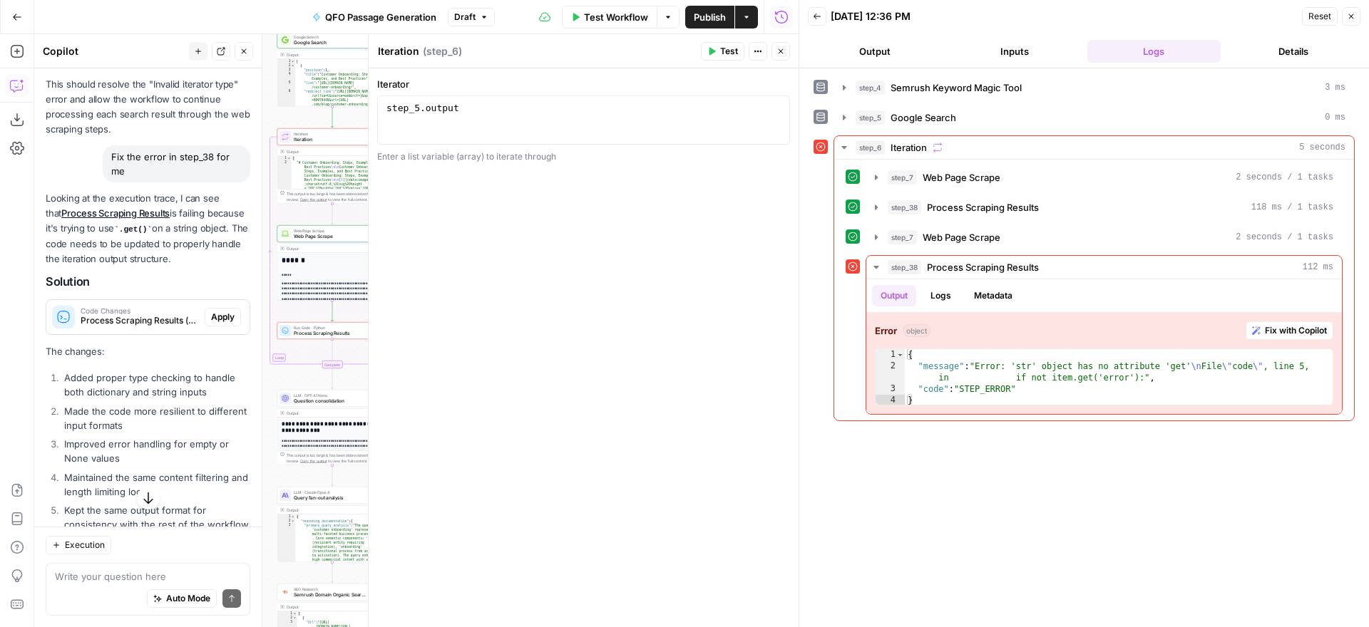
scroll to position [961, 0]
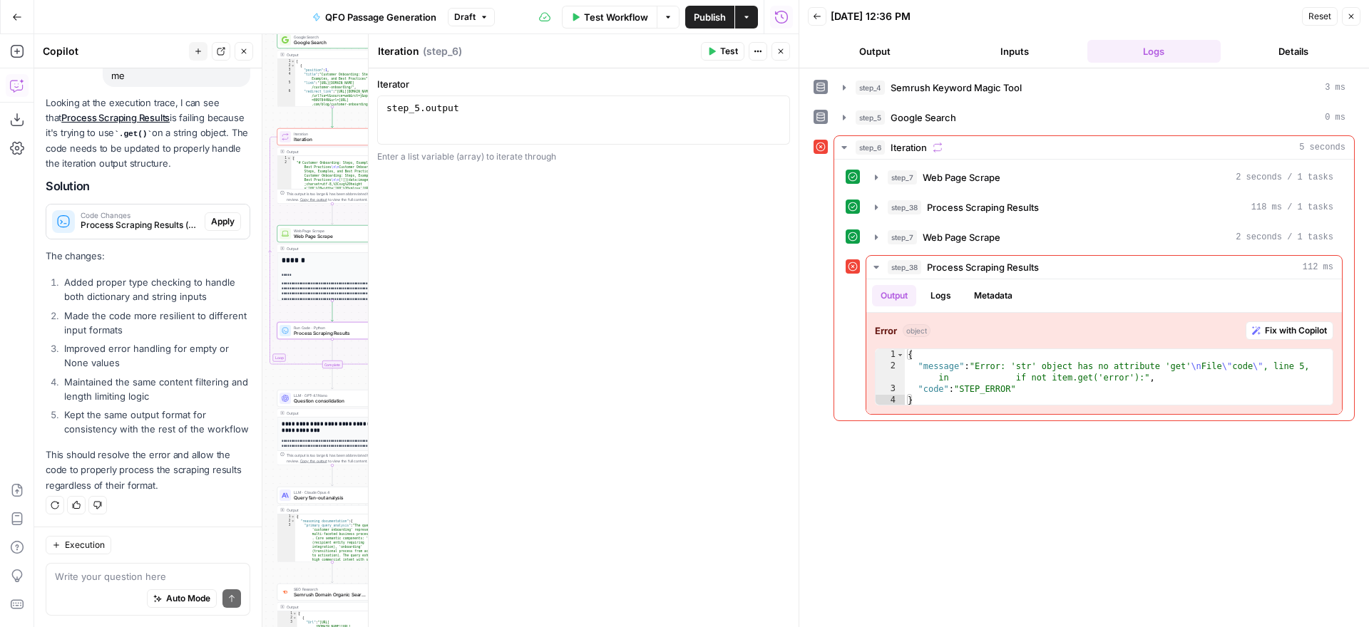
click at [217, 221] on span "Apply" at bounding box center [223, 221] width 24 height 13
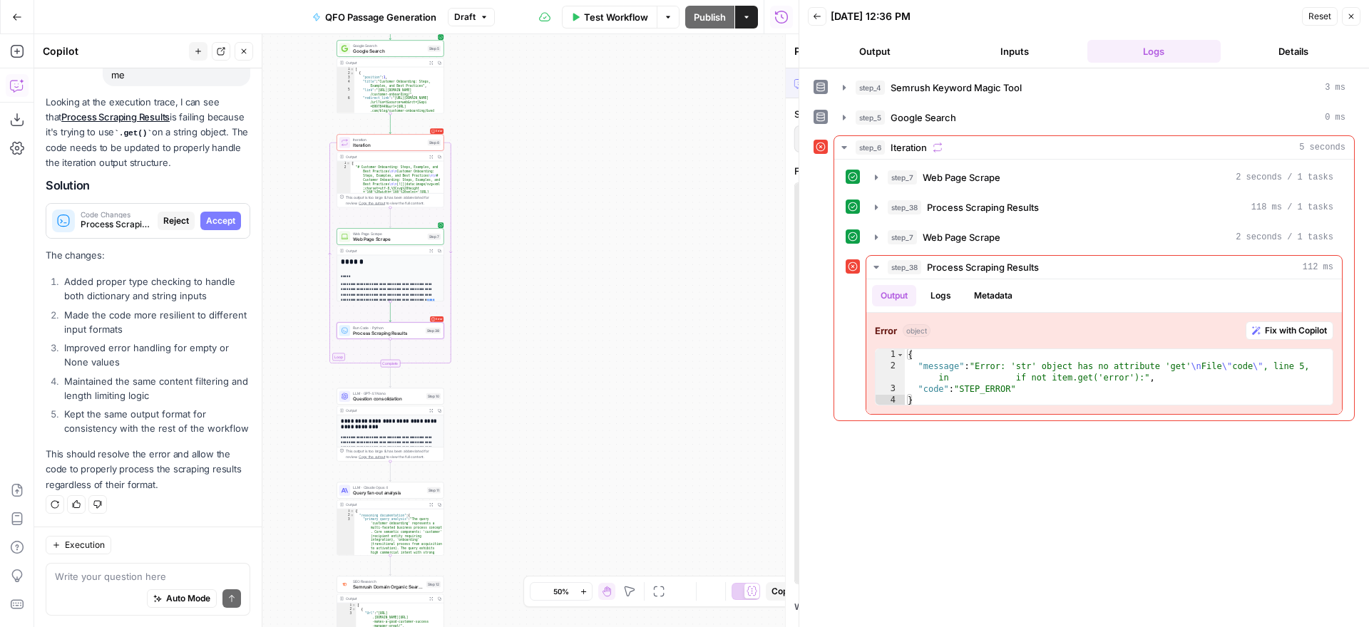
scroll to position [915, 0]
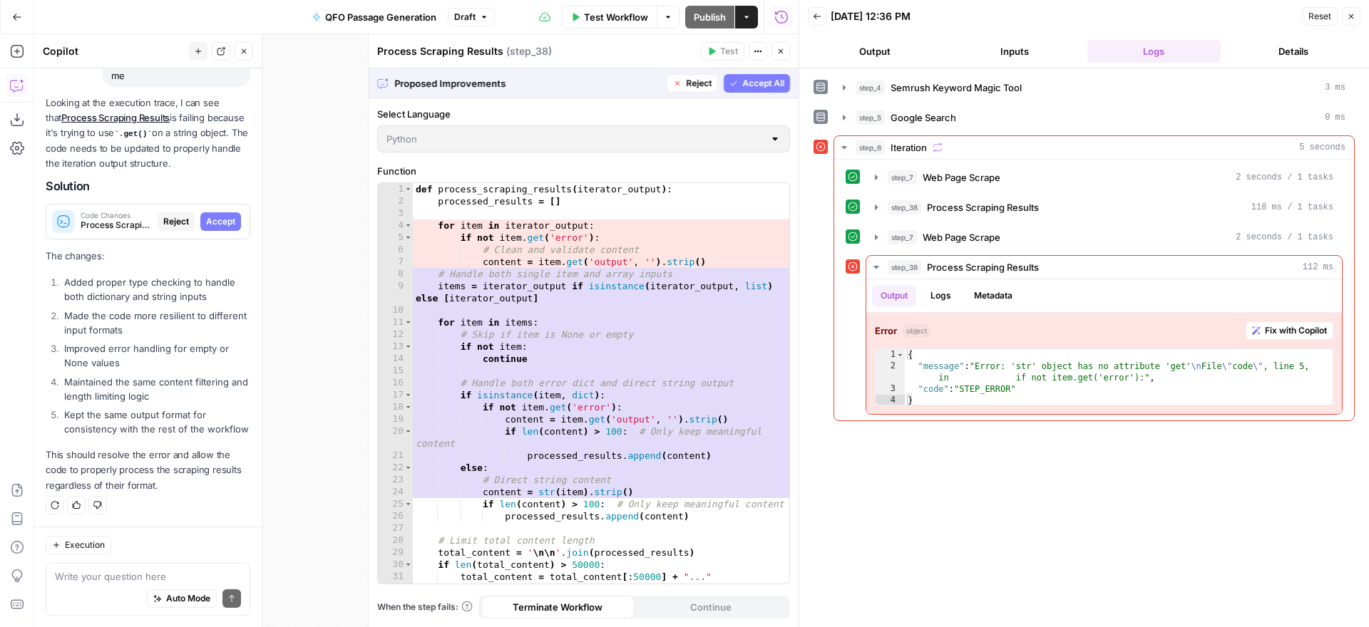
click at [771, 81] on span "Accept All" at bounding box center [763, 83] width 42 height 13
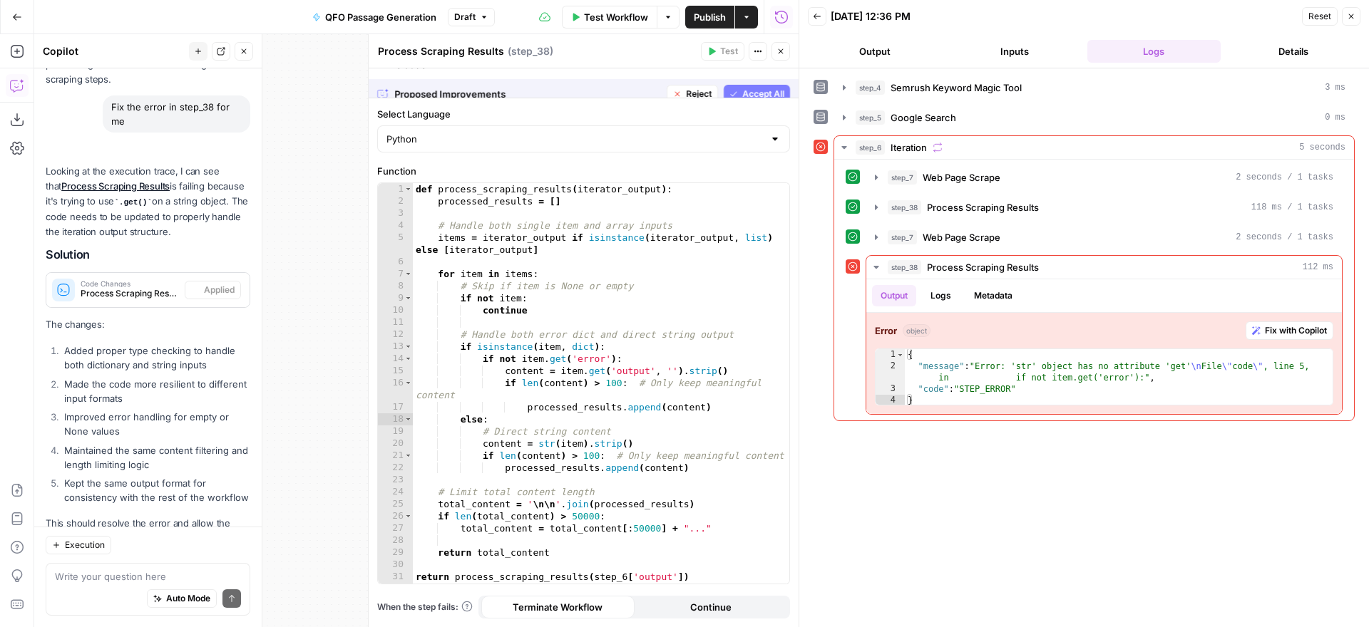
scroll to position [984, 0]
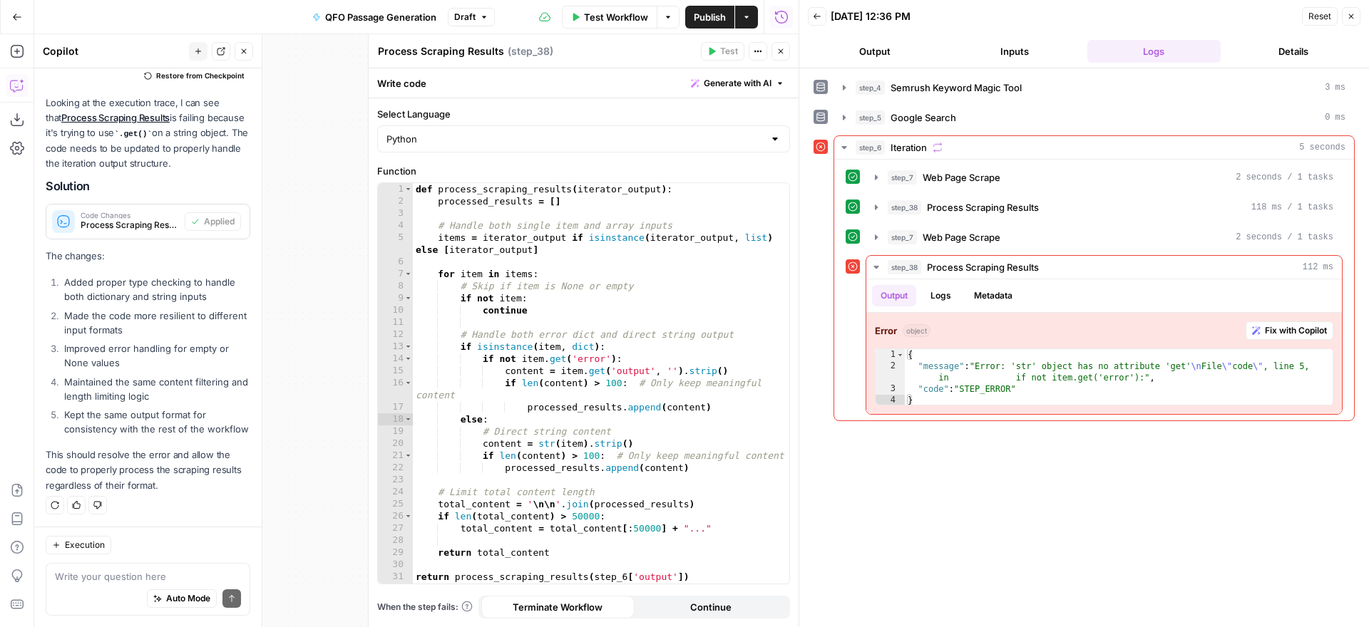
click at [784, 51] on span "Close" at bounding box center [784, 51] width 1 height 1
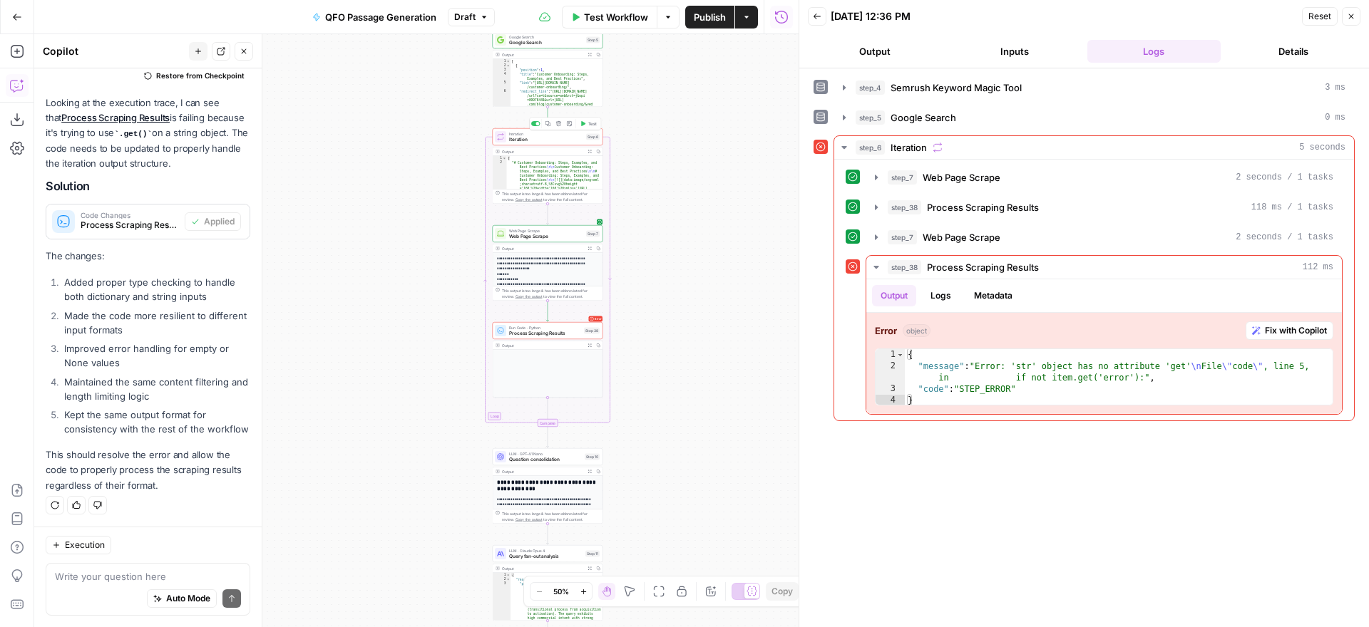
click at [545, 140] on span "Iteration" at bounding box center [546, 139] width 74 height 7
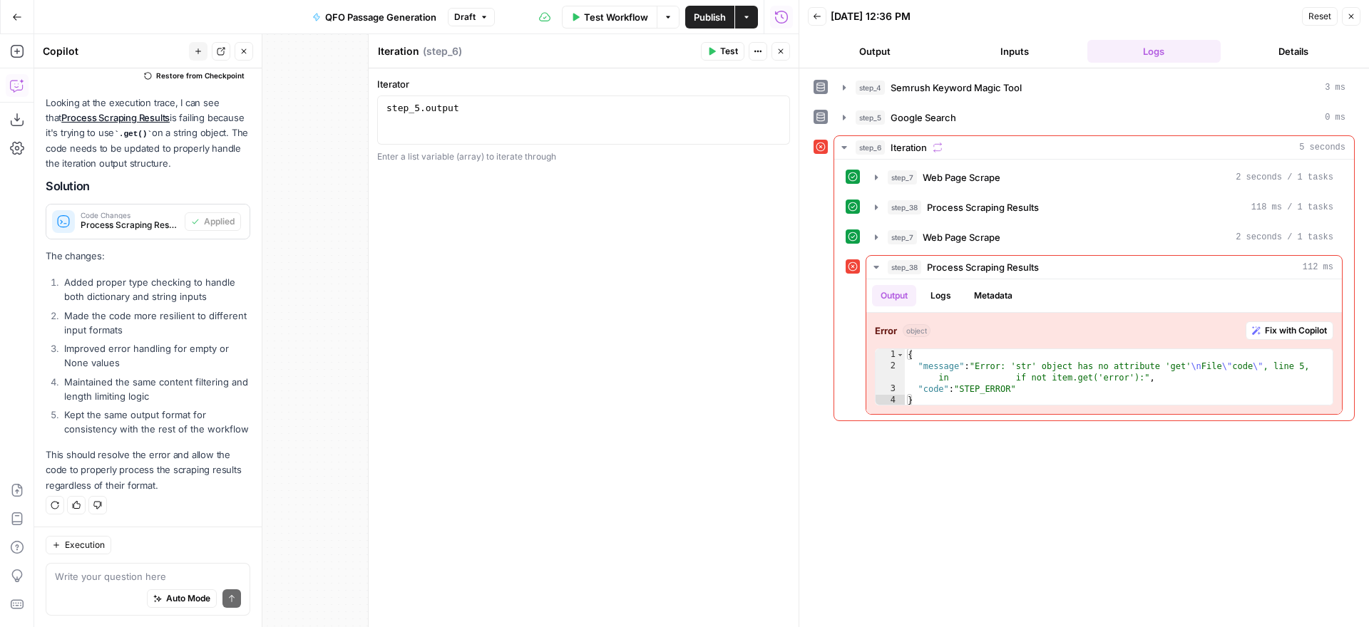
click at [718, 53] on button "Test" at bounding box center [722, 51] width 43 height 19
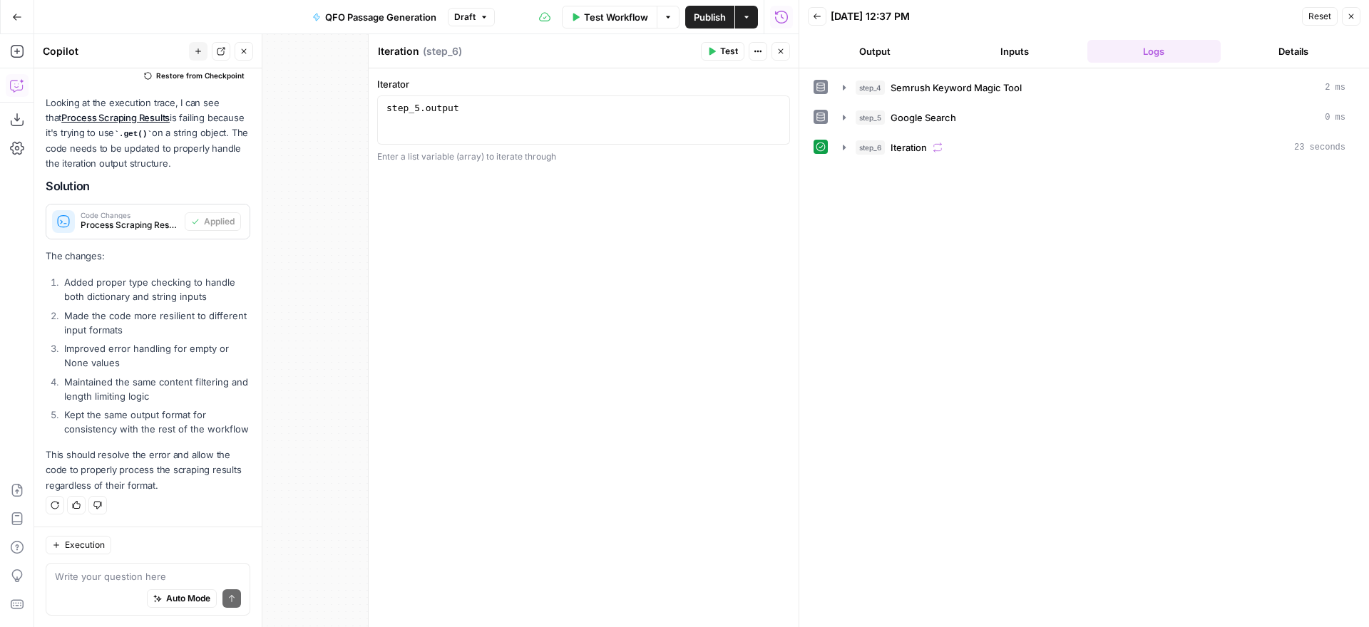
click at [605, 17] on span "Test Workflow" at bounding box center [616, 17] width 64 height 14
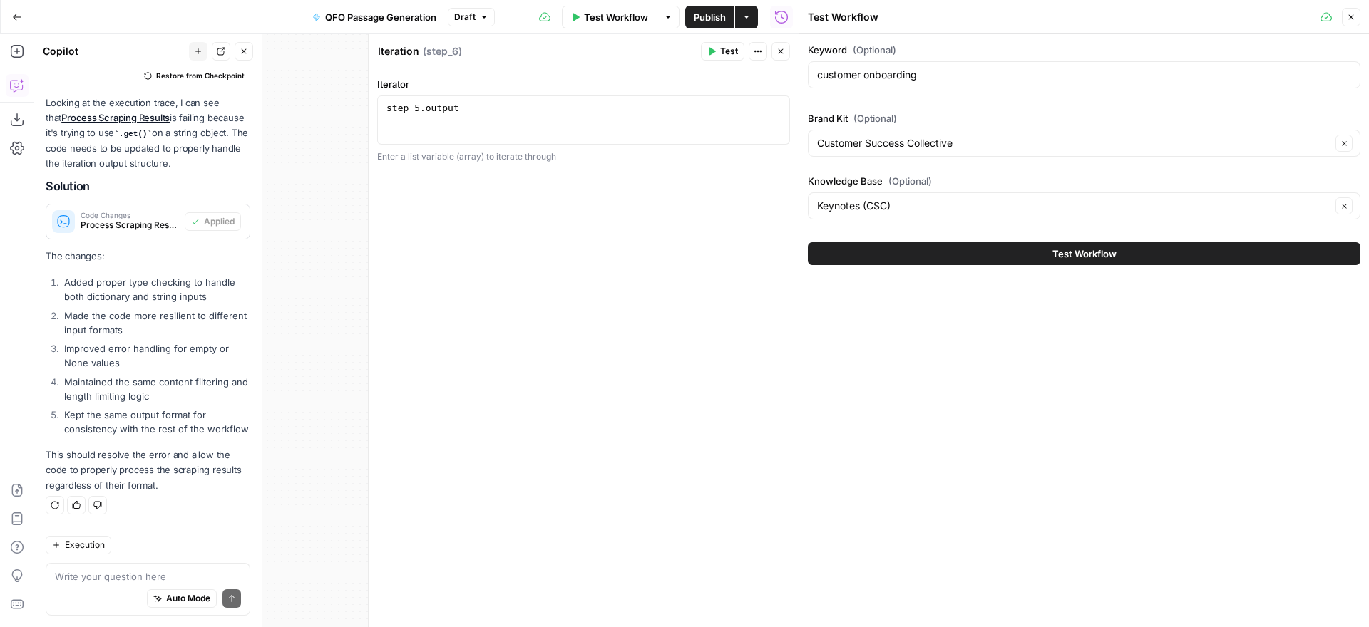
click at [1092, 256] on span "Test Workflow" at bounding box center [1084, 254] width 64 height 14
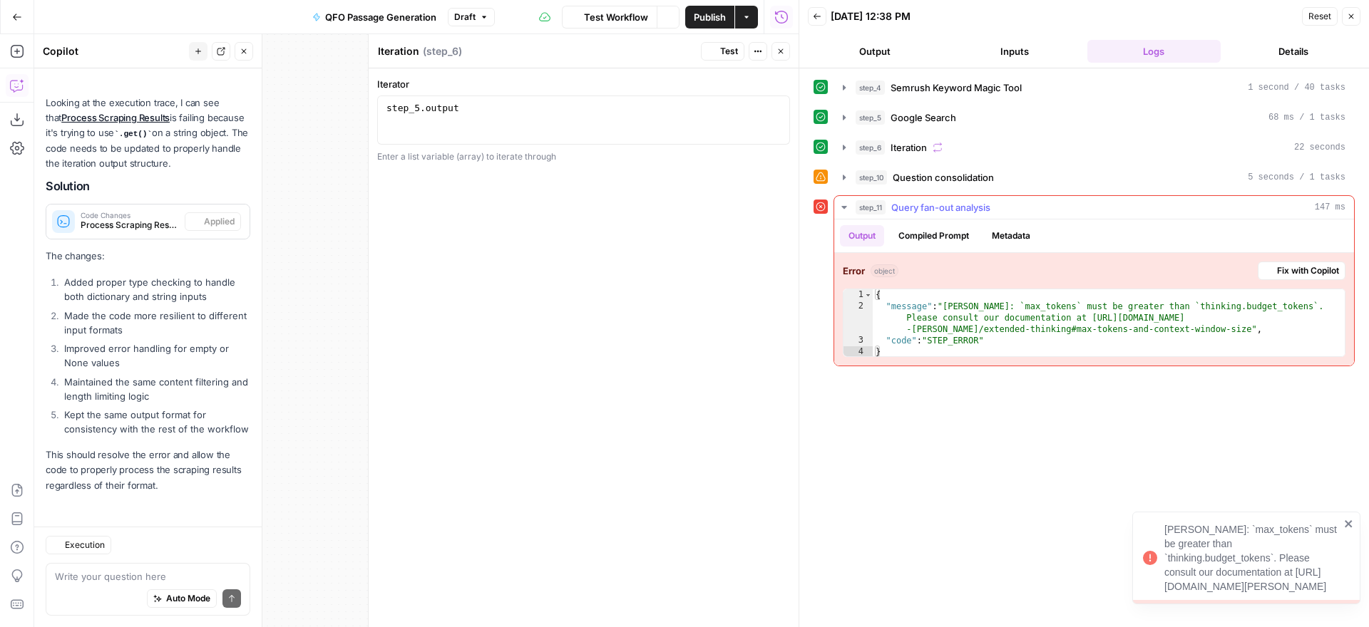
scroll to position [984, 0]
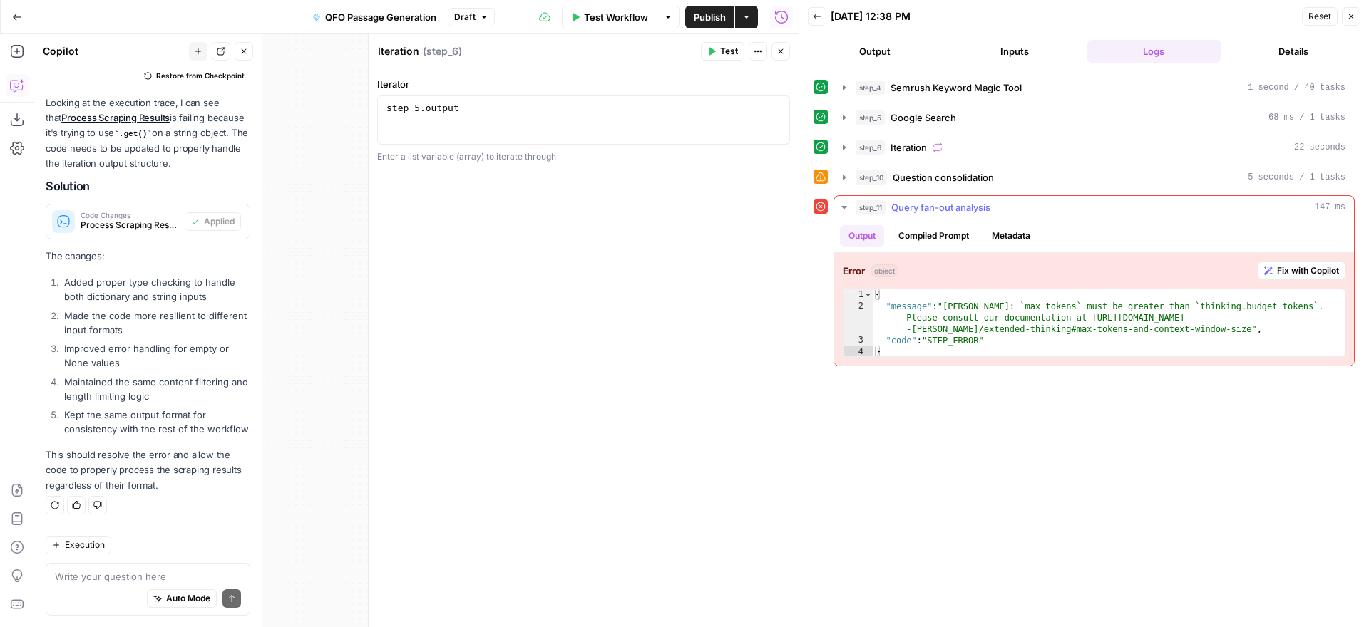
click at [1301, 271] on span "Fix with Copilot" at bounding box center [1308, 270] width 62 height 13
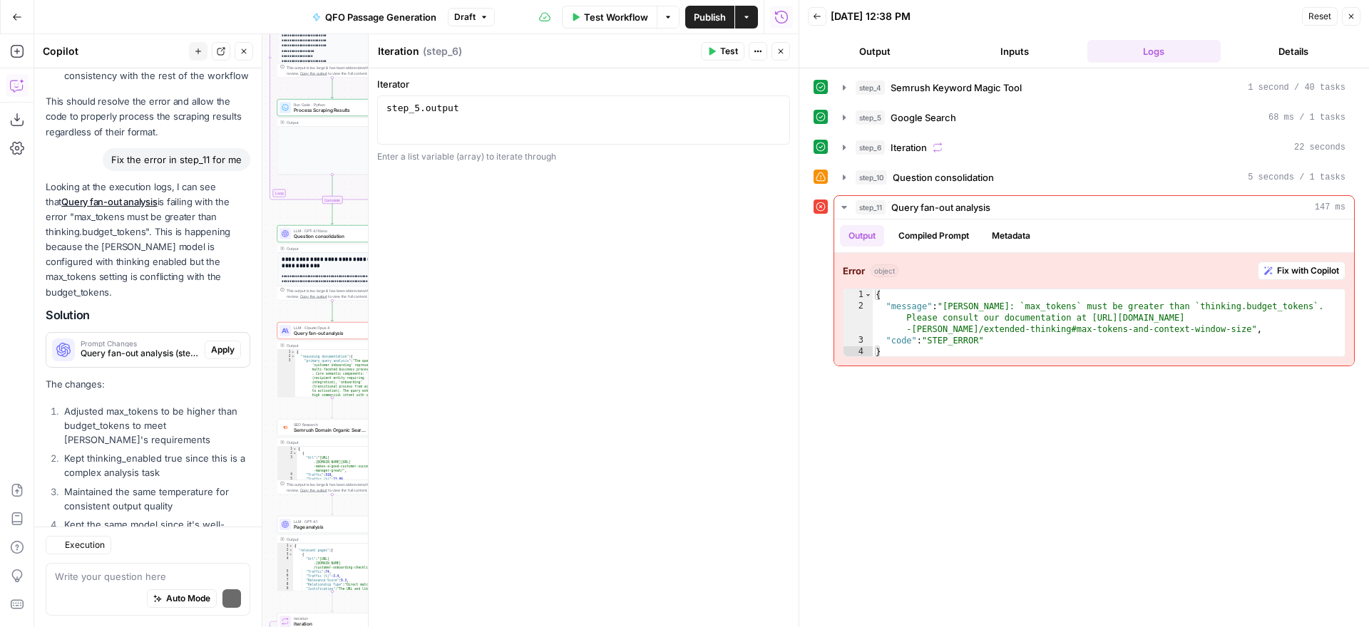
scroll to position [1447, 0]
